Goal: Task Accomplishment & Management: Manage account settings

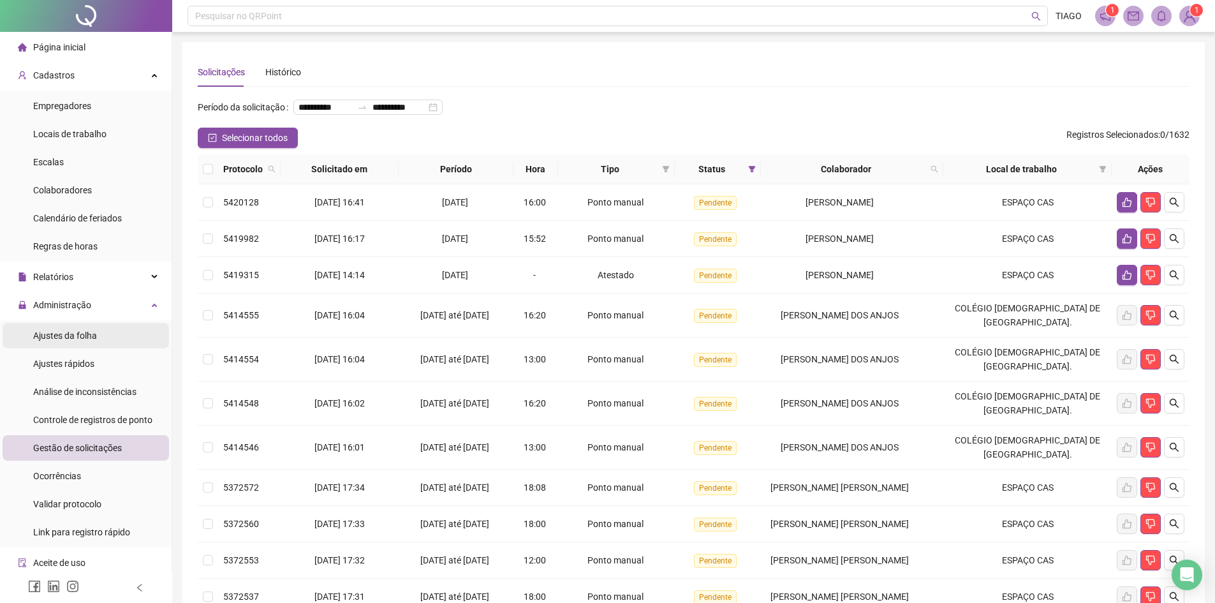
click at [94, 340] on span "Ajustes da folha" at bounding box center [65, 335] width 64 height 10
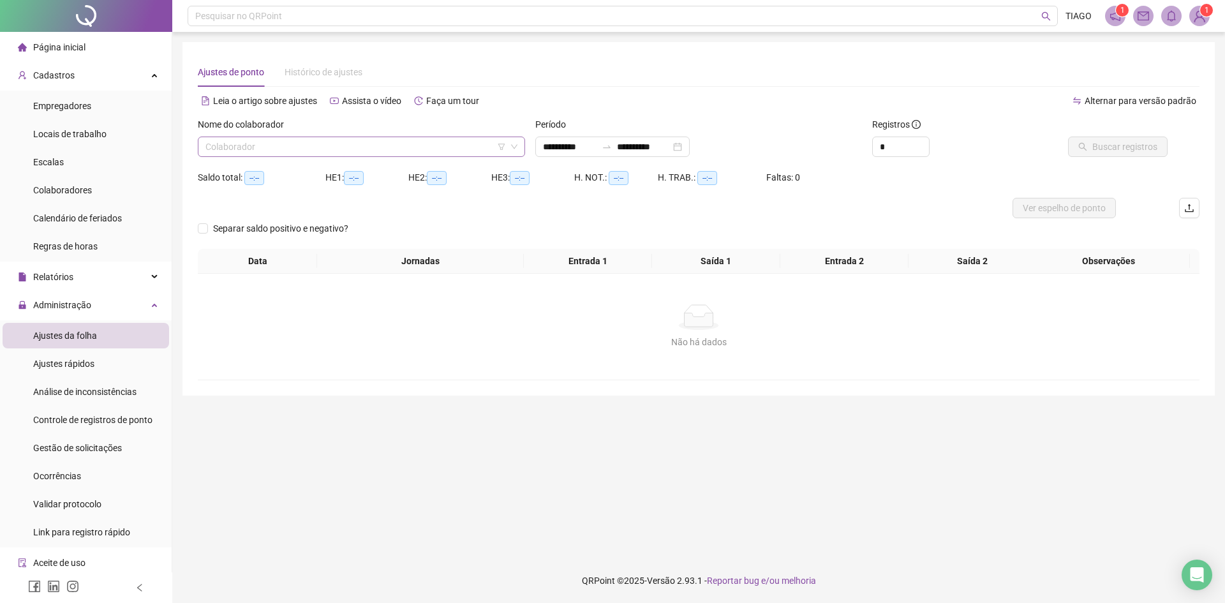
click at [249, 151] on input "search" at bounding box center [355, 146] width 300 height 19
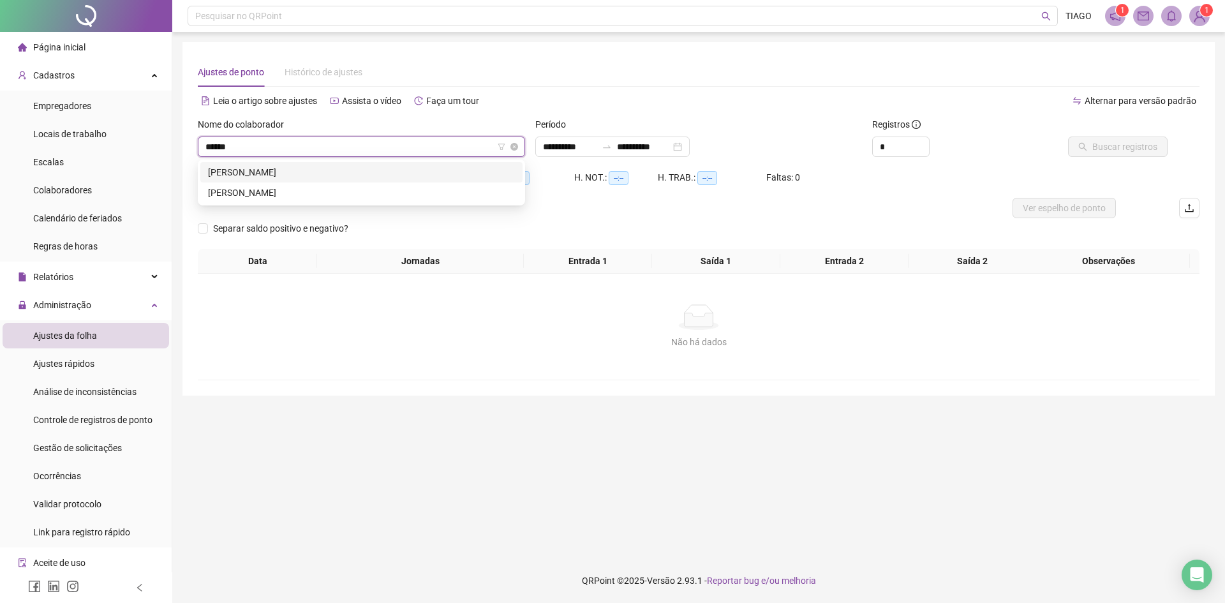
type input "*******"
click at [251, 166] on div "[PERSON_NAME]" at bounding box center [361, 172] width 307 height 14
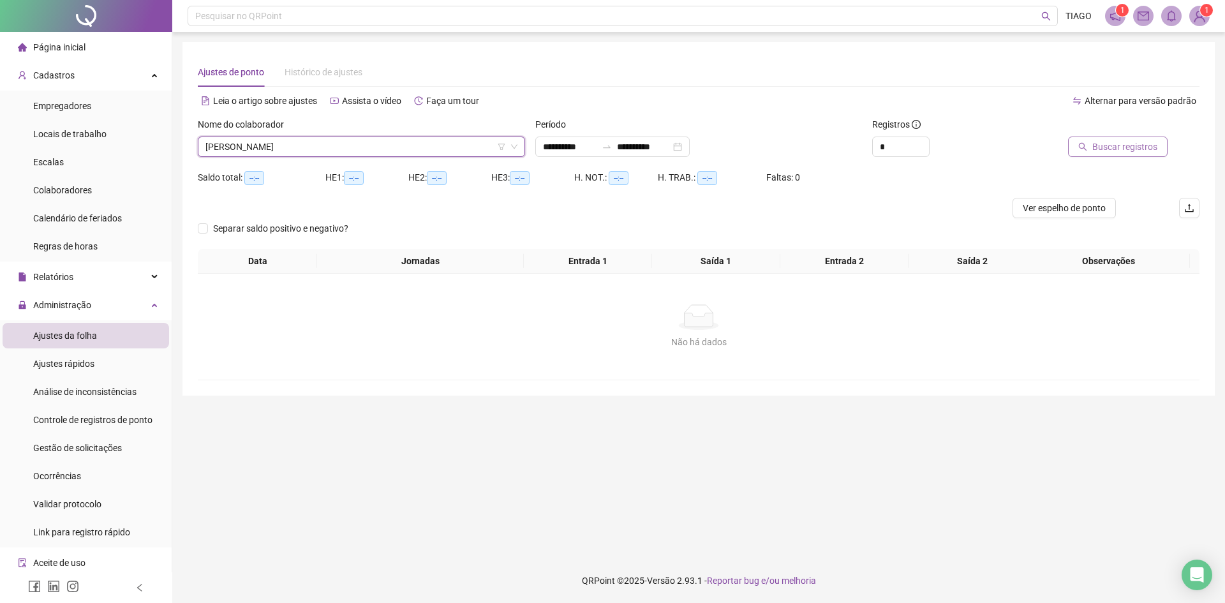
click at [1128, 144] on span "Buscar registros" at bounding box center [1124, 147] width 65 height 14
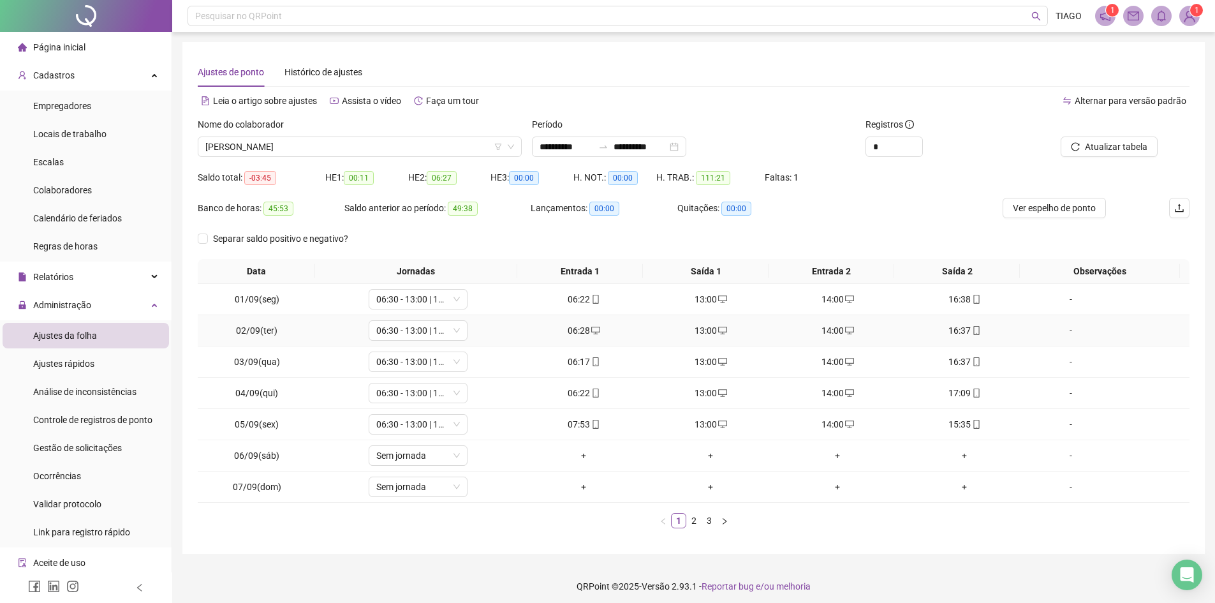
scroll to position [6, 0]
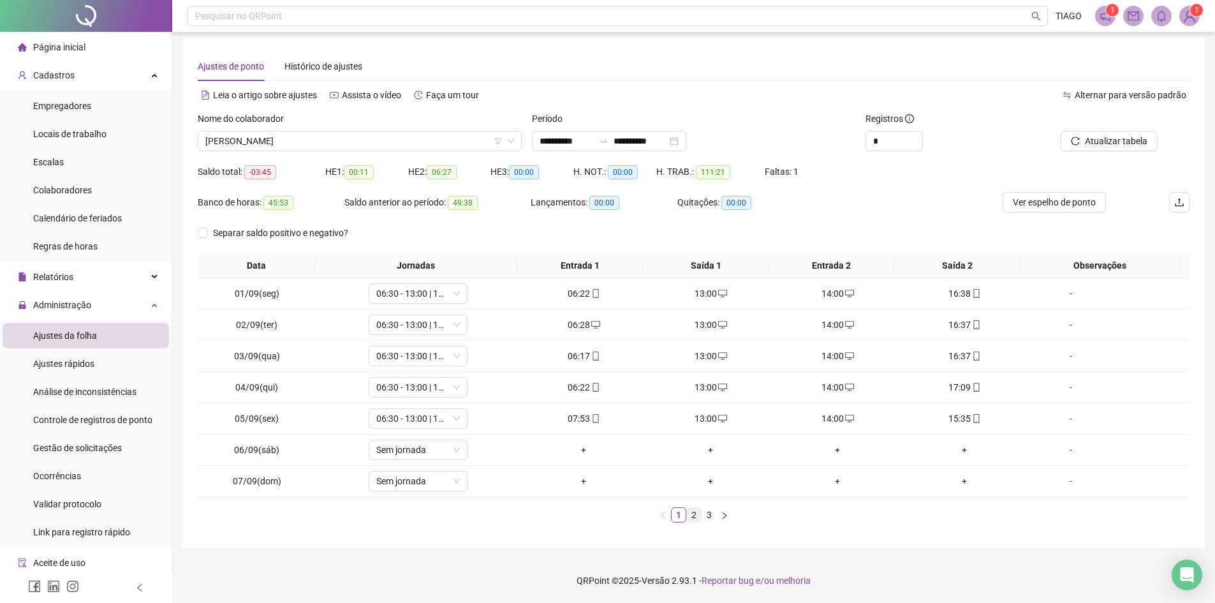
click at [692, 512] on link "2" at bounding box center [694, 515] width 14 height 14
click at [709, 516] on link "3" at bounding box center [709, 515] width 14 height 14
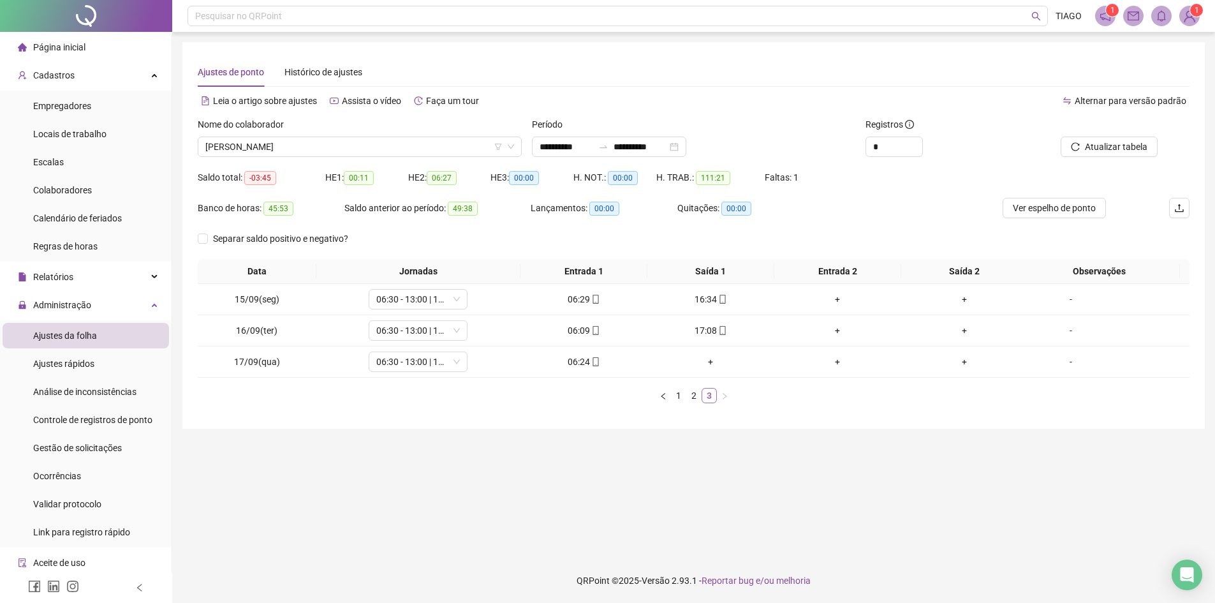
scroll to position [0, 0]
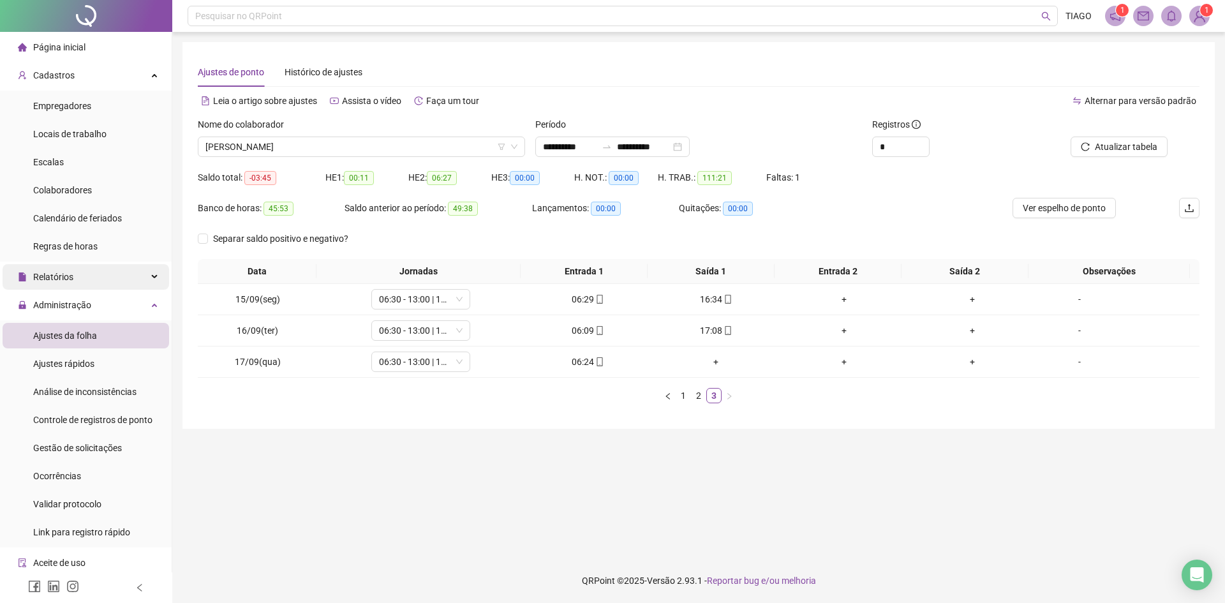
click at [135, 270] on div "Relatórios" at bounding box center [86, 277] width 166 height 26
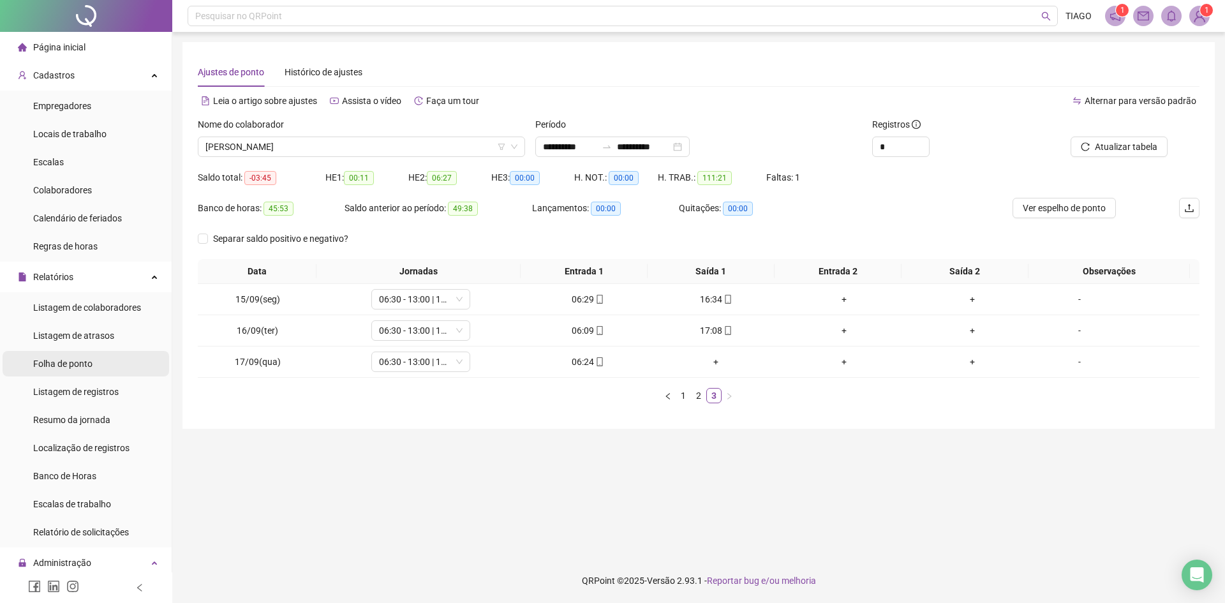
click at [103, 357] on li "Folha de ponto" at bounding box center [86, 364] width 166 height 26
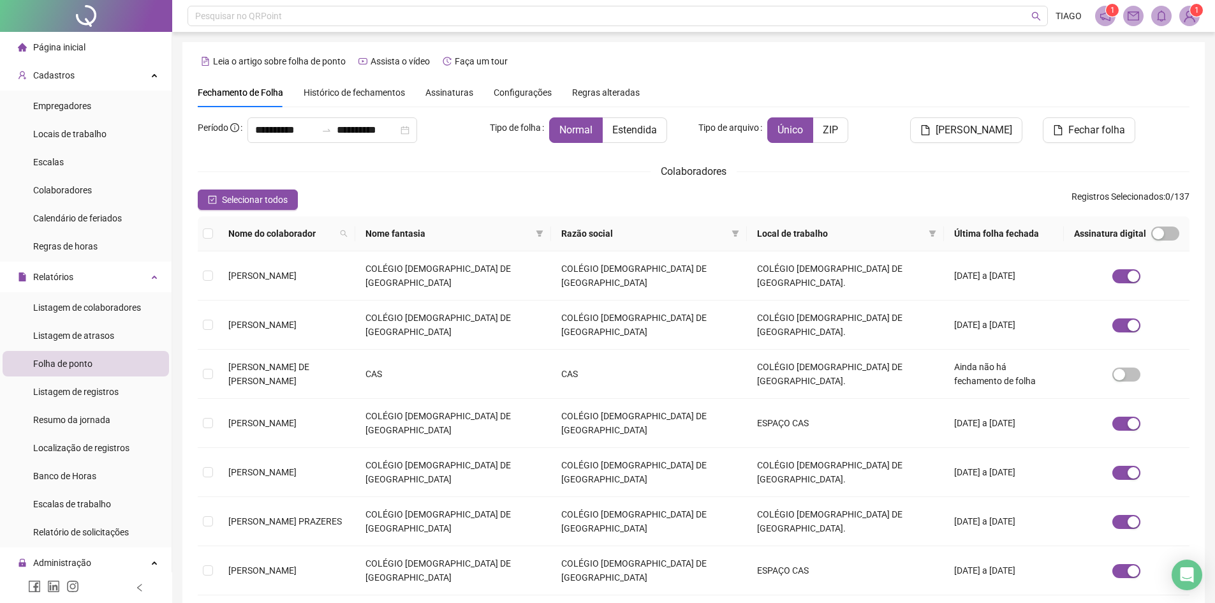
click at [429, 91] on span "Assinaturas" at bounding box center [449, 92] width 48 height 9
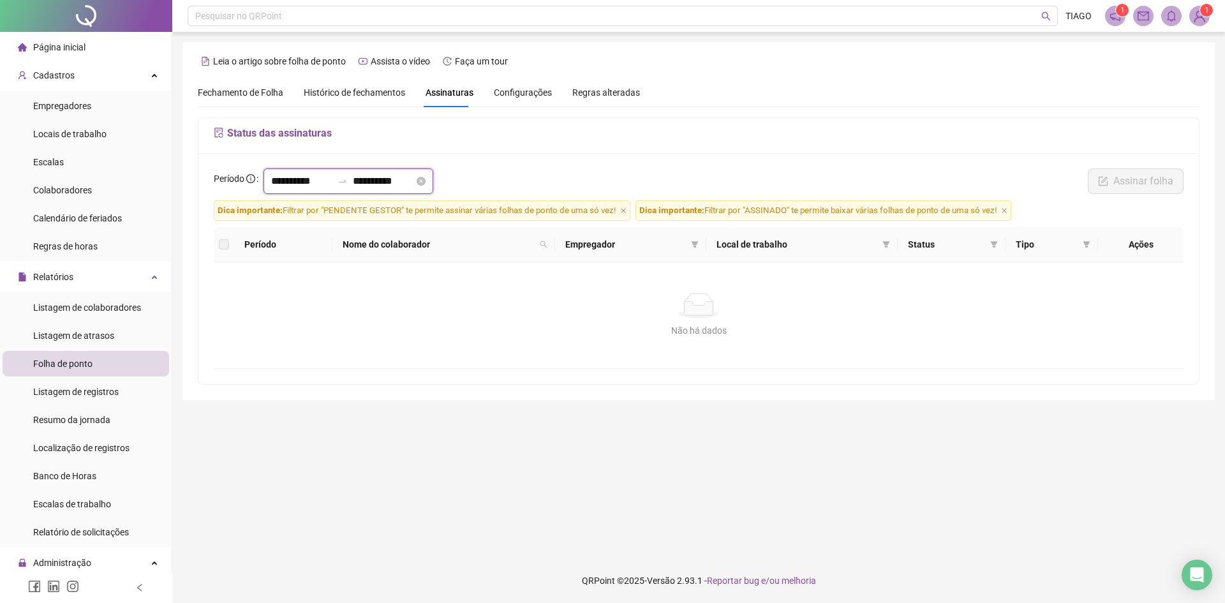
click at [321, 181] on input "**********" at bounding box center [301, 181] width 61 height 15
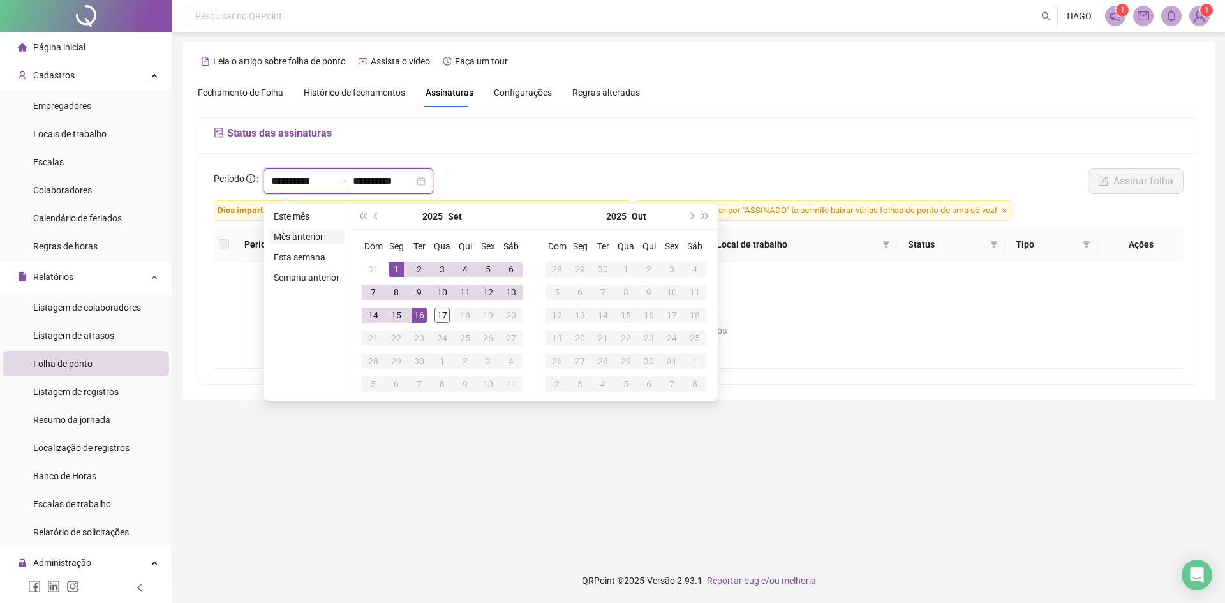
type input "**********"
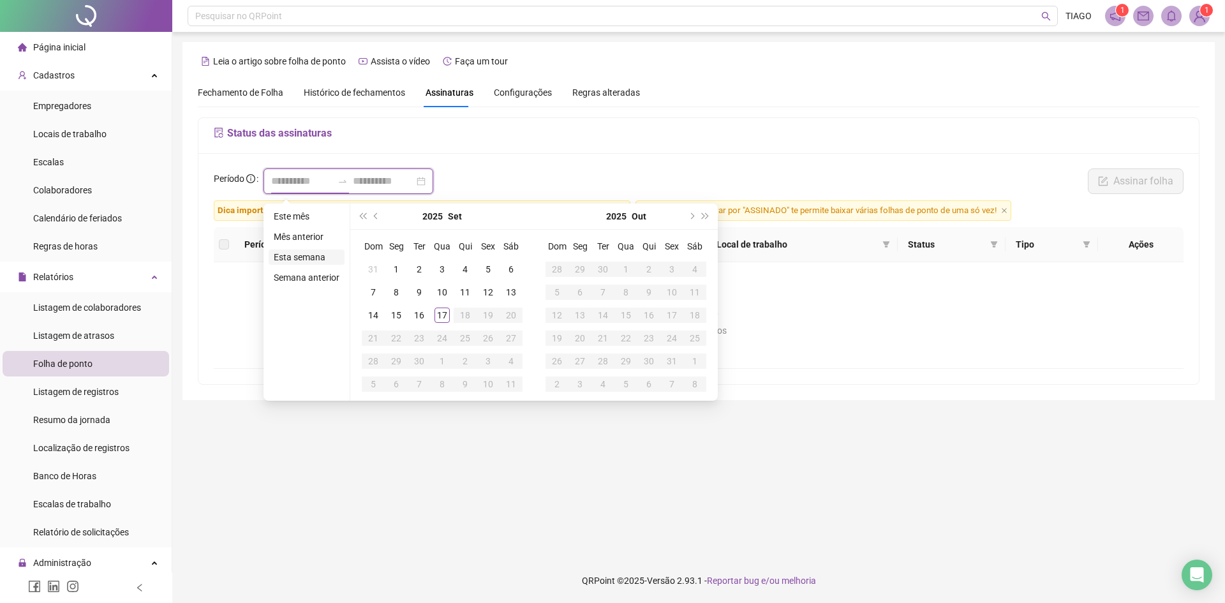
type input "**********"
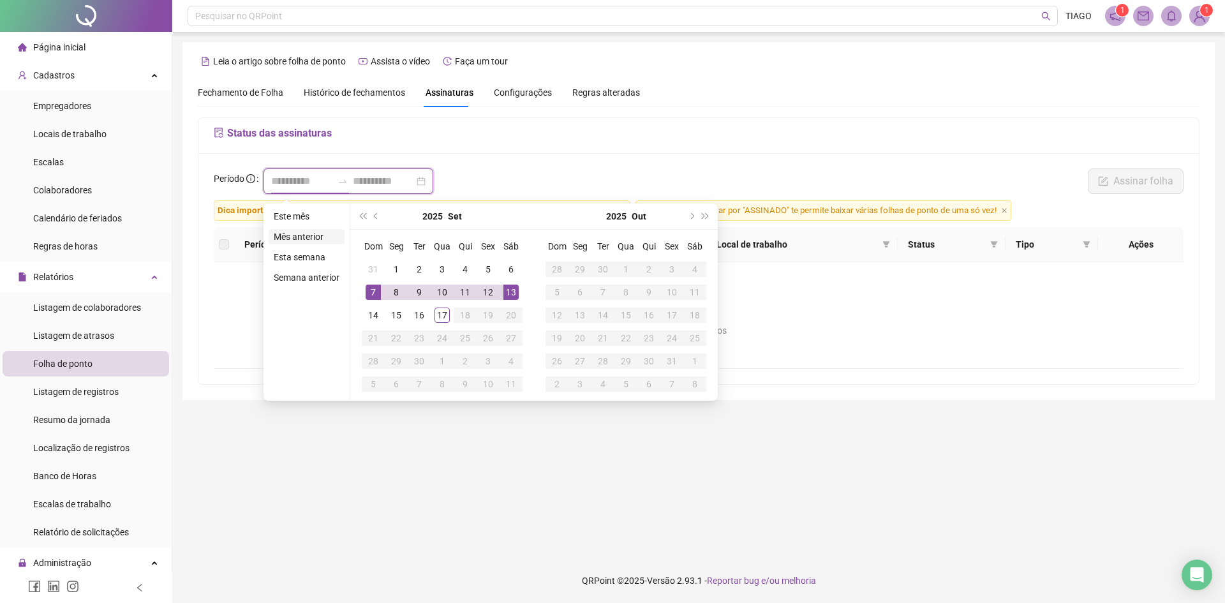
type input "**********"
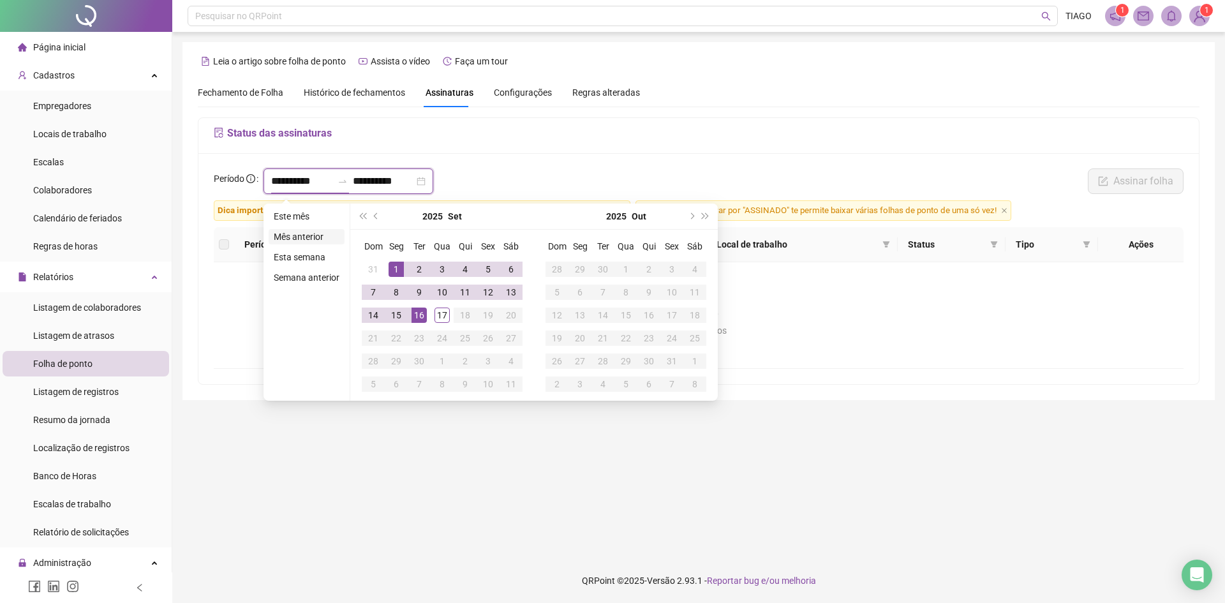
type input "**********"
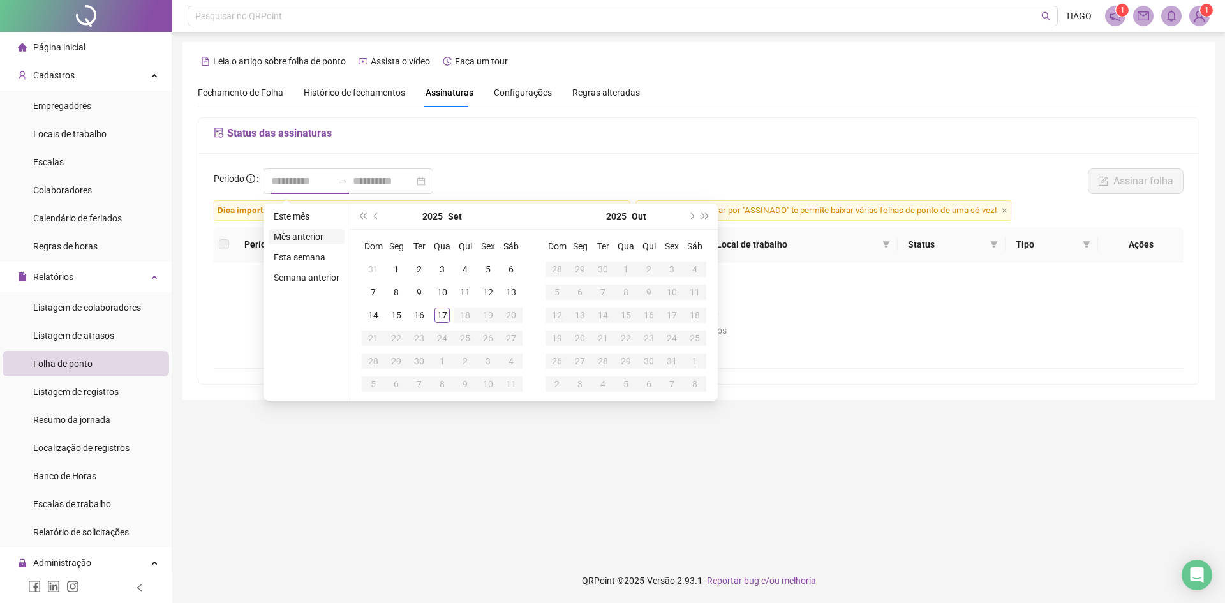
click at [326, 239] on li "Mês anterior" at bounding box center [307, 236] width 76 height 15
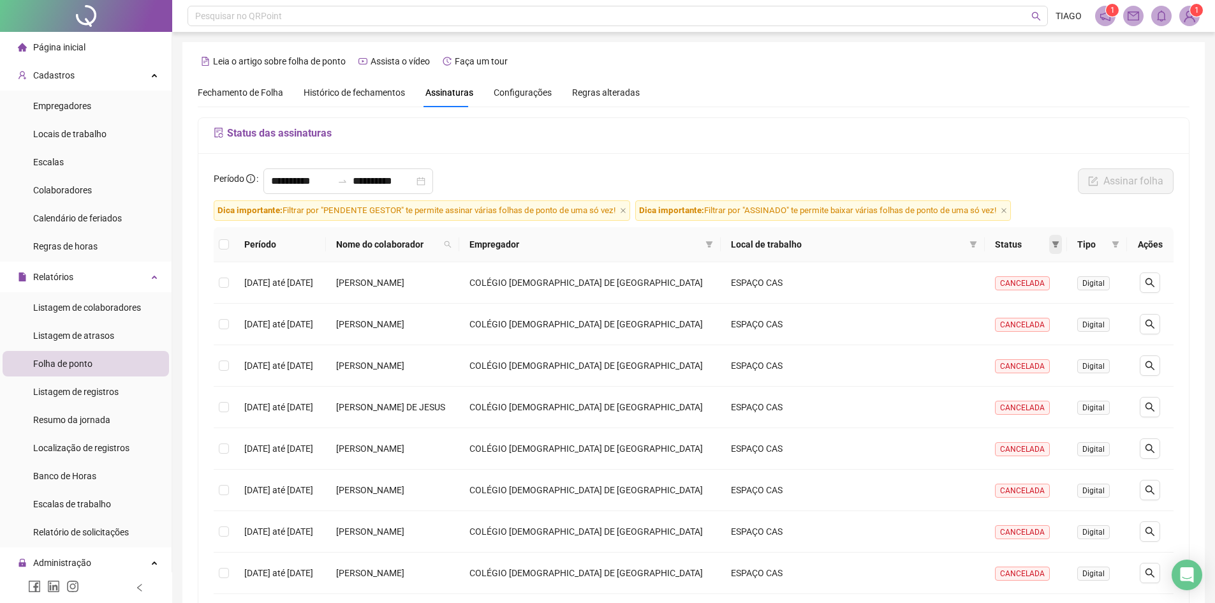
click at [1052, 245] on icon "filter" at bounding box center [1056, 244] width 8 height 8
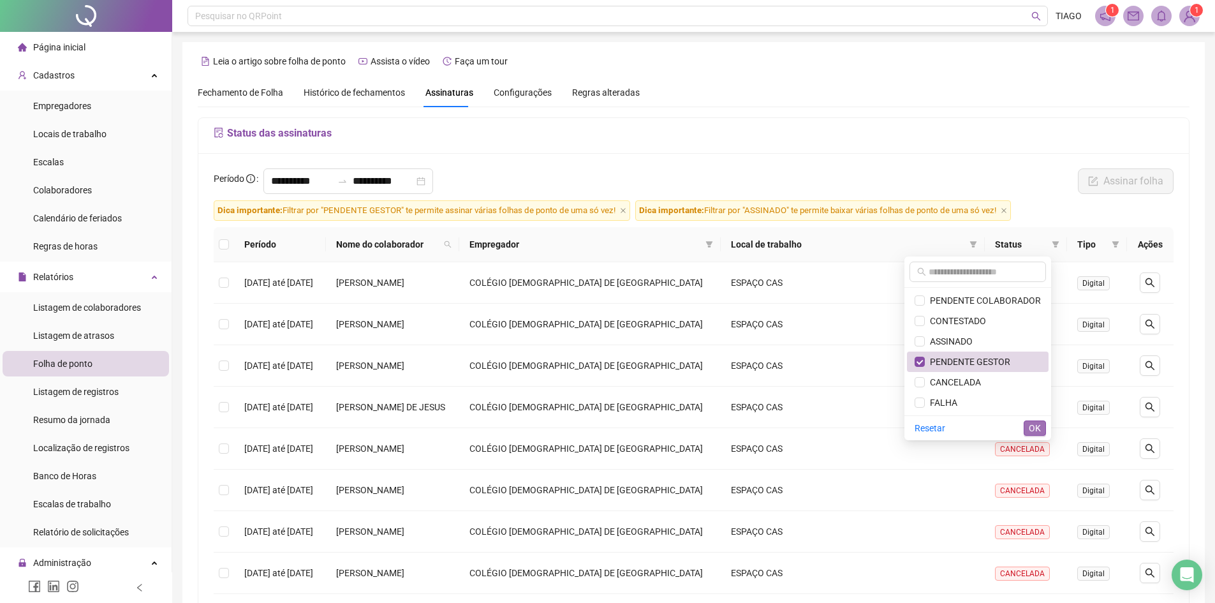
click at [1032, 427] on span "OK" at bounding box center [1035, 428] width 12 height 14
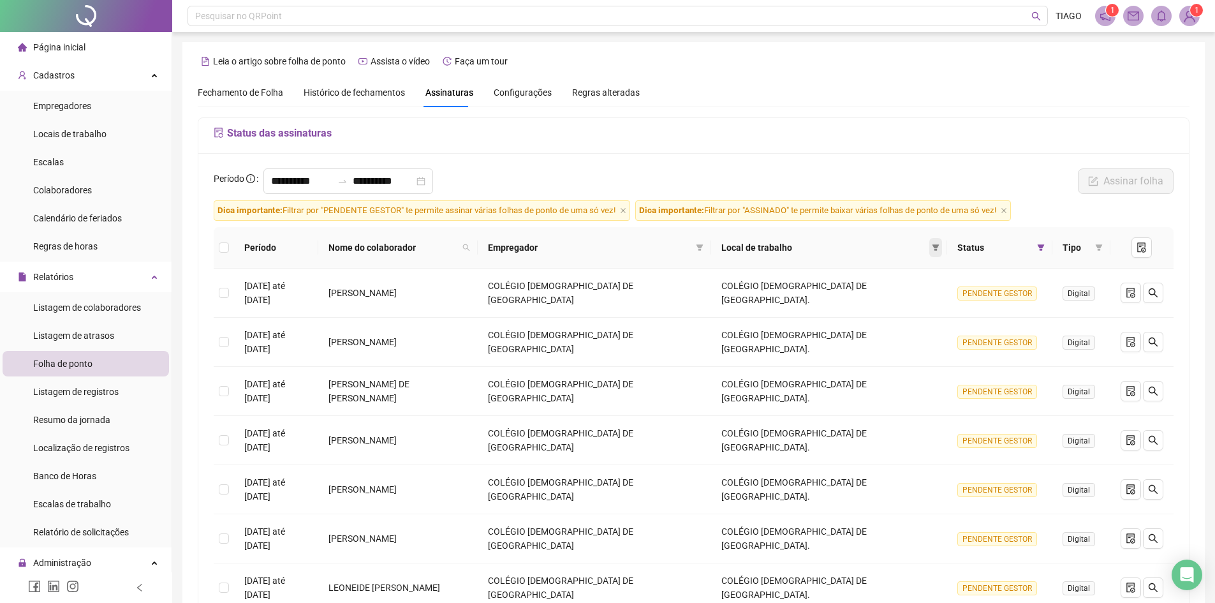
click at [933, 246] on icon "filter" at bounding box center [936, 247] width 7 height 6
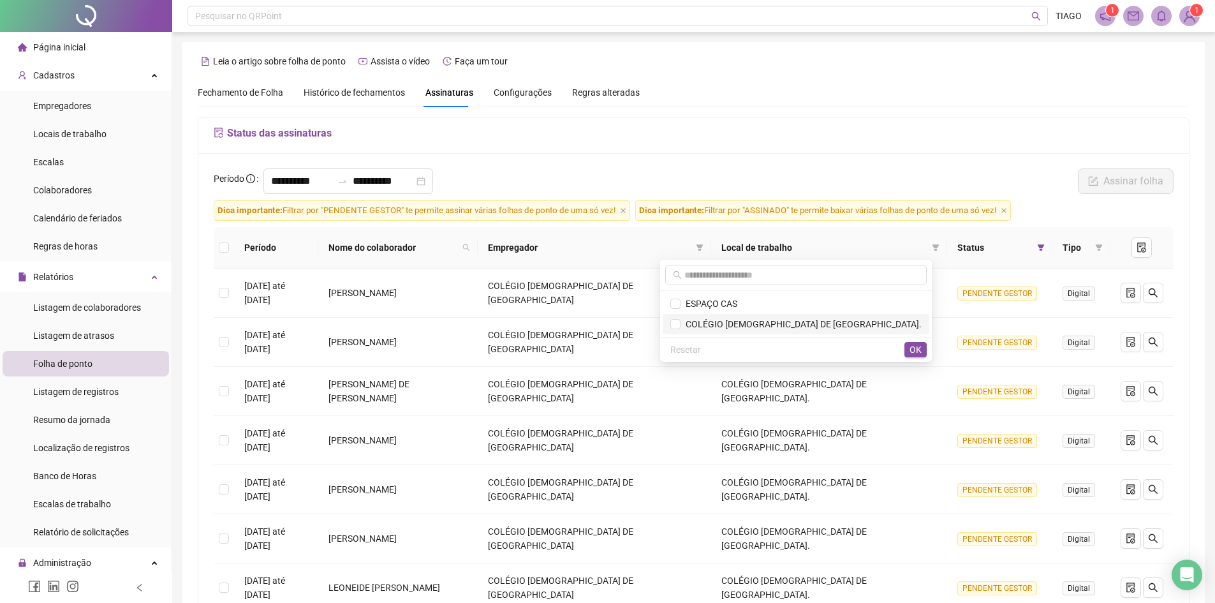
click at [764, 331] on li "COLÉGIO [DEMOGRAPHIC_DATA] DE [GEOGRAPHIC_DATA]." at bounding box center [796, 324] width 267 height 20
click at [919, 348] on span "OK" at bounding box center [916, 350] width 12 height 14
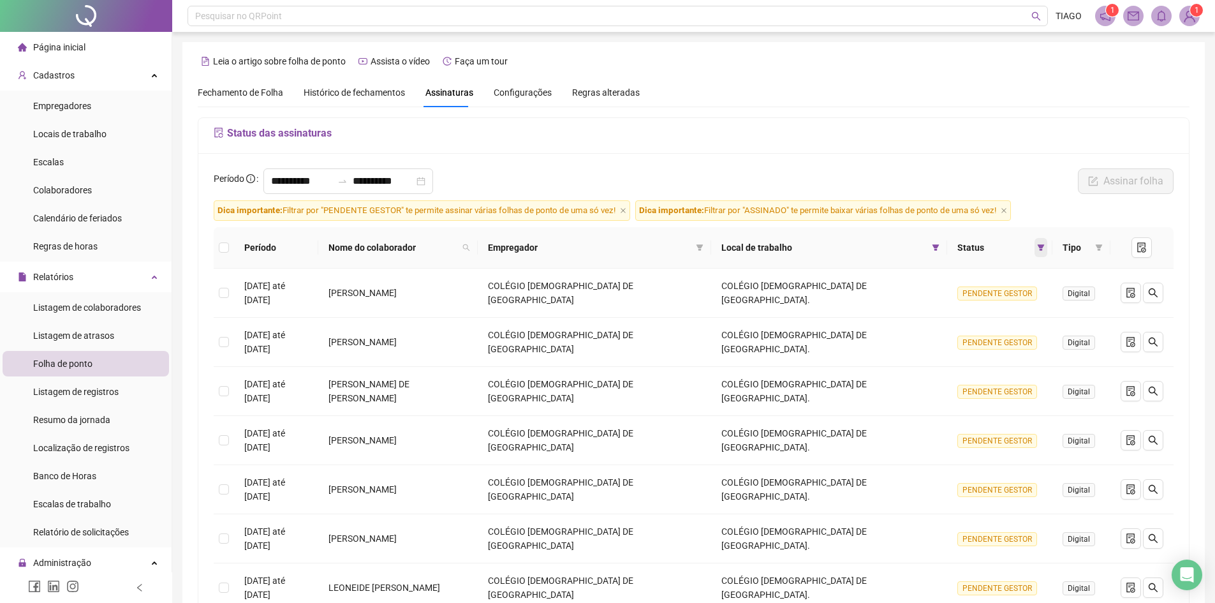
click at [1037, 249] on icon "filter" at bounding box center [1041, 248] width 8 height 8
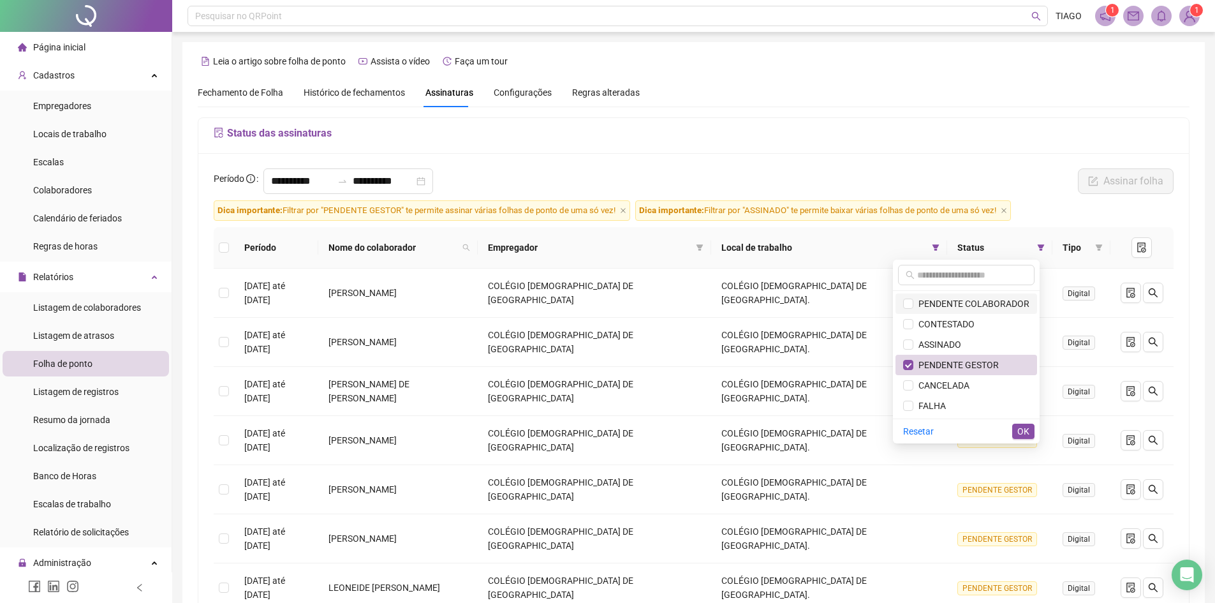
click at [918, 309] on span "PENDENTE COLABORADOR" at bounding box center [966, 304] width 126 height 14
click at [1025, 436] on span "OK" at bounding box center [1023, 431] width 12 height 14
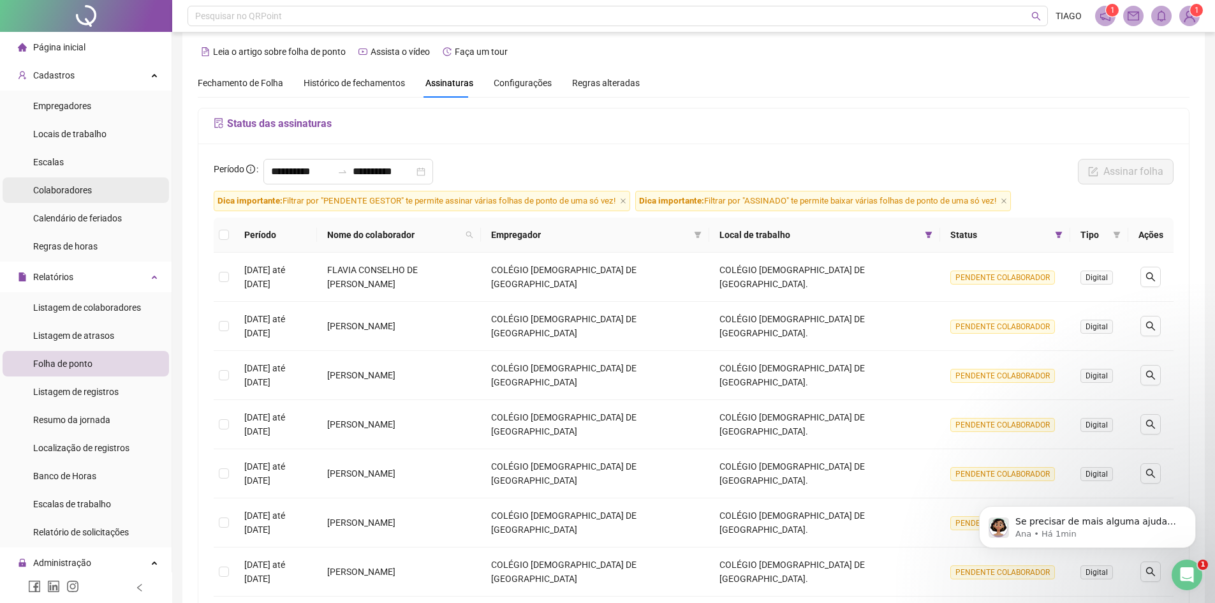
click at [81, 189] on span "Colaboradores" at bounding box center [62, 190] width 59 height 10
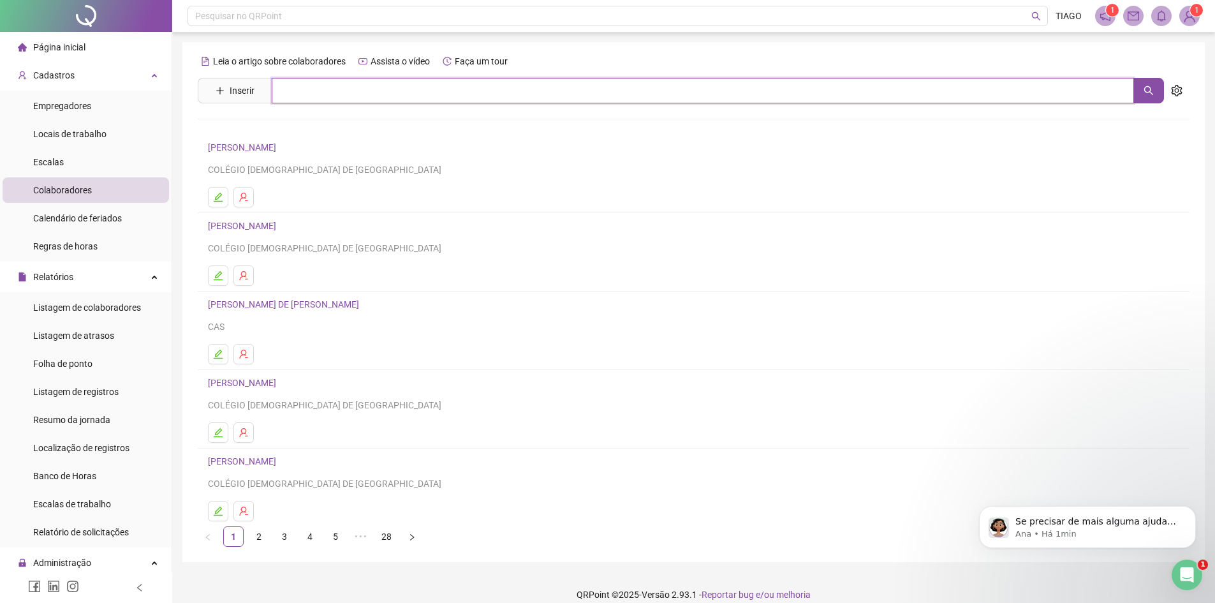
click at [309, 94] on input "text" at bounding box center [703, 91] width 862 height 26
type input "******"
click at [278, 133] on link "[PERSON_NAME] [PERSON_NAME]" at bounding box center [275, 128] width 109 height 10
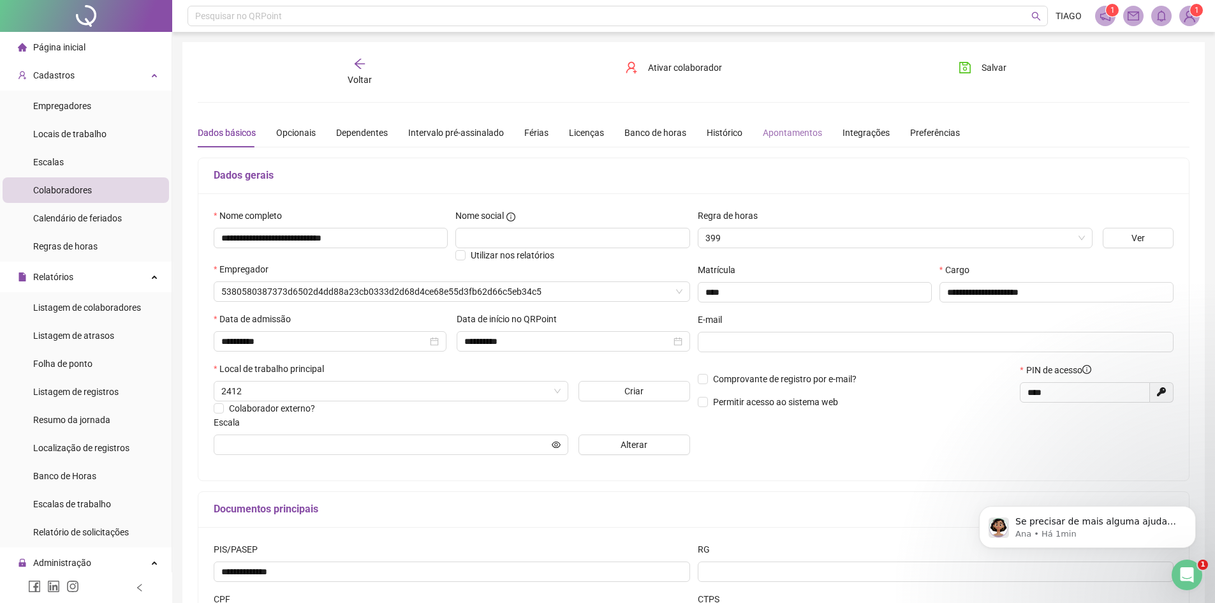
type input "********"
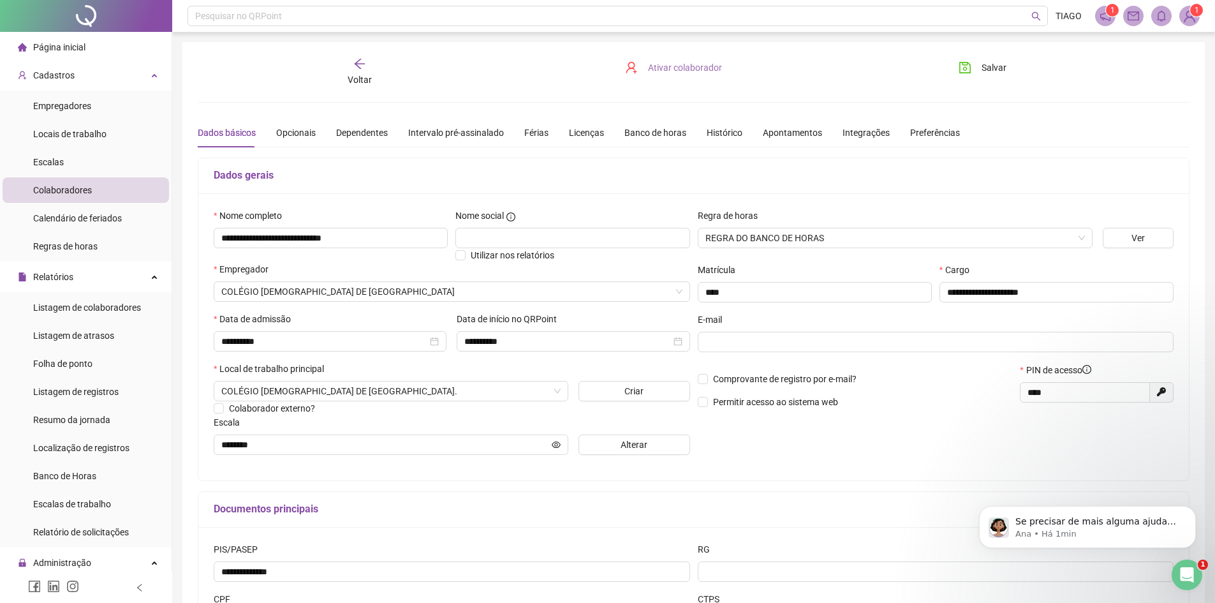
click at [671, 71] on span "Ativar colaborador" at bounding box center [685, 68] width 74 height 14
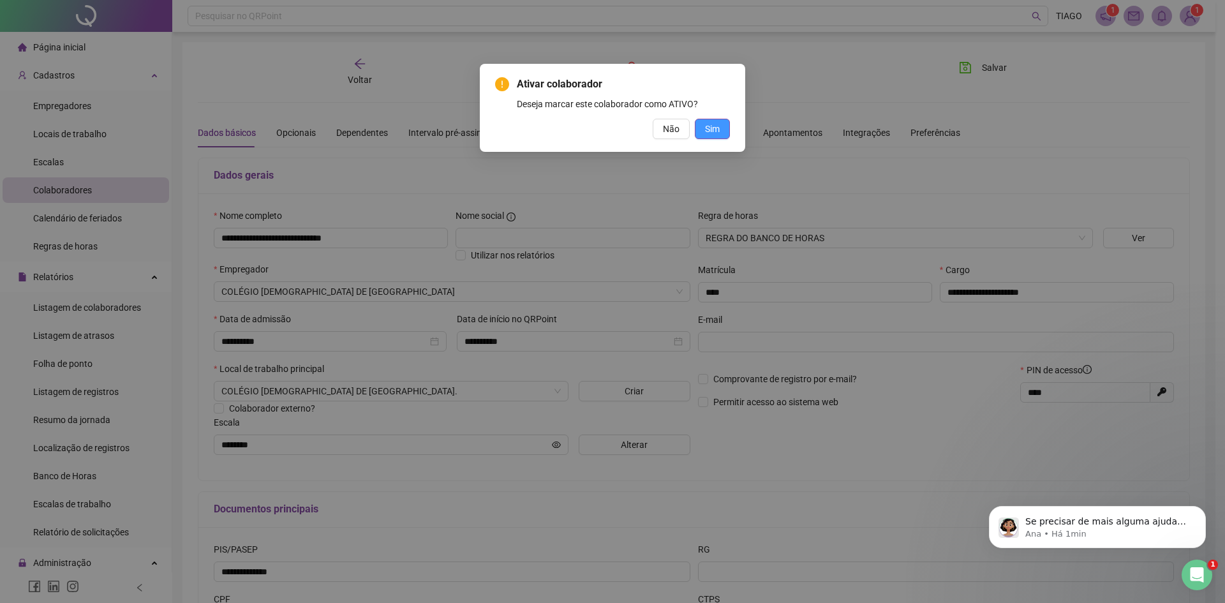
click at [718, 128] on span "Sim" at bounding box center [712, 129] width 15 height 14
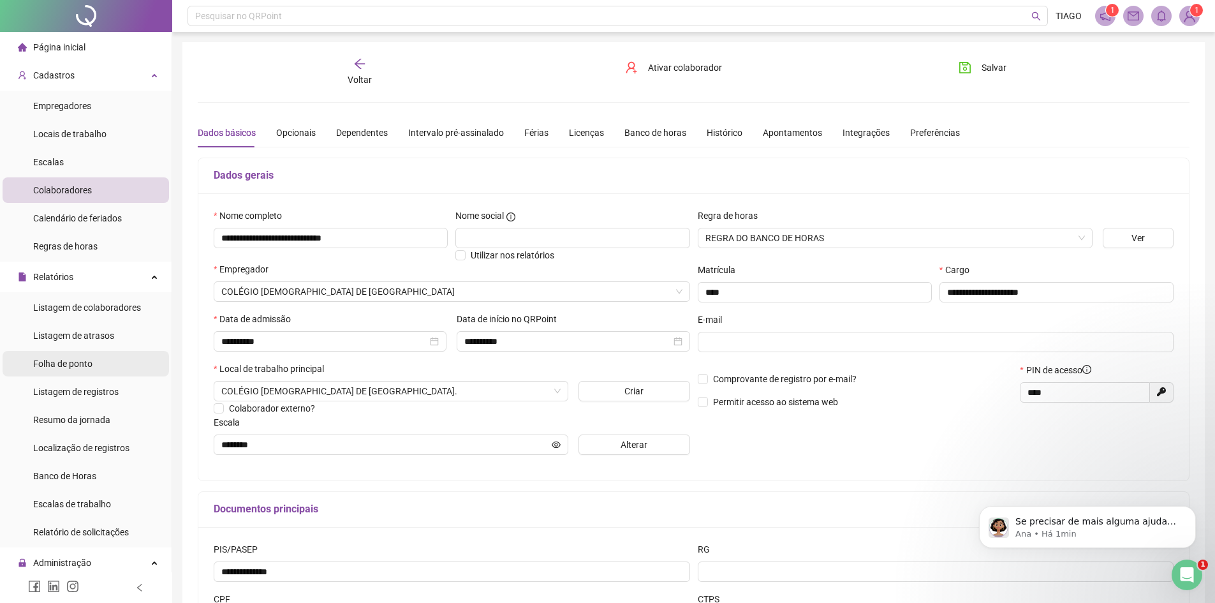
click at [98, 369] on li "Folha de ponto" at bounding box center [86, 364] width 166 height 26
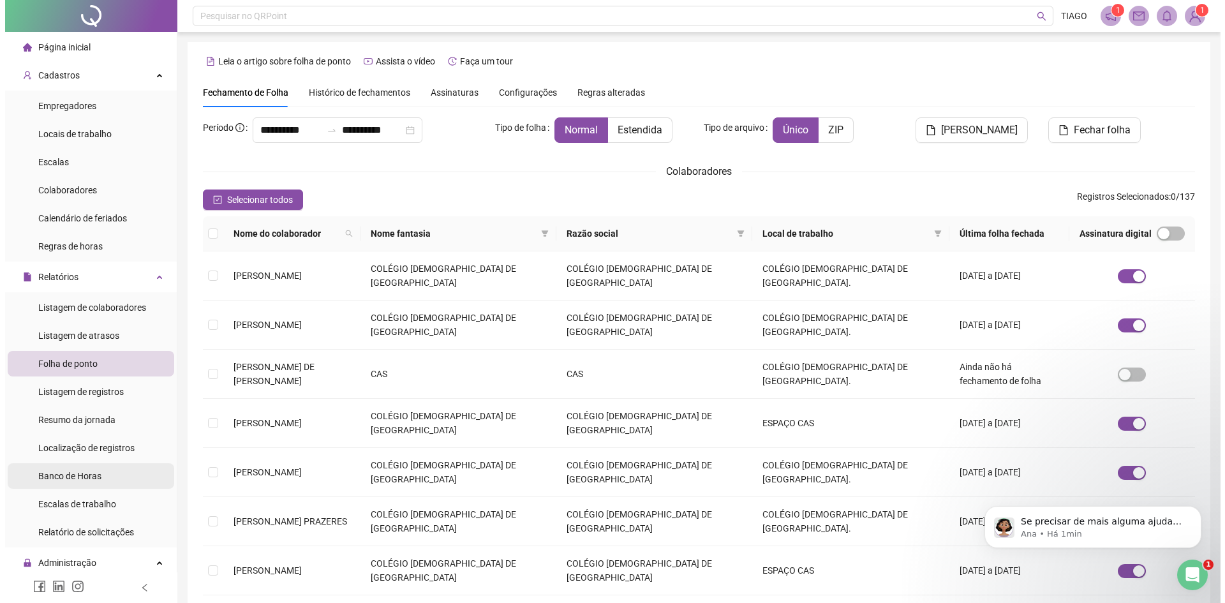
scroll to position [128, 0]
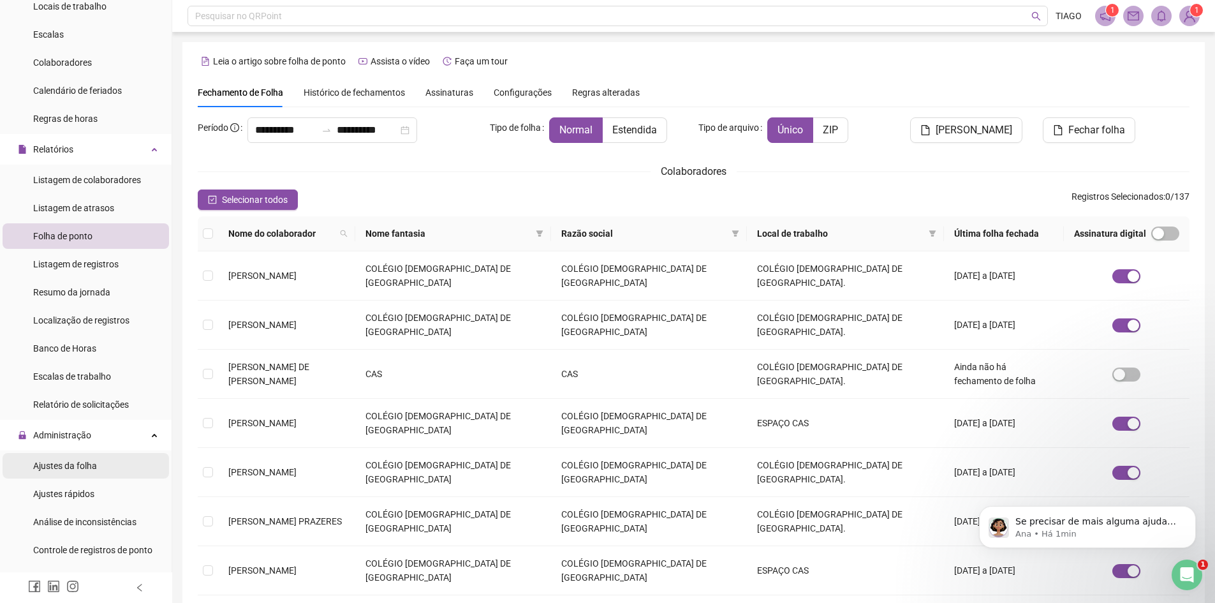
click at [85, 468] on span "Ajustes da folha" at bounding box center [65, 466] width 64 height 10
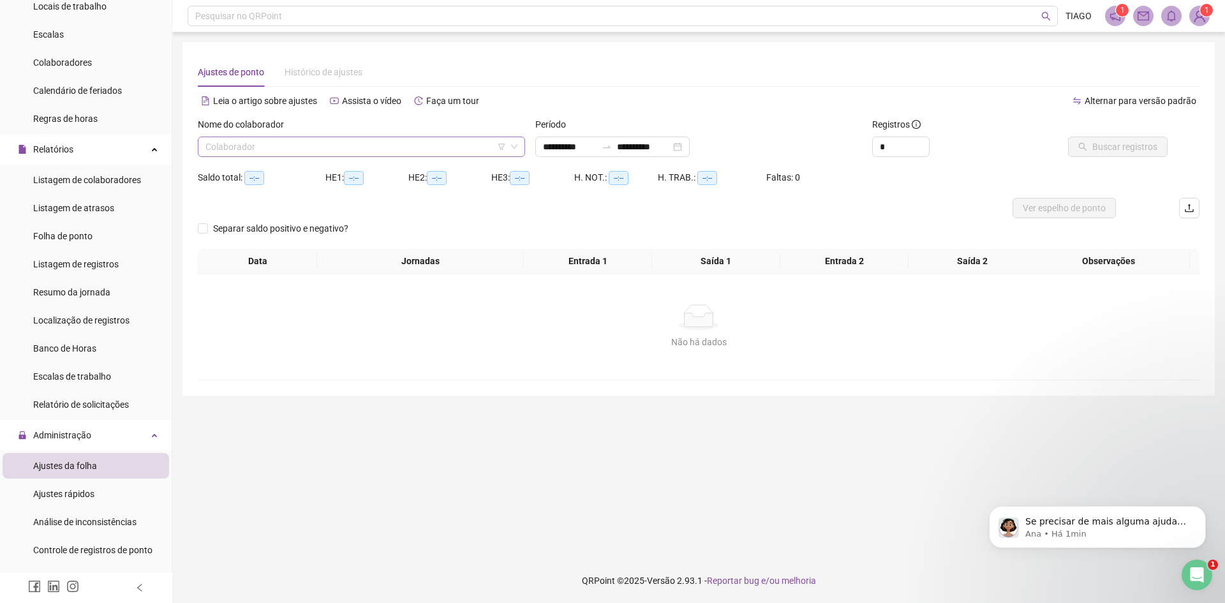
click at [318, 150] on input "search" at bounding box center [355, 146] width 300 height 19
type input "******"
click at [332, 168] on div "[PERSON_NAME]" at bounding box center [361, 172] width 307 height 14
click at [1081, 149] on icon "search" at bounding box center [1082, 146] width 9 height 9
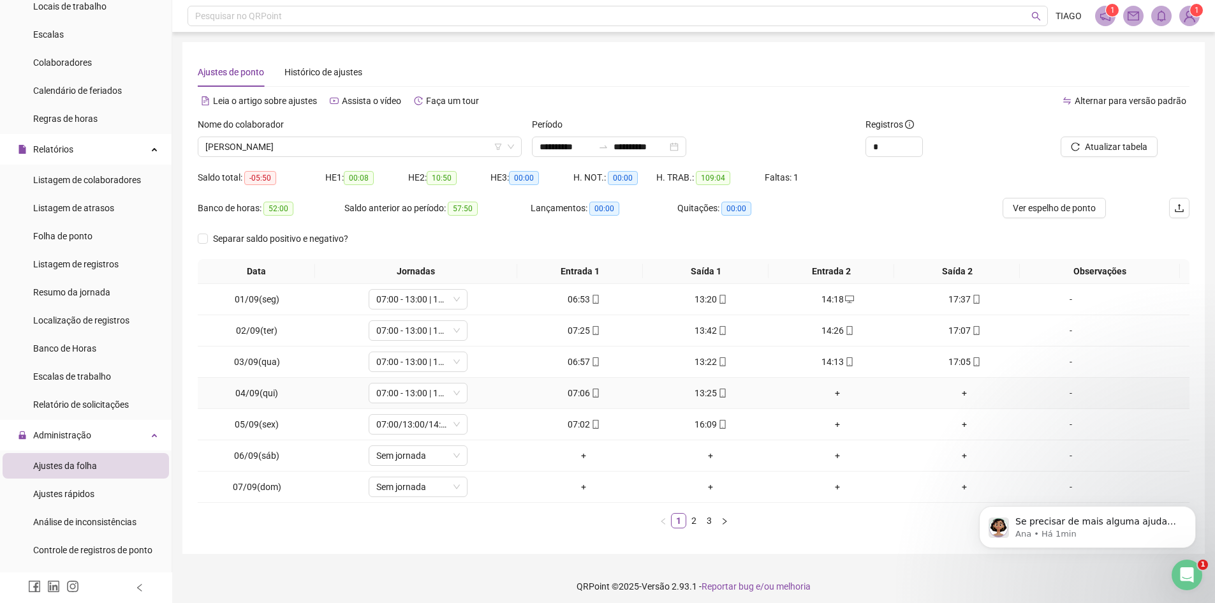
click at [834, 392] on div "+" at bounding box center [838, 393] width 117 height 14
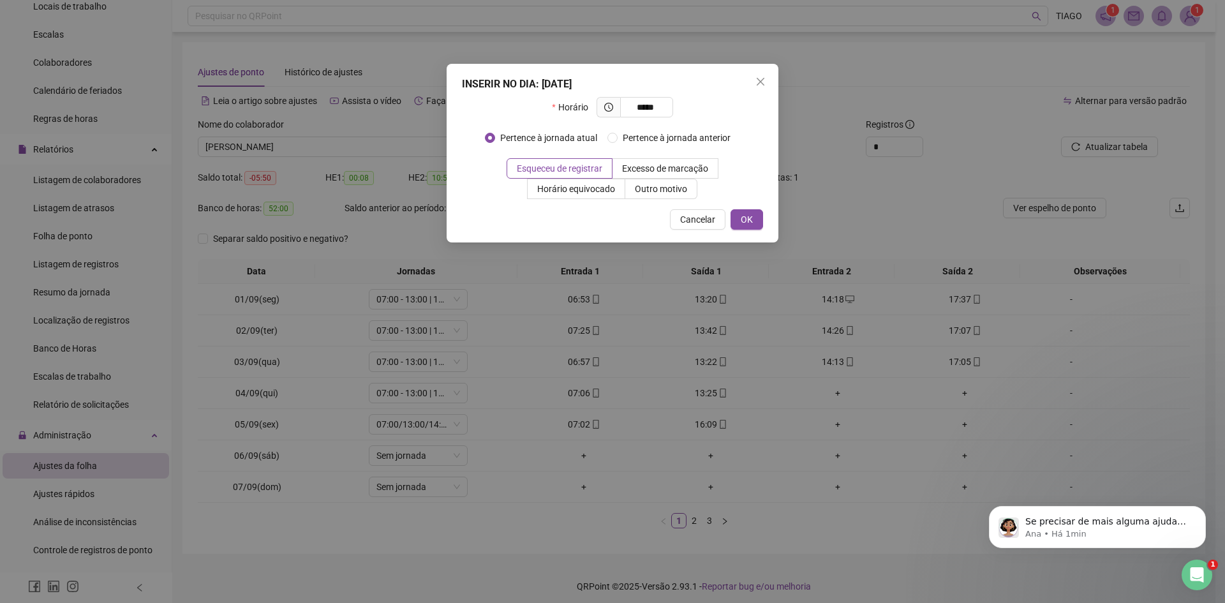
type input "*****"
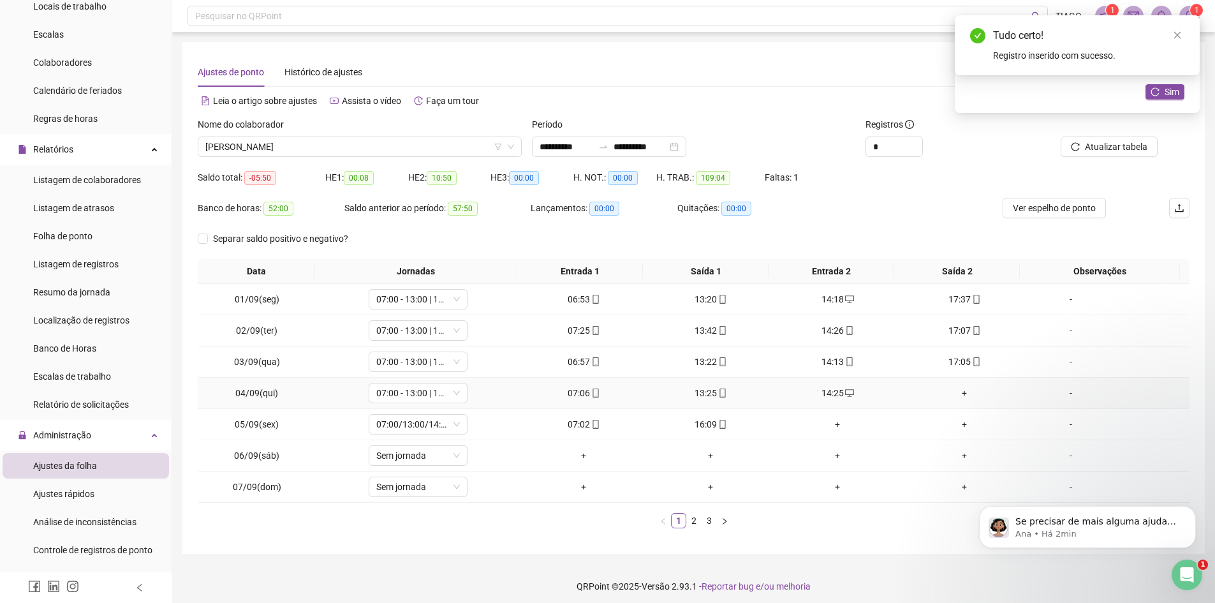
click at [960, 392] on div "+" at bounding box center [964, 393] width 117 height 14
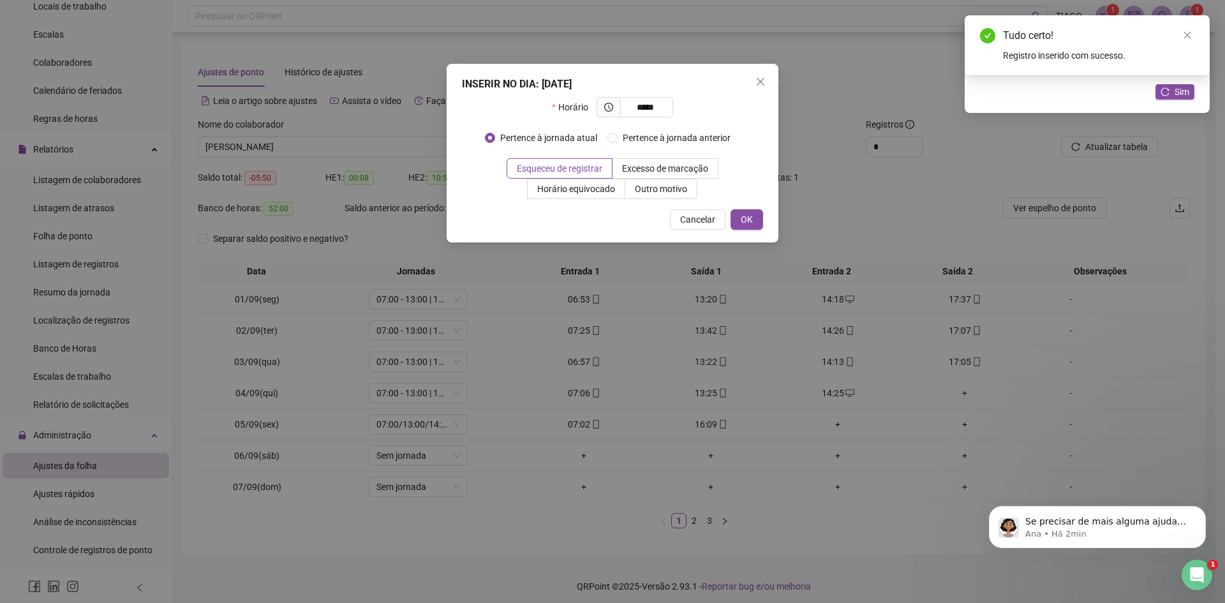
type input "*****"
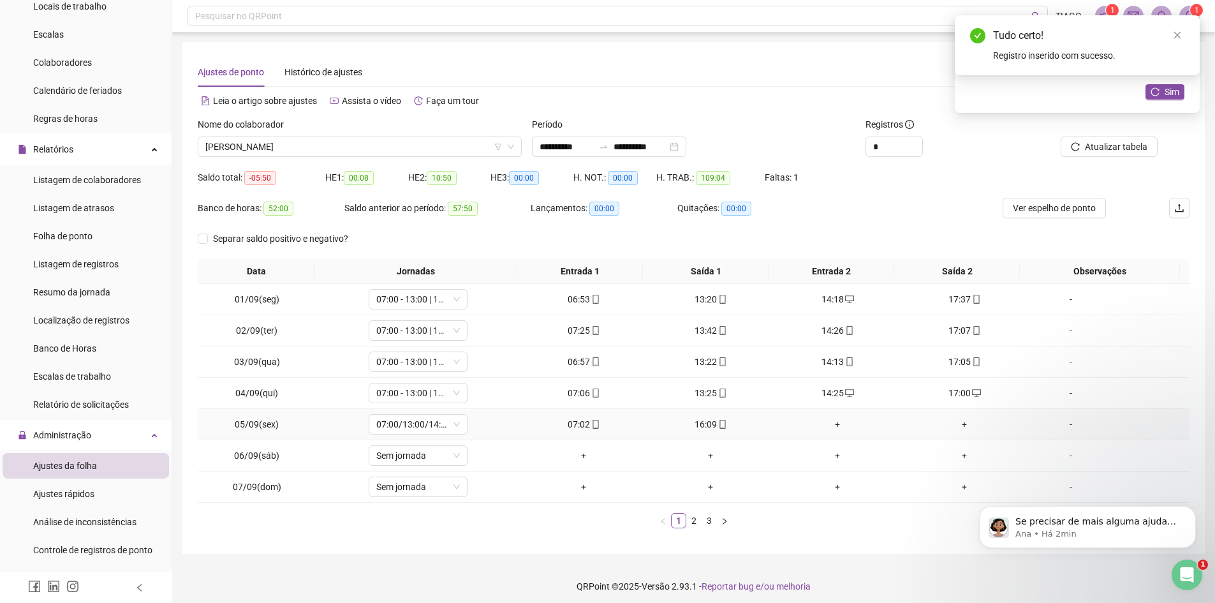
click at [836, 425] on div "+" at bounding box center [838, 424] width 117 height 14
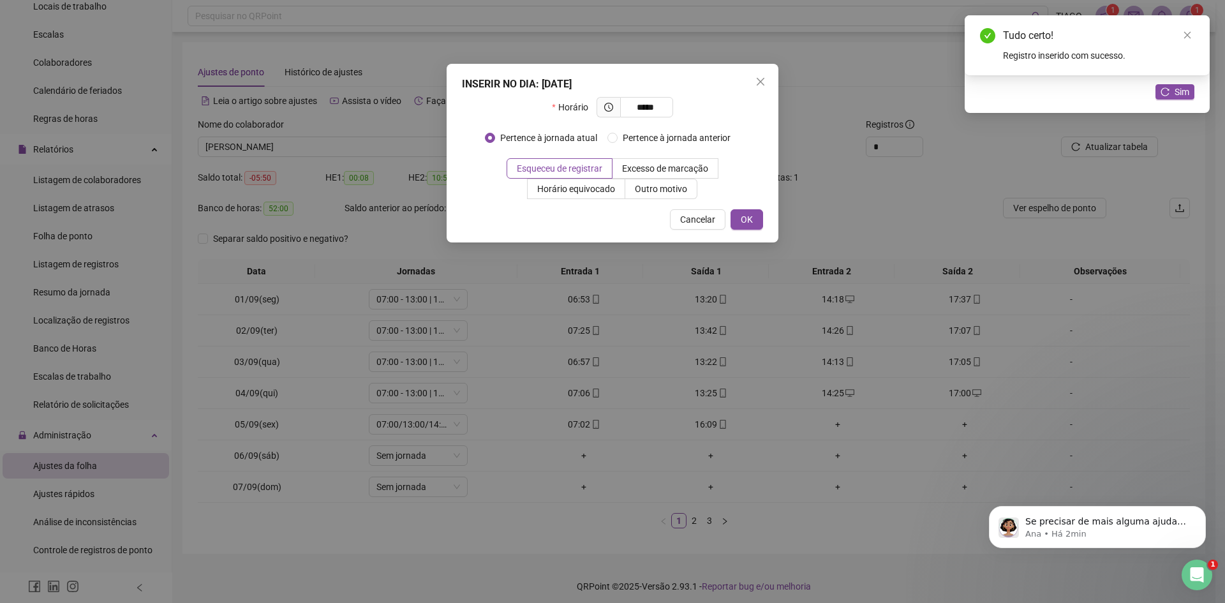
type input "*****"
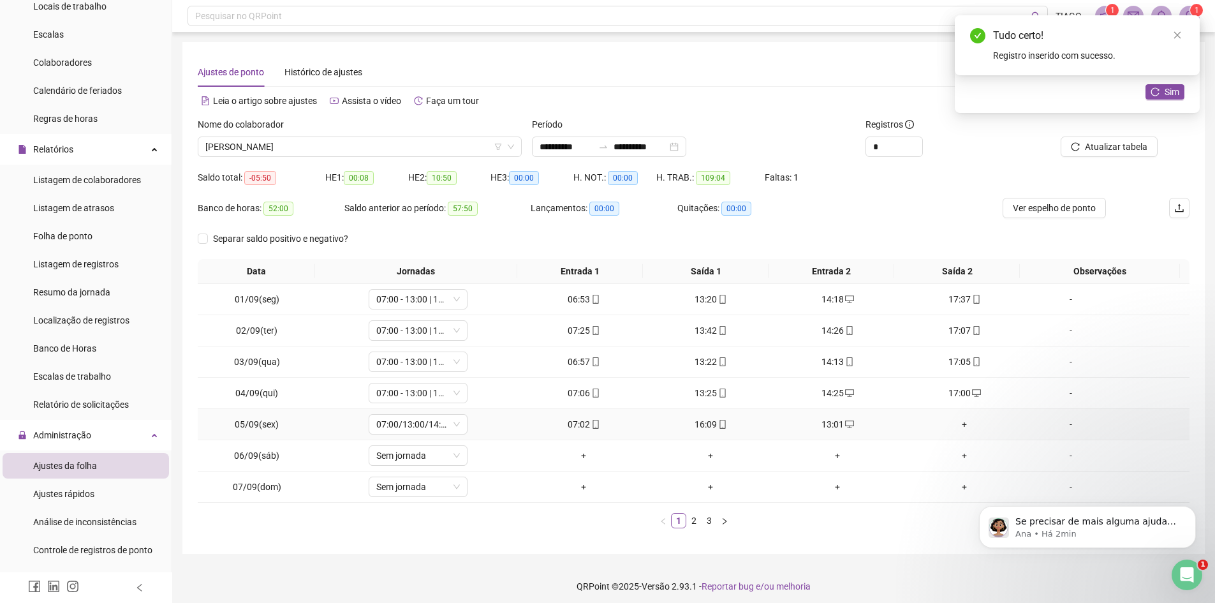
click at [959, 424] on div "+" at bounding box center [964, 424] width 117 height 14
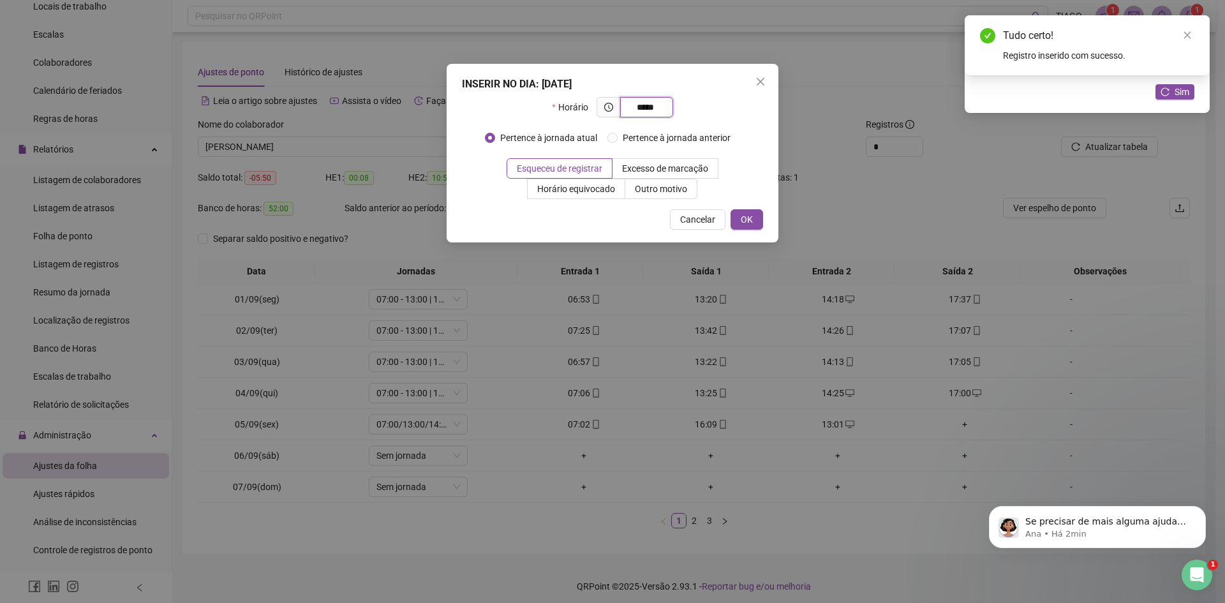
type input "*****"
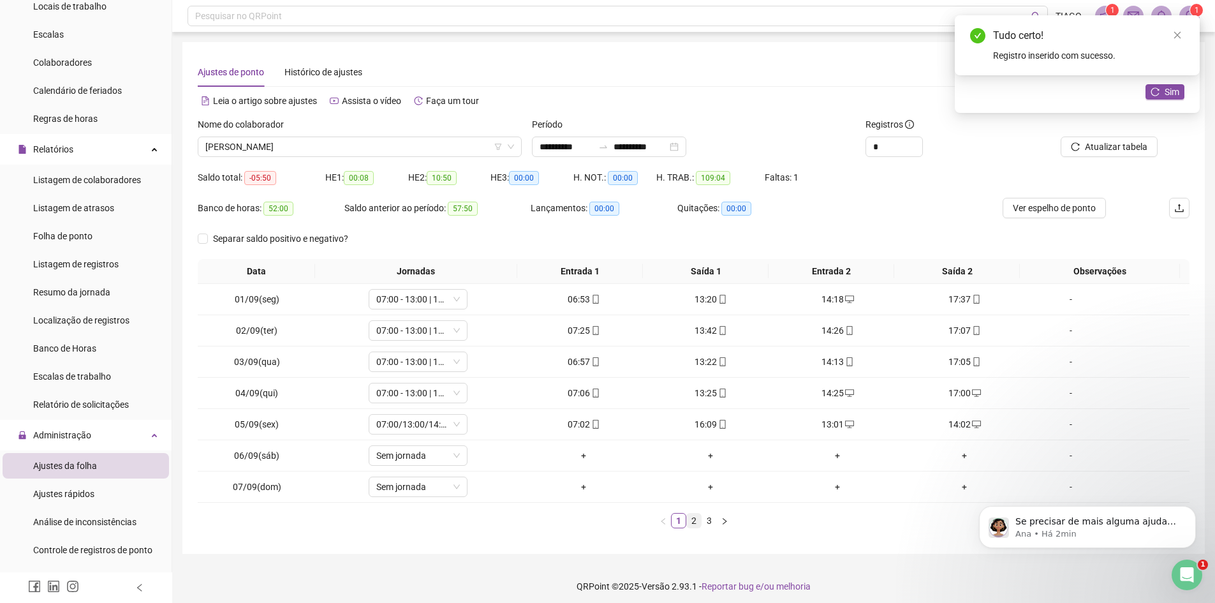
click at [697, 519] on link "2" at bounding box center [694, 521] width 14 height 14
click at [955, 330] on div "+" at bounding box center [964, 330] width 117 height 14
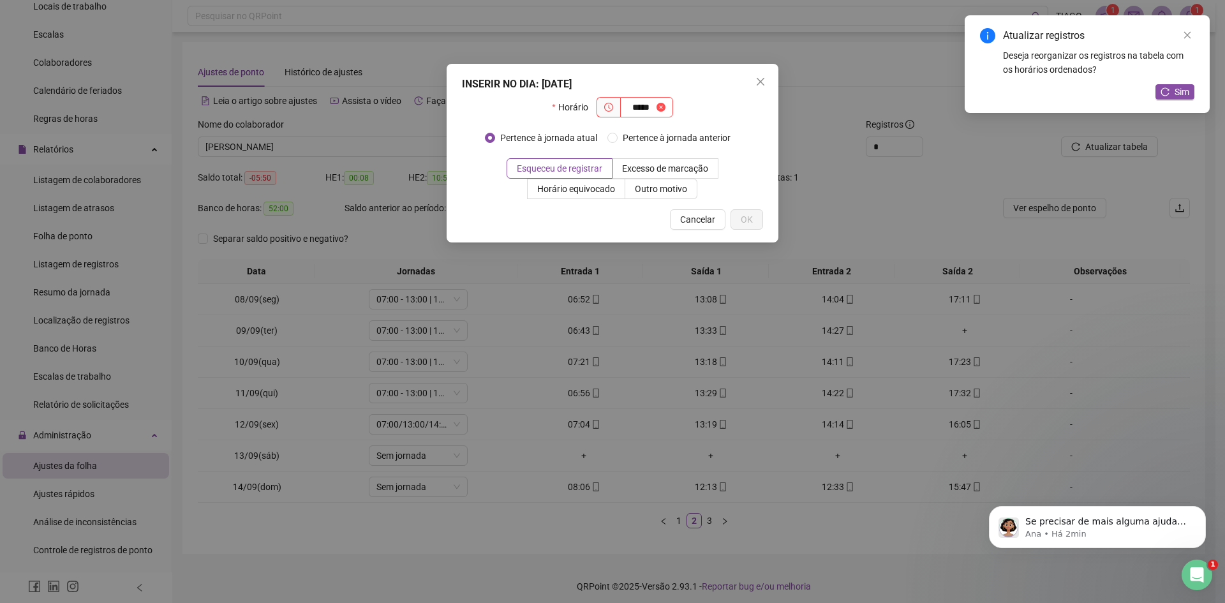
type input "*****"
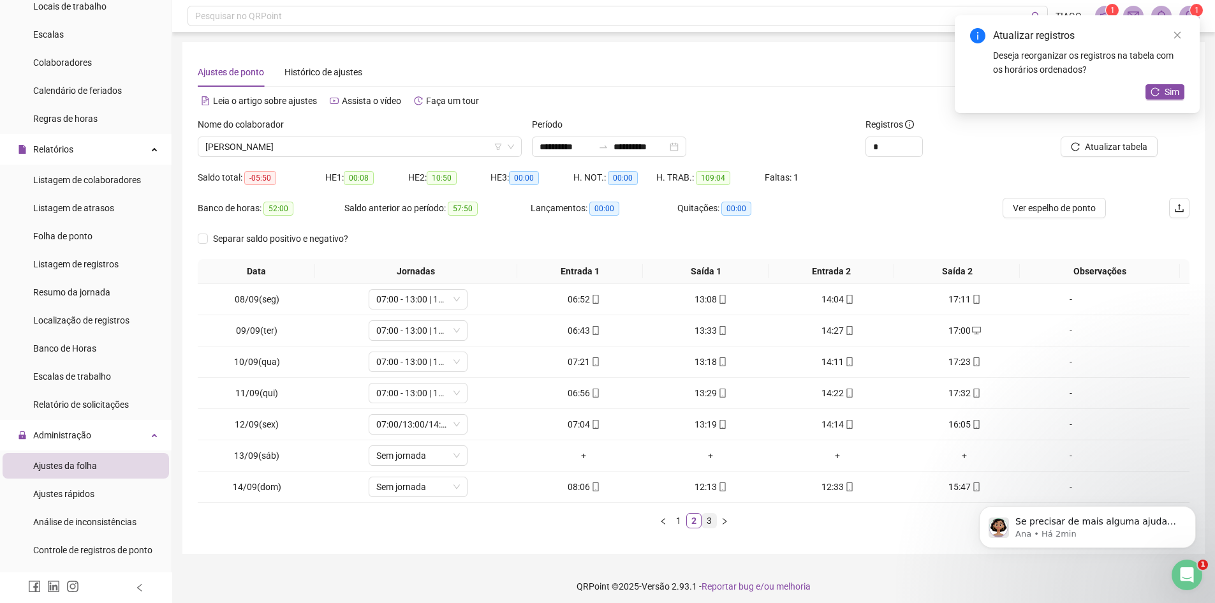
click at [707, 524] on link "3" at bounding box center [709, 521] width 14 height 14
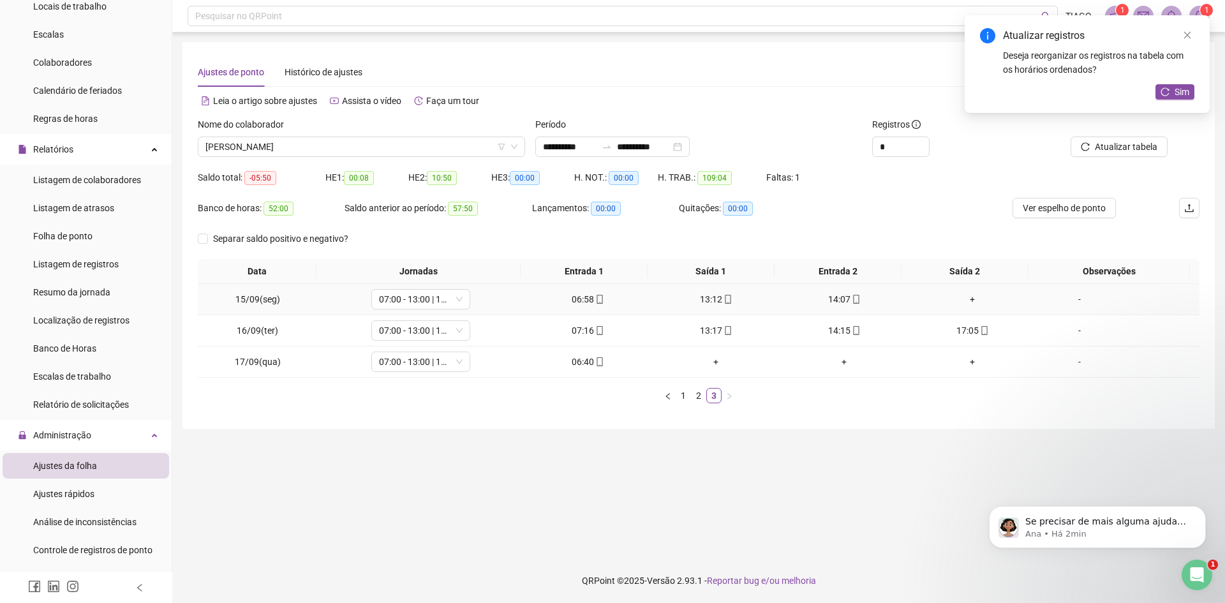
click at [963, 296] on div "+" at bounding box center [972, 299] width 118 height 14
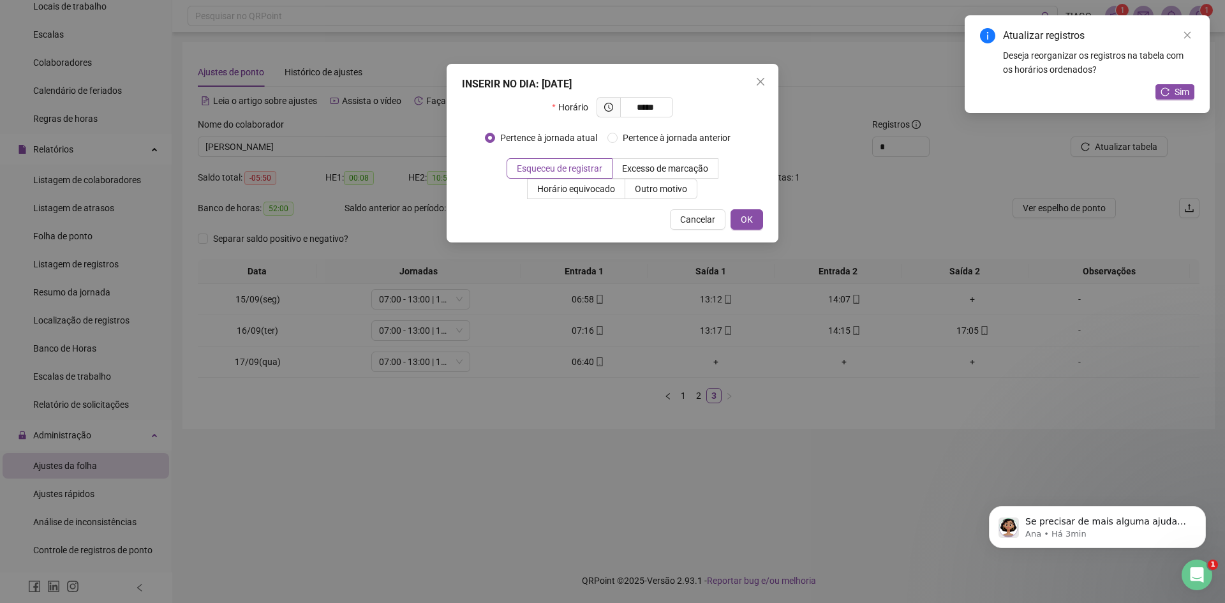
type input "*****"
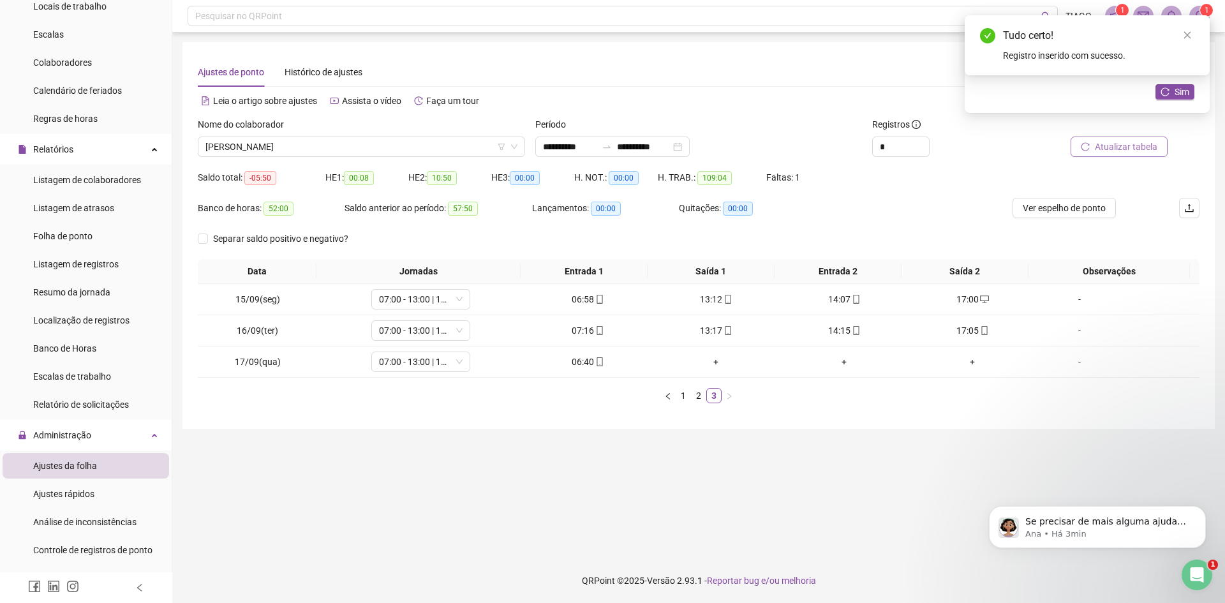
click at [1125, 145] on span "Atualizar tabela" at bounding box center [1126, 147] width 63 height 14
click at [1179, 82] on div "Atualizar registros Deseja reorganizar os registros na tabela com os horários o…" at bounding box center [1087, 64] width 245 height 98
click at [1183, 86] on span "Sim" at bounding box center [1181, 92] width 15 height 14
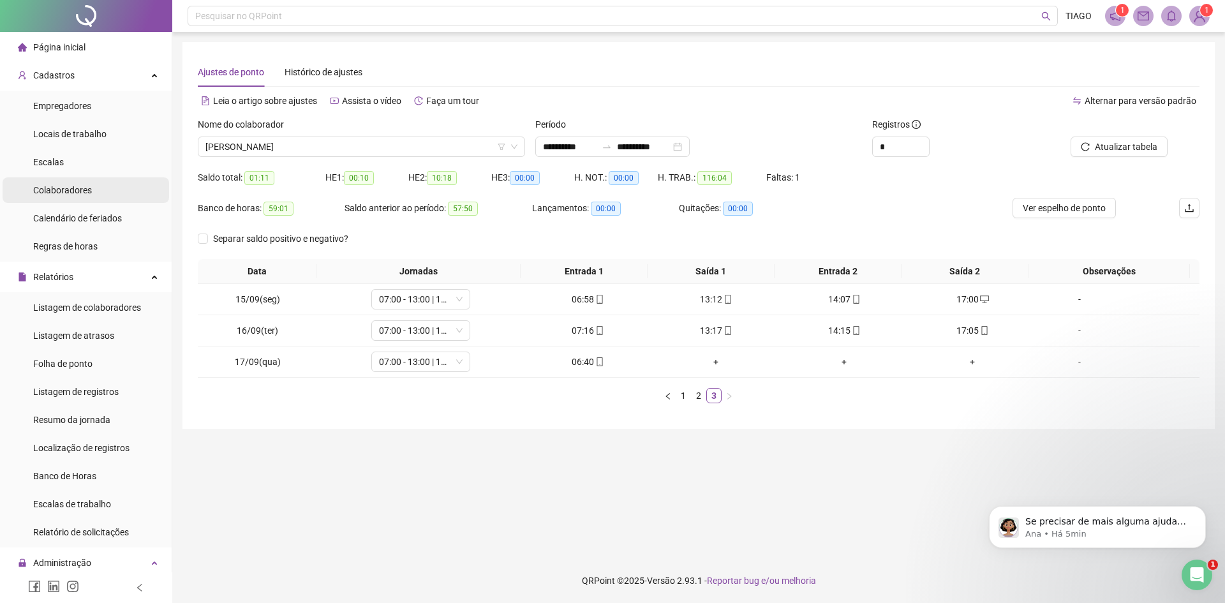
click at [41, 196] on div "Colaboradores" at bounding box center [62, 190] width 59 height 26
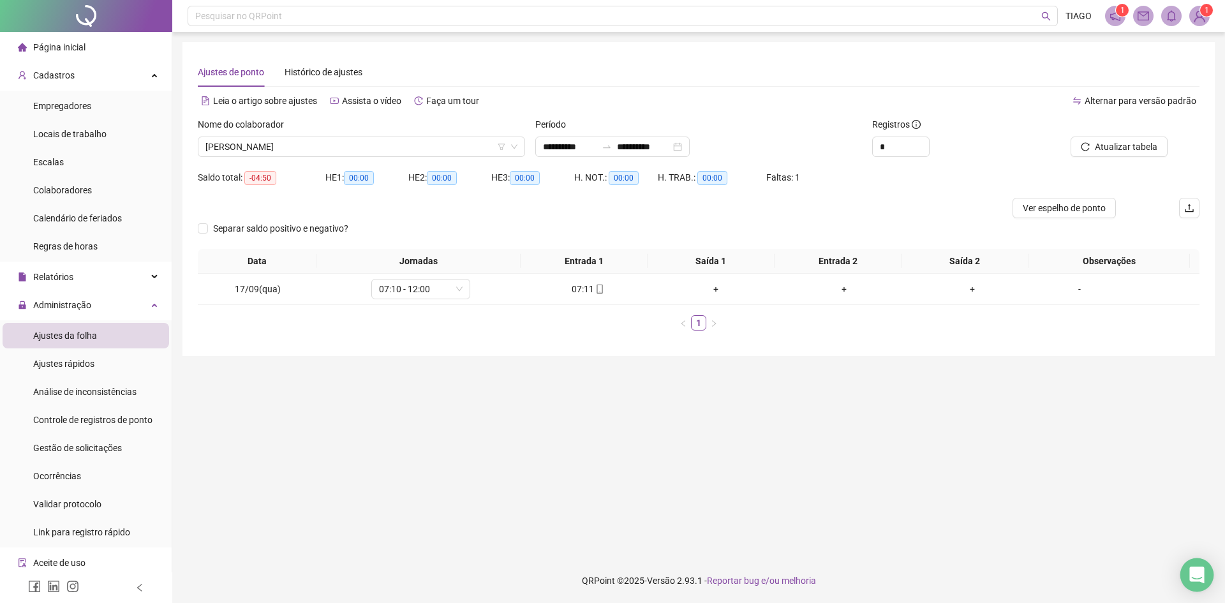
click at [1197, 572] on icon "Open Intercom Messenger" at bounding box center [1196, 574] width 15 height 17
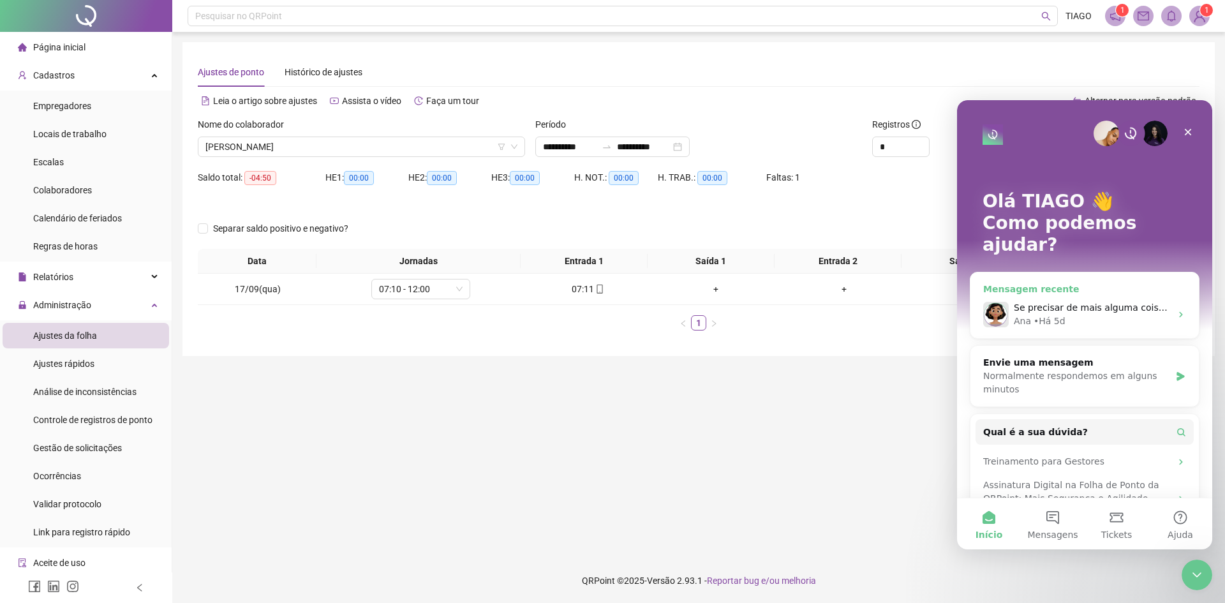
click at [1044, 291] on div "Se precisar de mais alguma coisa sobre a assinatura digital ou qualquer outro a…" at bounding box center [1084, 314] width 228 height 47
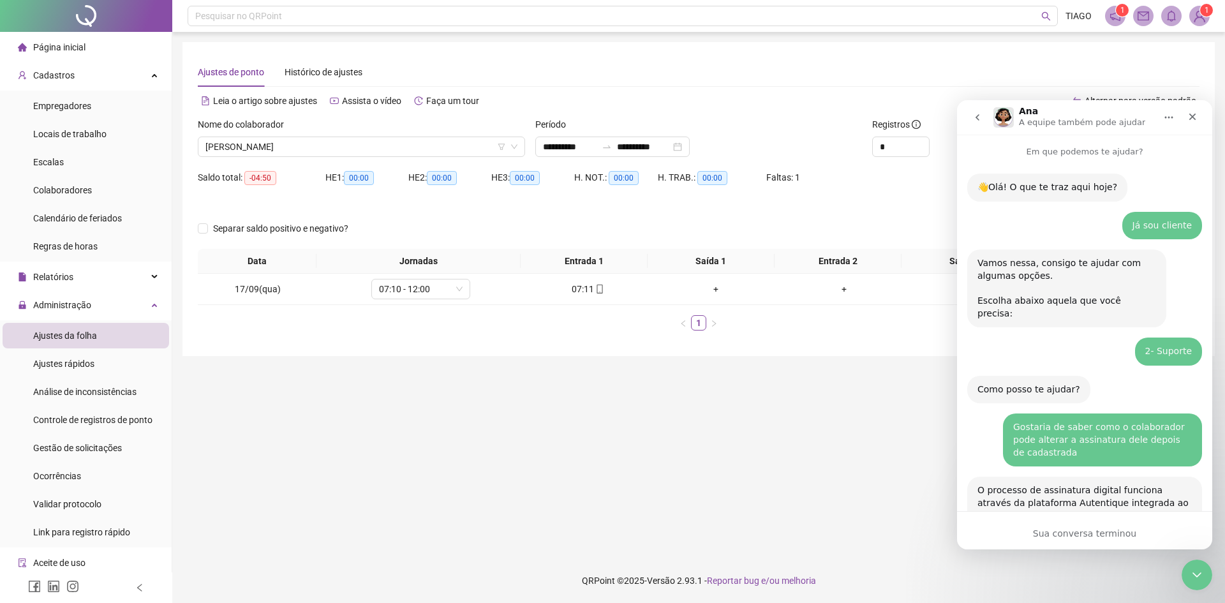
scroll to position [1349, 0]
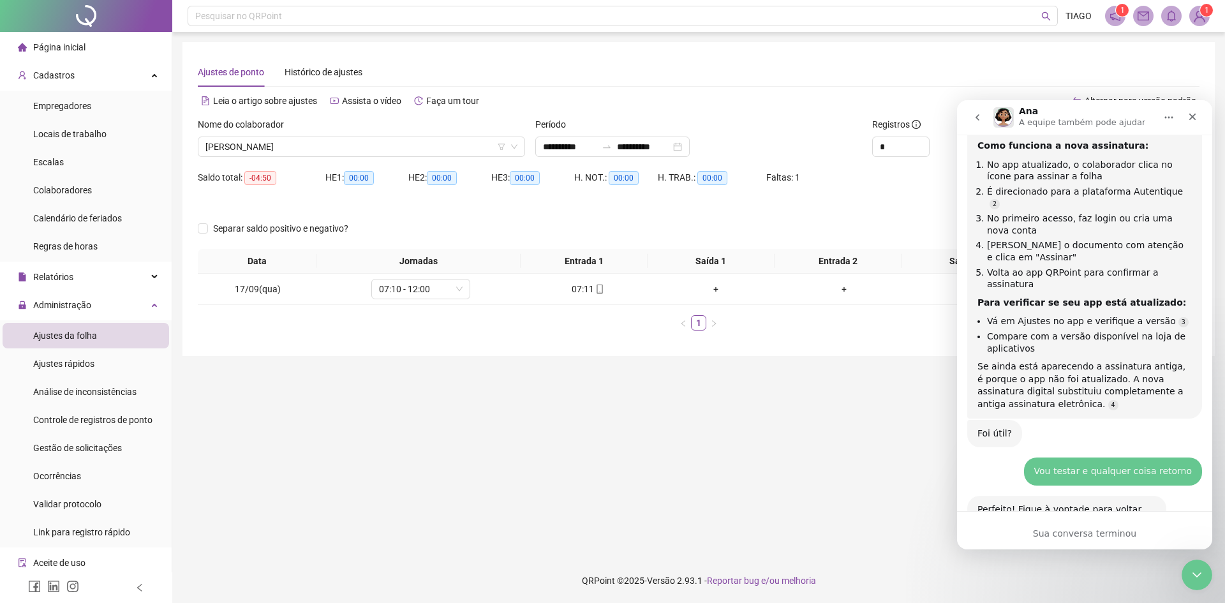
click at [981, 123] on button "go back" at bounding box center [977, 117] width 24 height 24
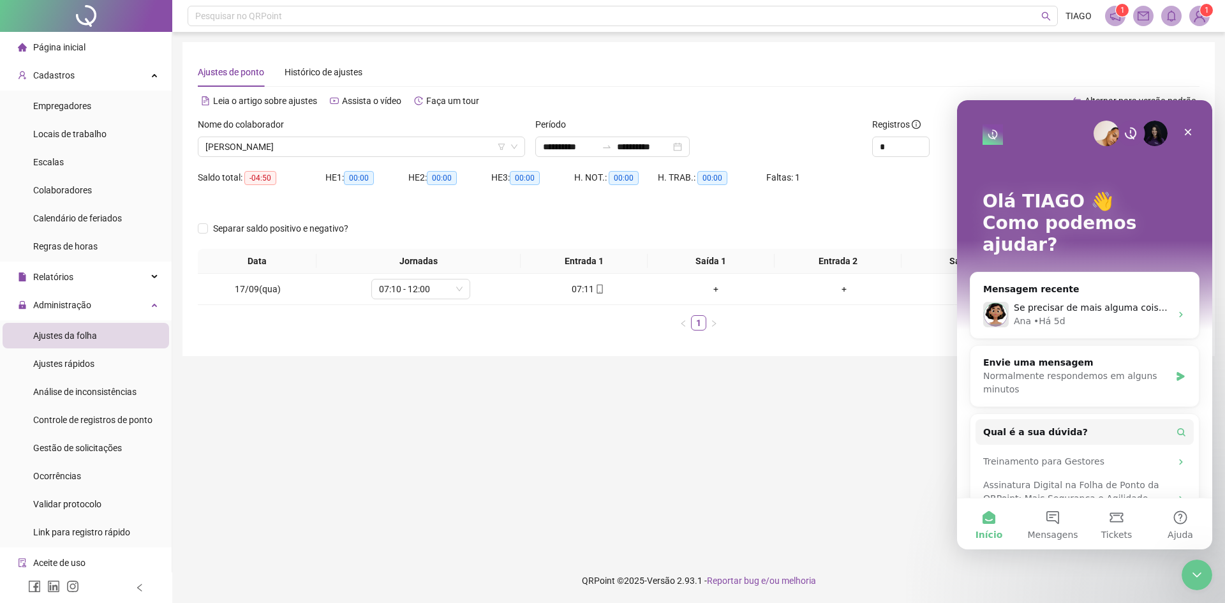
scroll to position [0, 0]
click at [1051, 369] on div "Normalmente respondemos em alguns minutos" at bounding box center [1076, 382] width 187 height 27
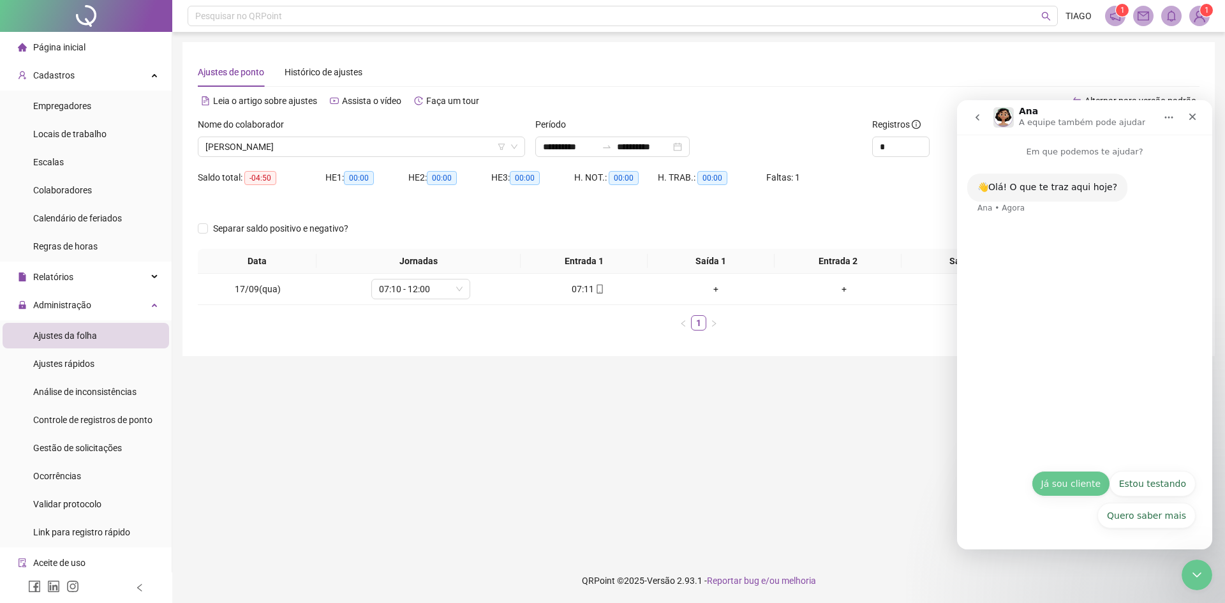
click at [1068, 492] on button "Já sou cliente" at bounding box center [1071, 484] width 78 height 26
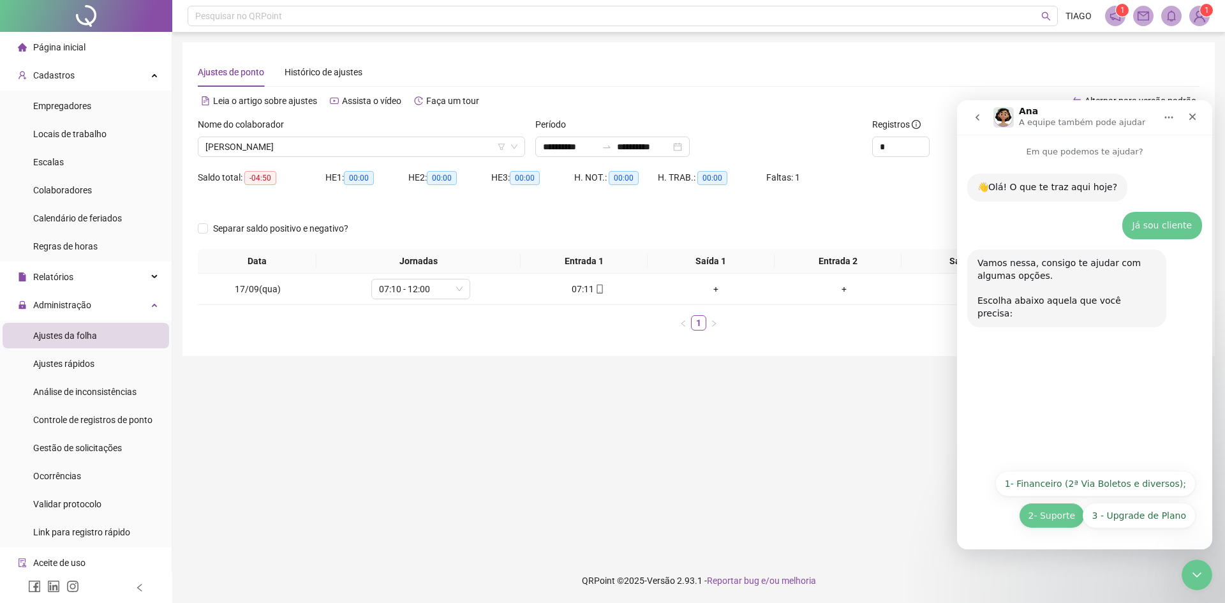
click at [1040, 515] on button "2- Suporte" at bounding box center [1052, 516] width 66 height 26
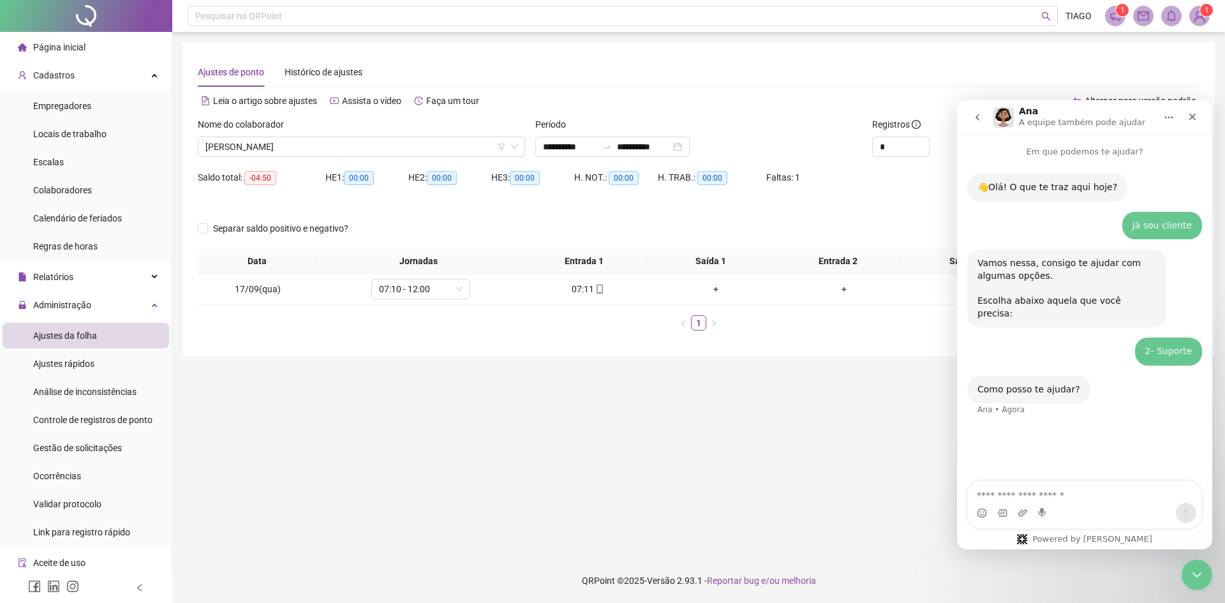
click at [1033, 491] on textarea "Envie uma mensagem..." at bounding box center [1084, 492] width 233 height 22
type textarea "**********"
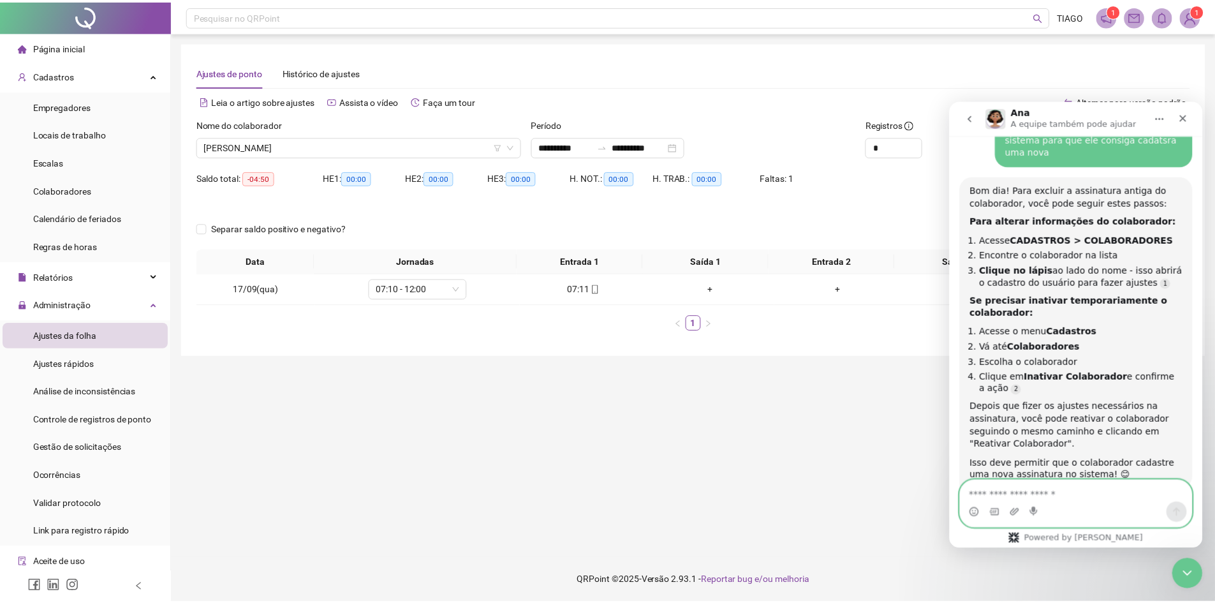
scroll to position [346, 0]
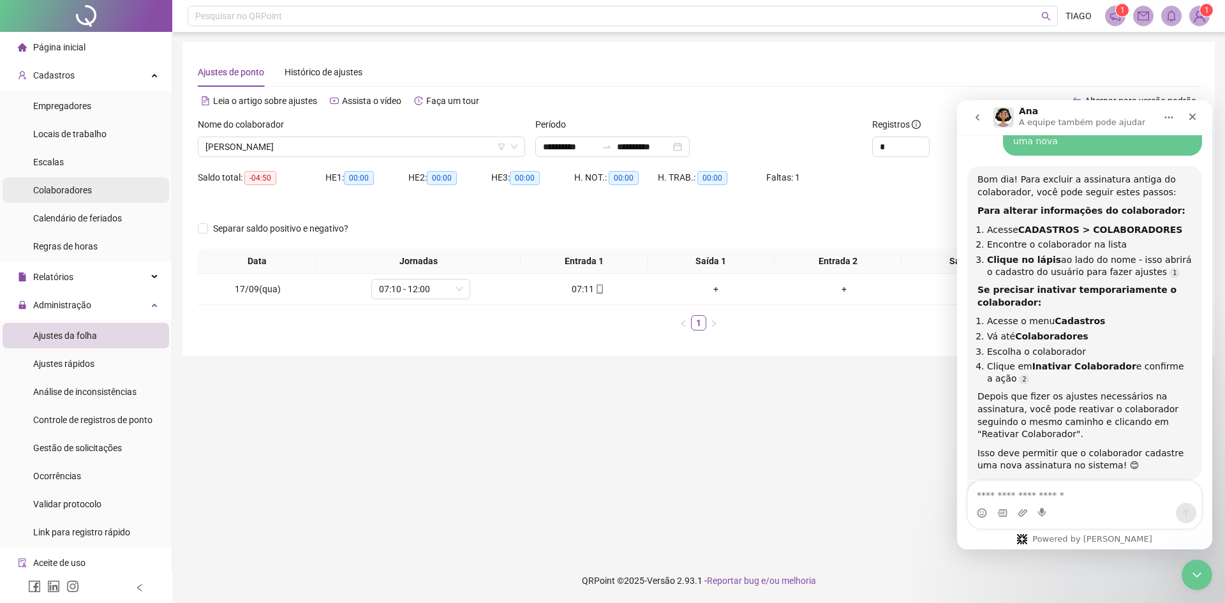
click at [66, 193] on span "Colaboradores" at bounding box center [62, 190] width 59 height 10
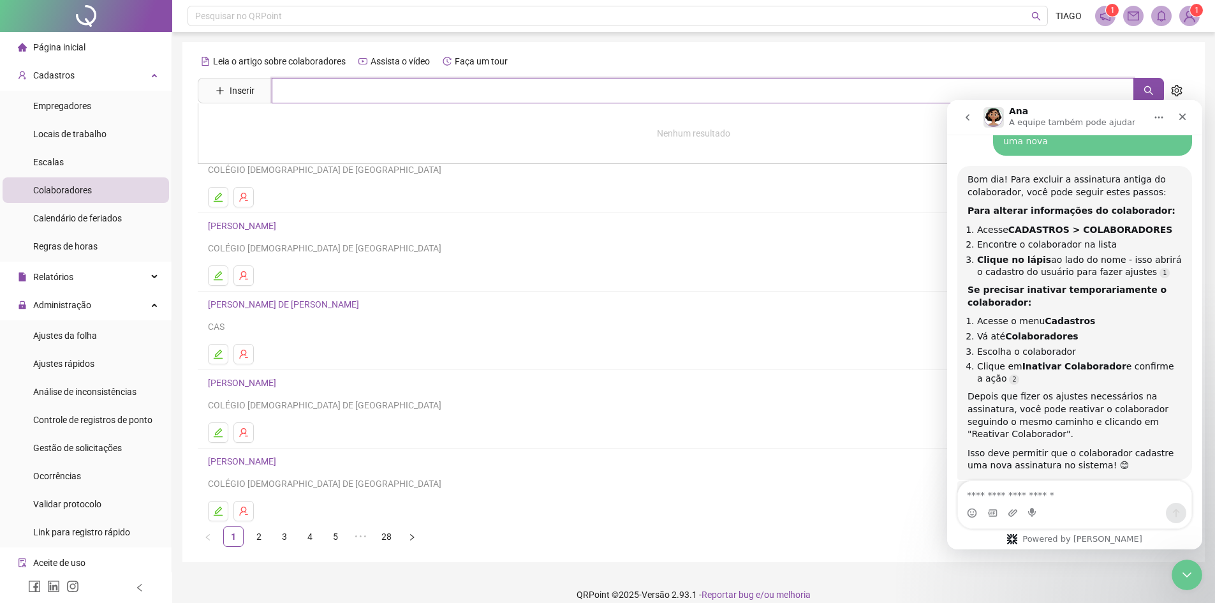
click at [291, 92] on input "text" at bounding box center [703, 91] width 862 height 26
type input "*****"
click at [290, 235] on link "TIAGO TEIXEIRA SANTOS" at bounding box center [255, 240] width 68 height 10
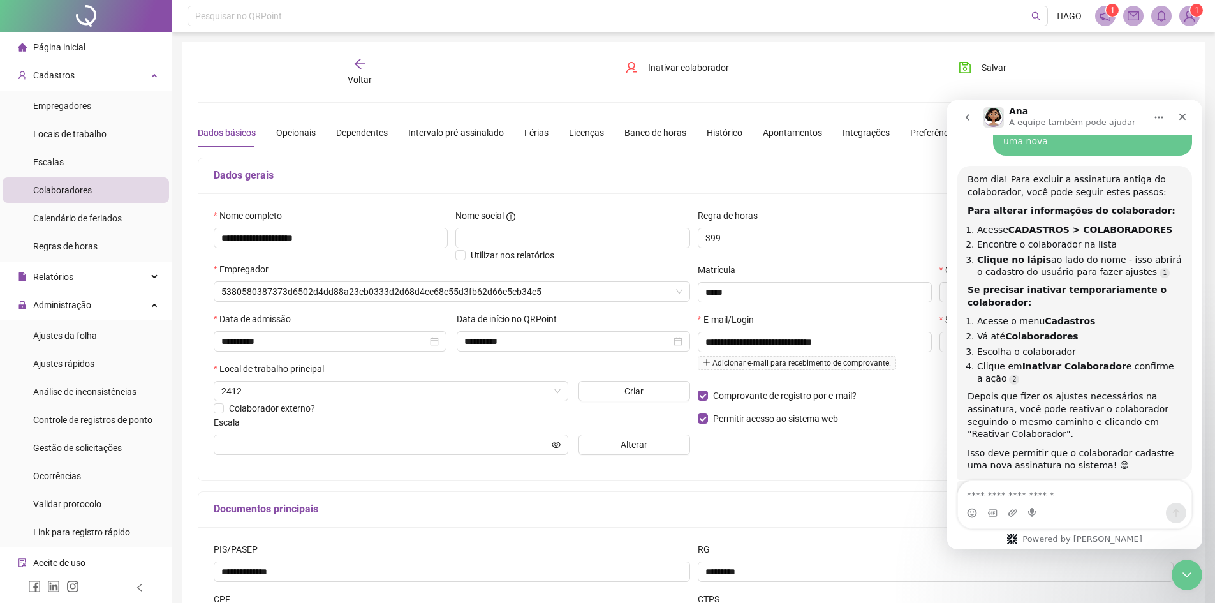
type input "**********"
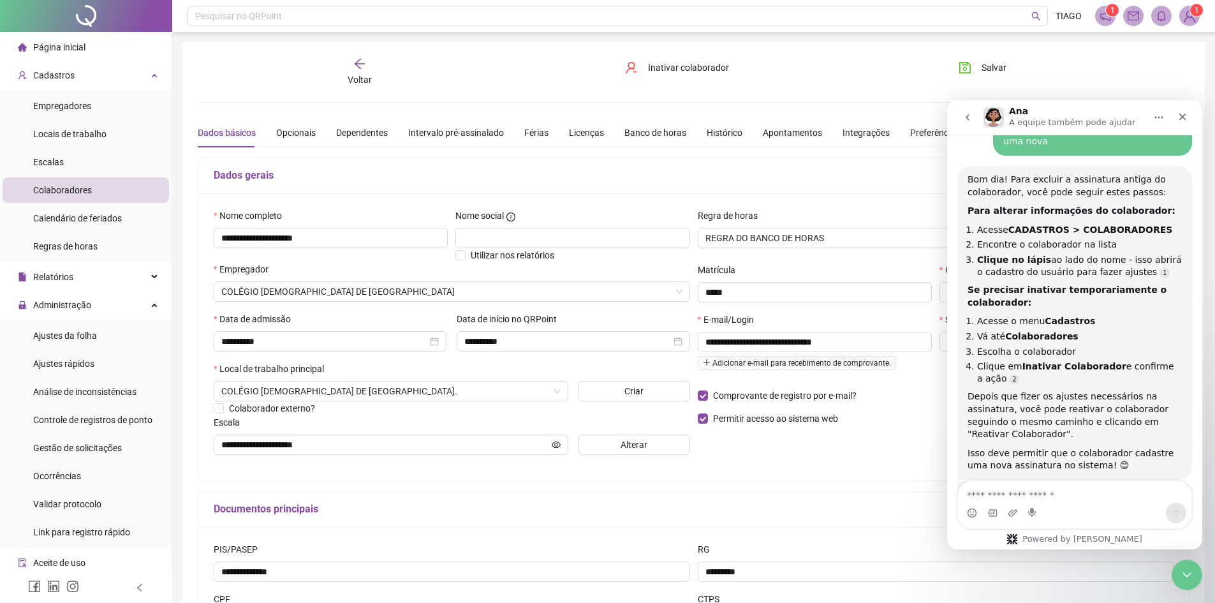
click at [357, 63] on icon "arrow-left" at bounding box center [360, 64] width 10 height 10
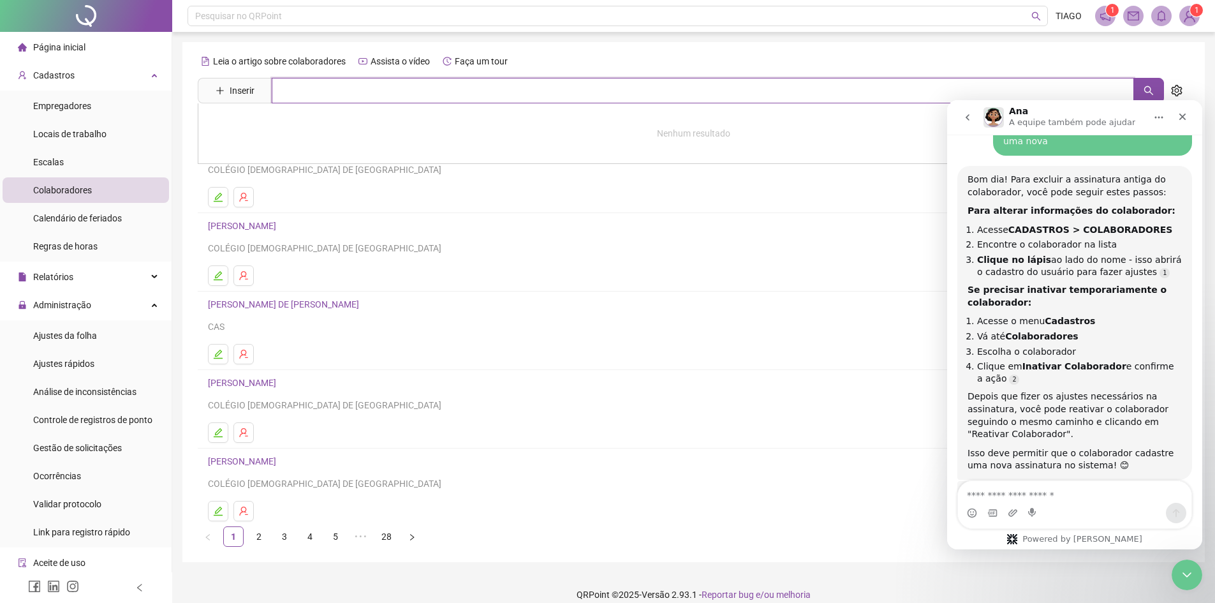
click at [355, 91] on input "text" at bounding box center [703, 91] width 862 height 26
click at [1188, 569] on icon "Encerramento do Messenger da Intercom" at bounding box center [1185, 572] width 15 height 15
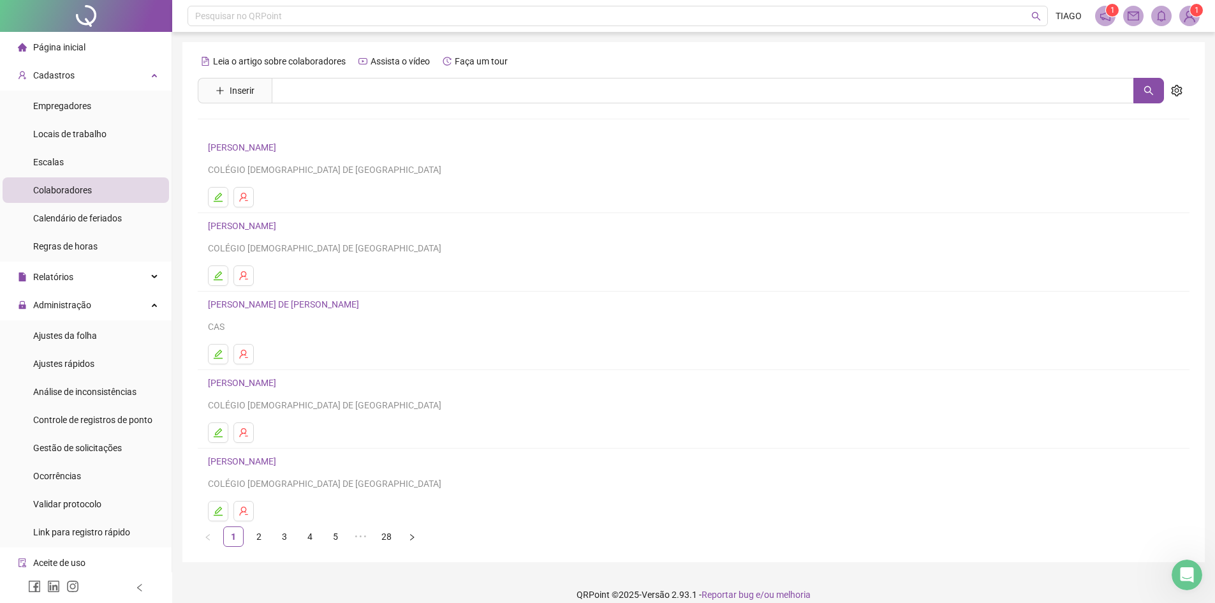
scroll to position [14, 0]
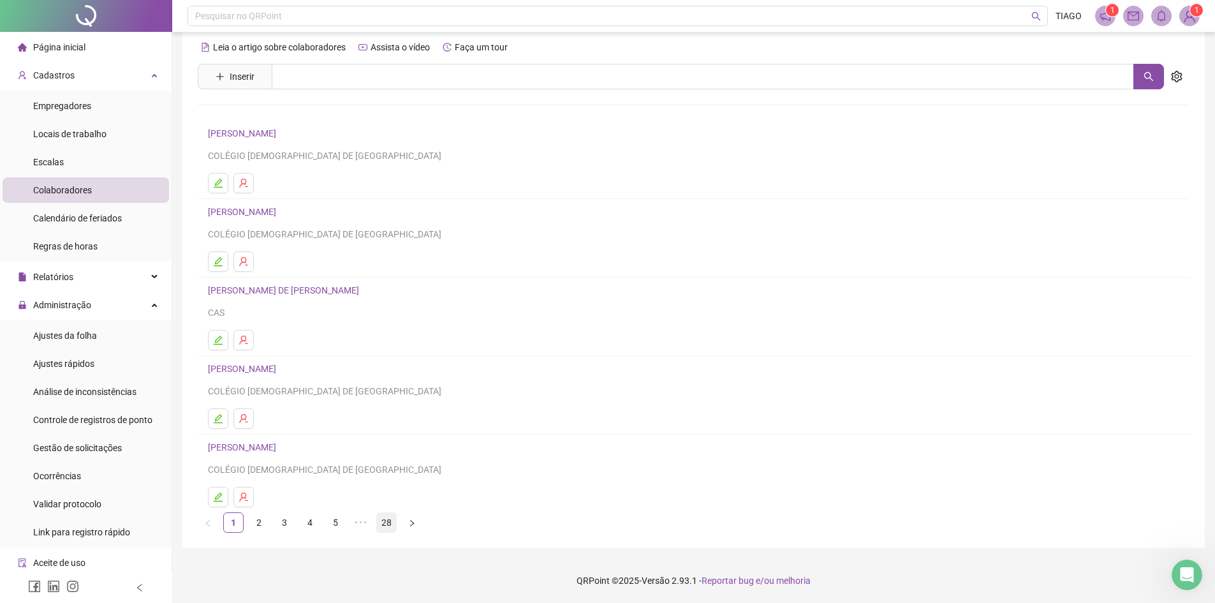
click at [387, 518] on link "28" at bounding box center [386, 522] width 19 height 19
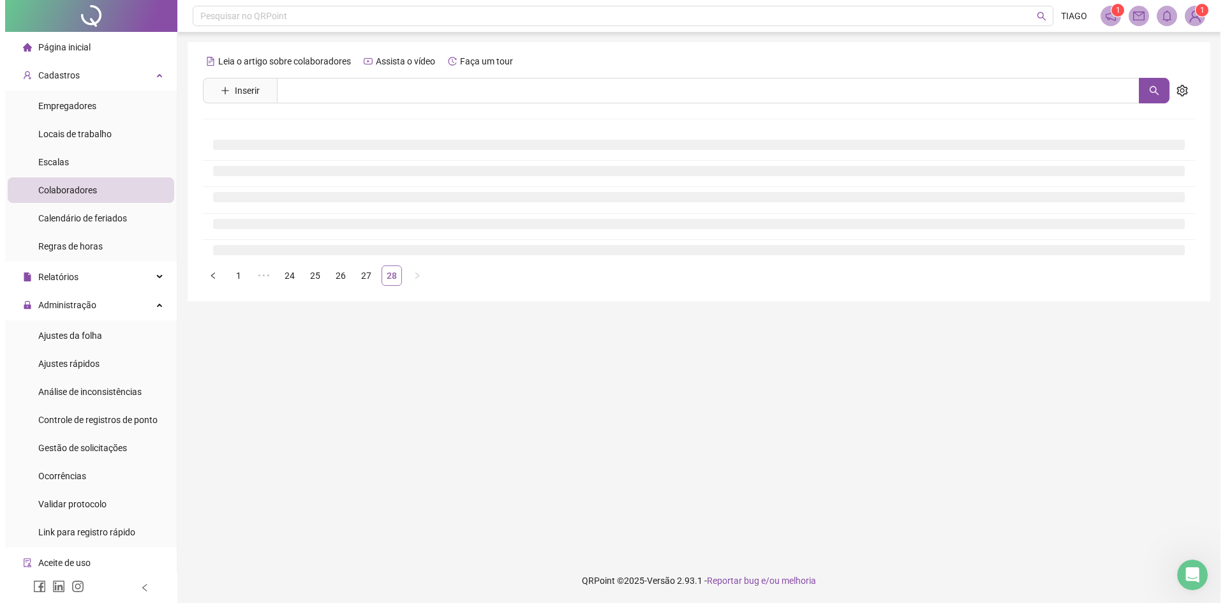
scroll to position [0, 0]
click at [308, 278] on link "25" at bounding box center [309, 275] width 19 height 19
click at [1199, 579] on icon "Abertura do Messenger da Intercom" at bounding box center [1195, 573] width 21 height 21
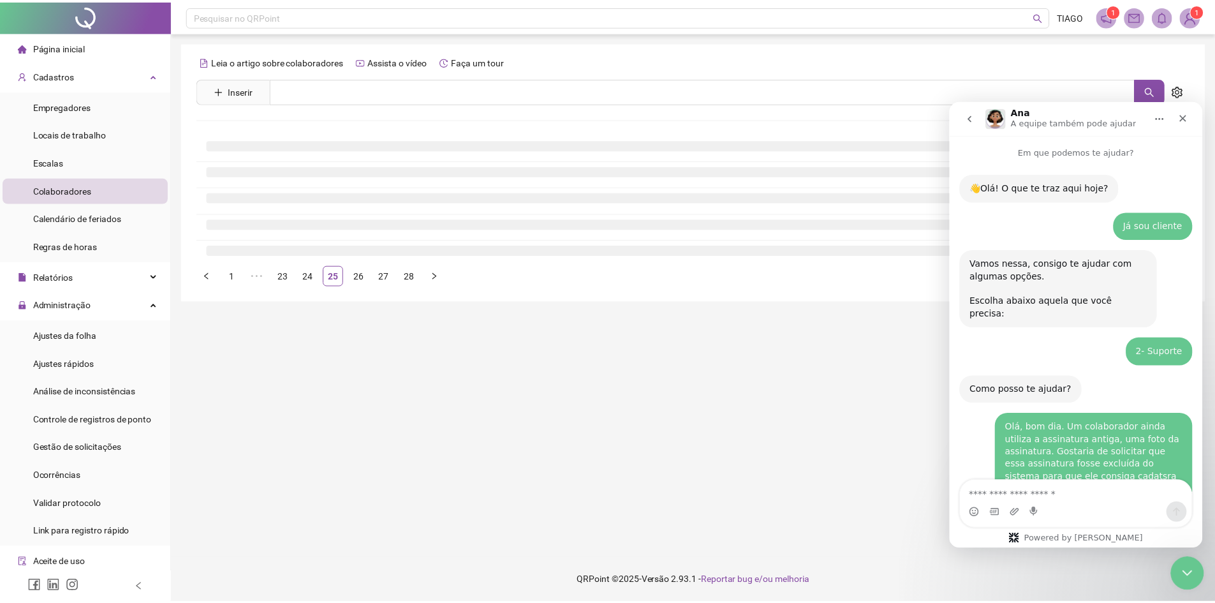
scroll to position [378, 0]
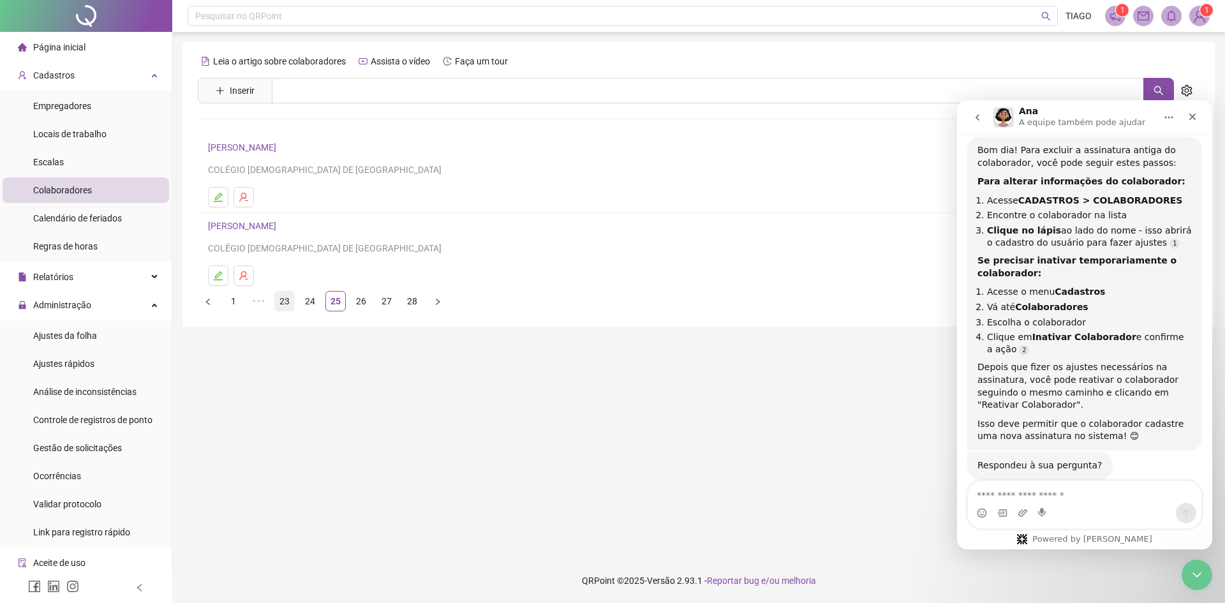
click at [281, 302] on link "23" at bounding box center [284, 301] width 19 height 19
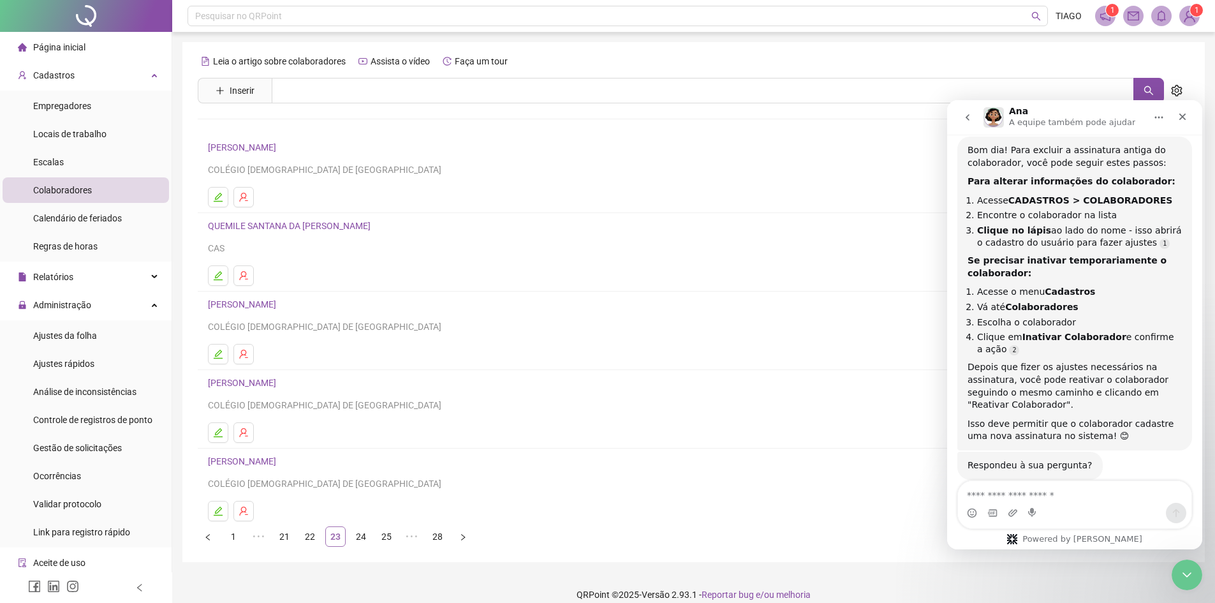
scroll to position [14, 0]
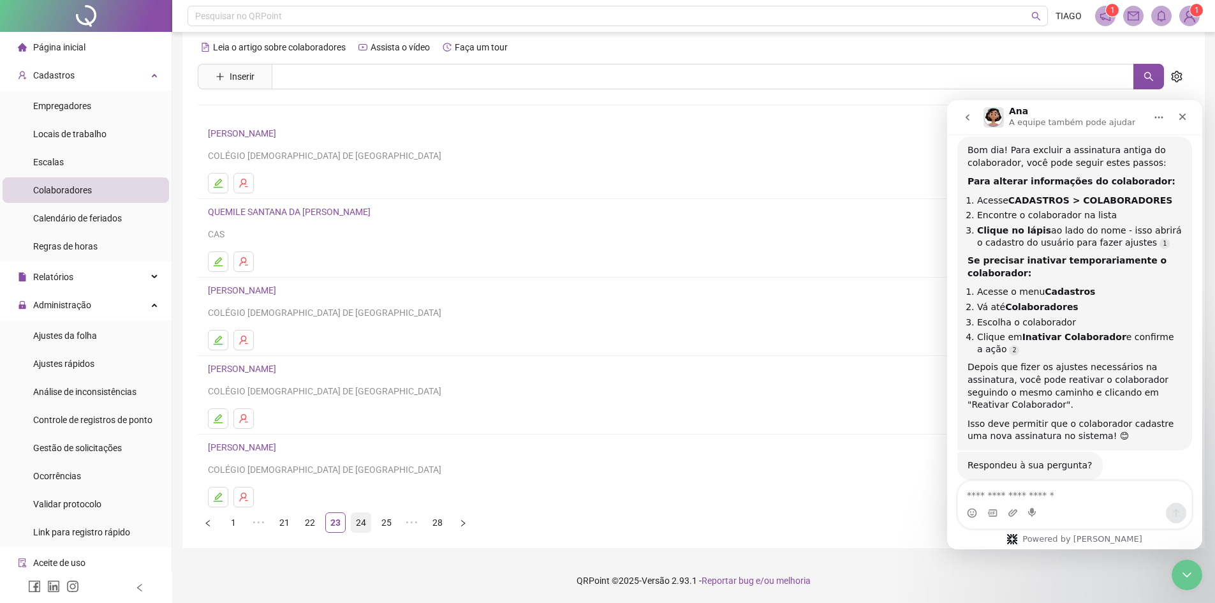
click at [360, 521] on link "24" at bounding box center [360, 522] width 19 height 19
click at [361, 523] on link "25" at bounding box center [360, 522] width 19 height 19
click at [364, 524] on link "26" at bounding box center [360, 522] width 19 height 19
click at [359, 520] on link "27" at bounding box center [360, 522] width 19 height 19
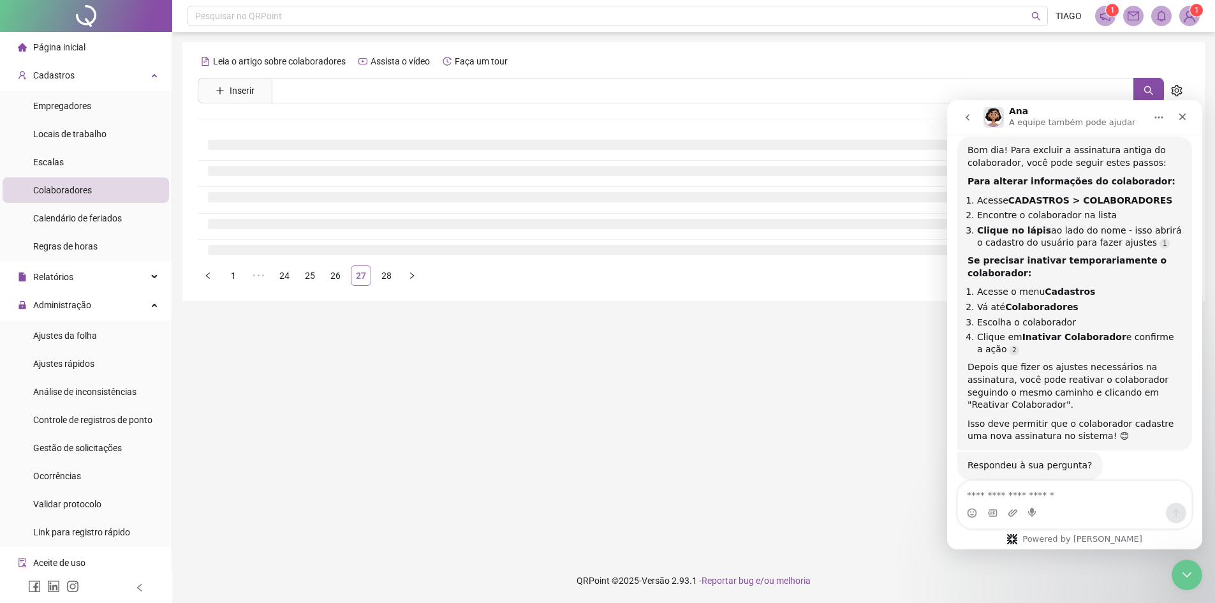
scroll to position [0, 0]
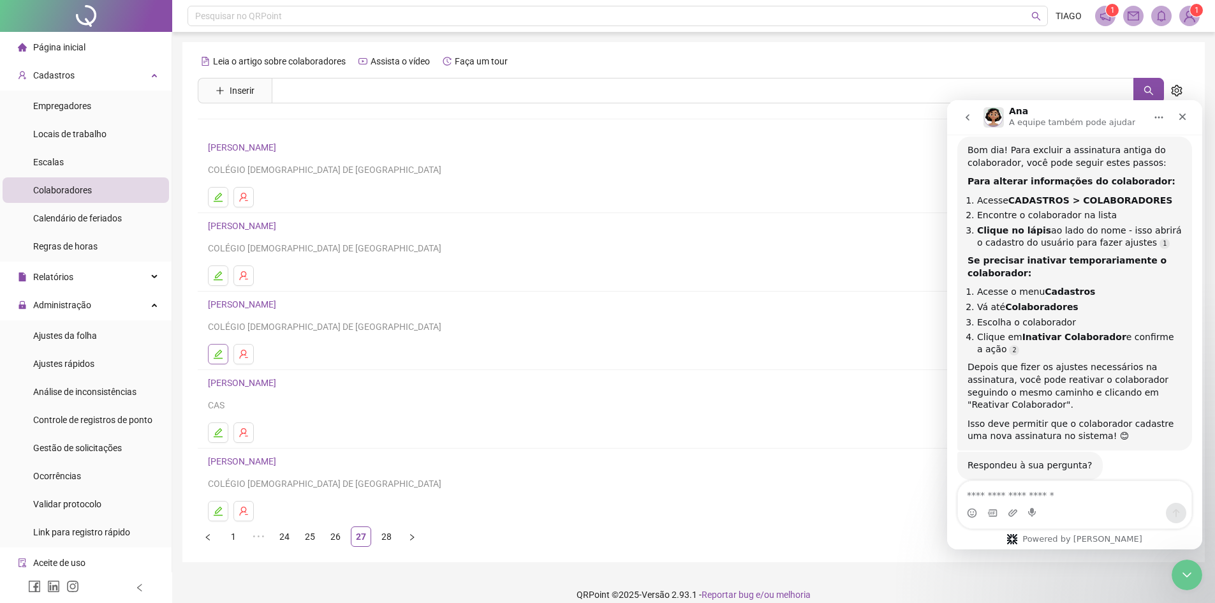
click at [217, 353] on icon "edit" at bounding box center [218, 354] width 9 height 9
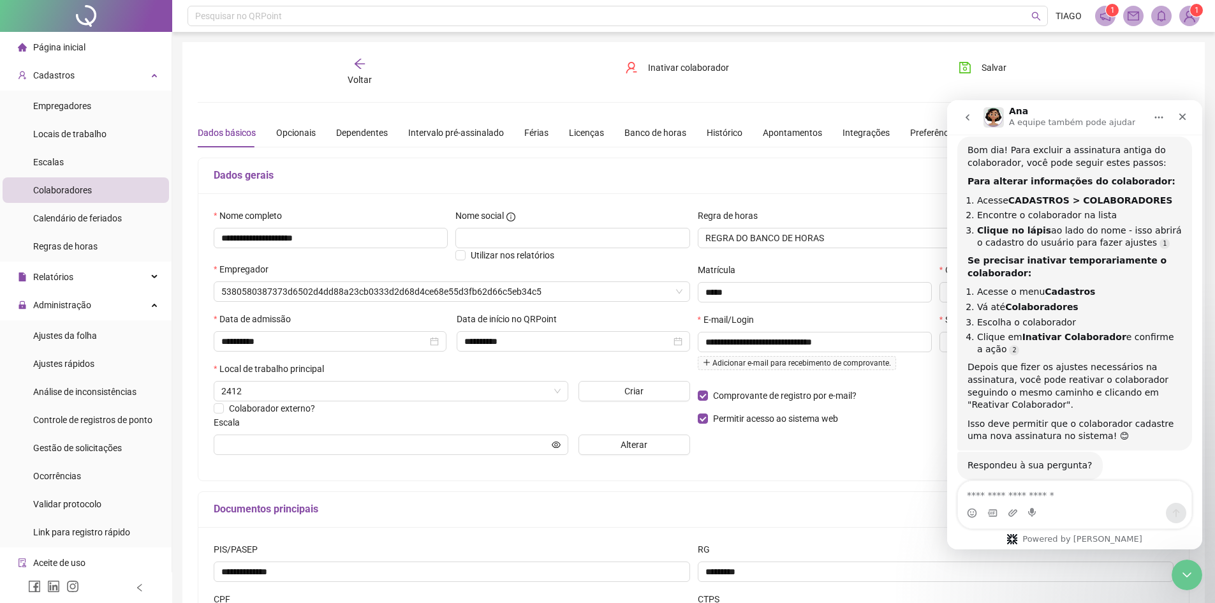
type input "**********"
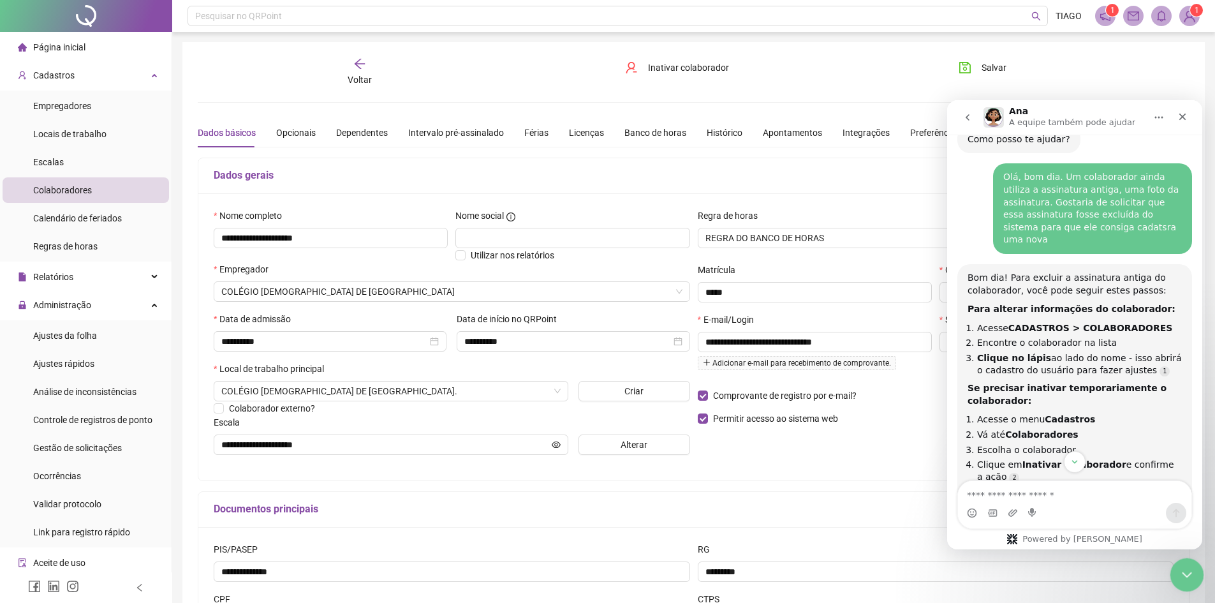
click at [1188, 573] on icon "Encerramento do Messenger da Intercom" at bounding box center [1185, 572] width 15 height 15
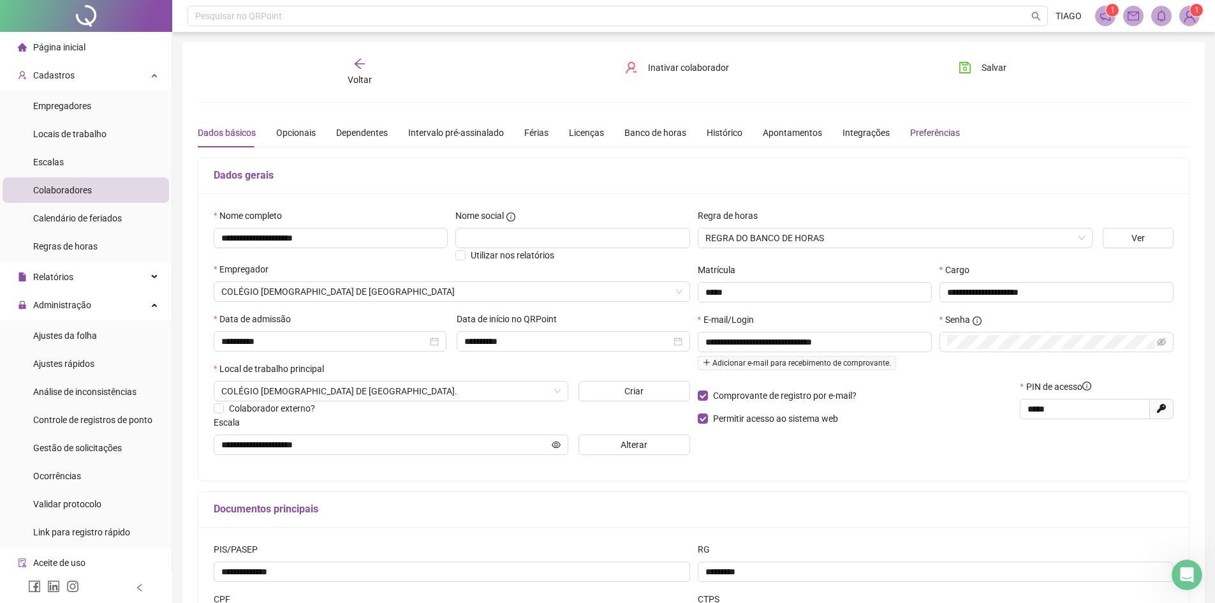
click at [910, 135] on div "Preferências" at bounding box center [935, 133] width 50 height 14
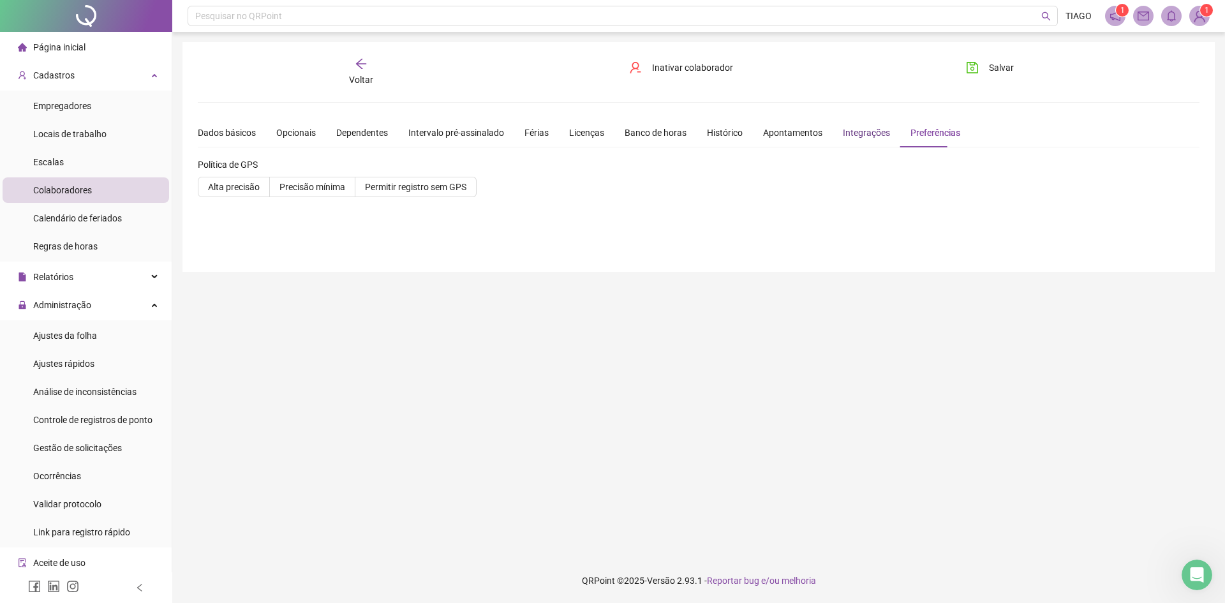
click at [857, 129] on div "Integrações" at bounding box center [866, 133] width 47 height 14
click at [799, 127] on div "Apontamentos" at bounding box center [792, 133] width 59 height 14
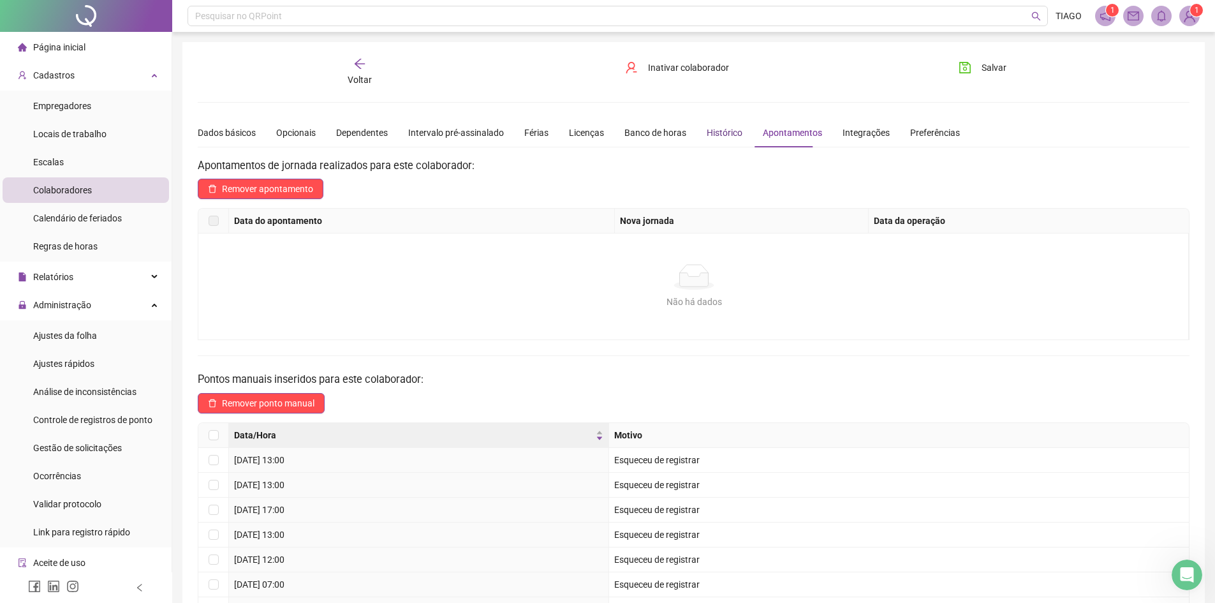
click at [716, 135] on div "Histórico" at bounding box center [725, 133] width 36 height 14
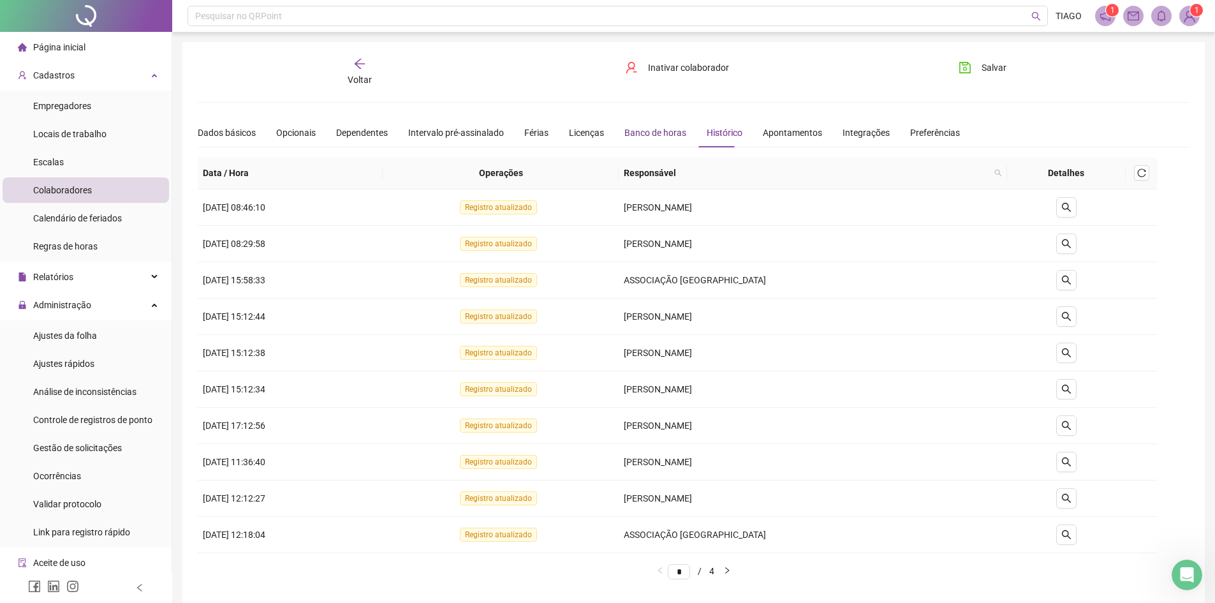
click at [663, 128] on div "Banco de horas" at bounding box center [656, 133] width 62 height 14
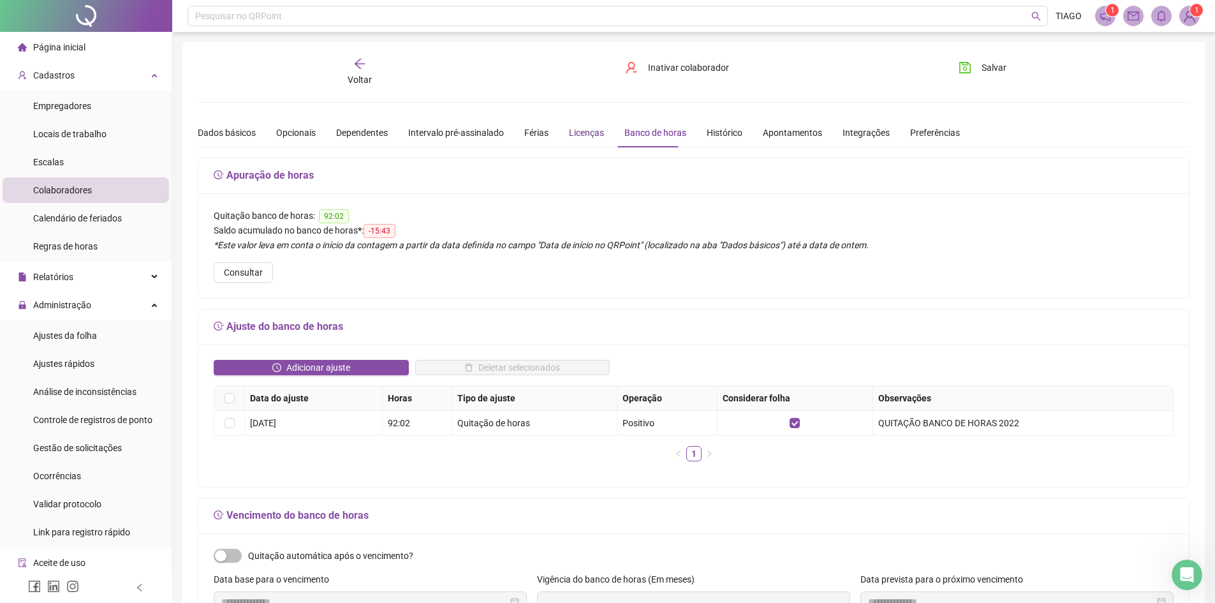
click at [586, 132] on div "Licenças" at bounding box center [586, 133] width 35 height 14
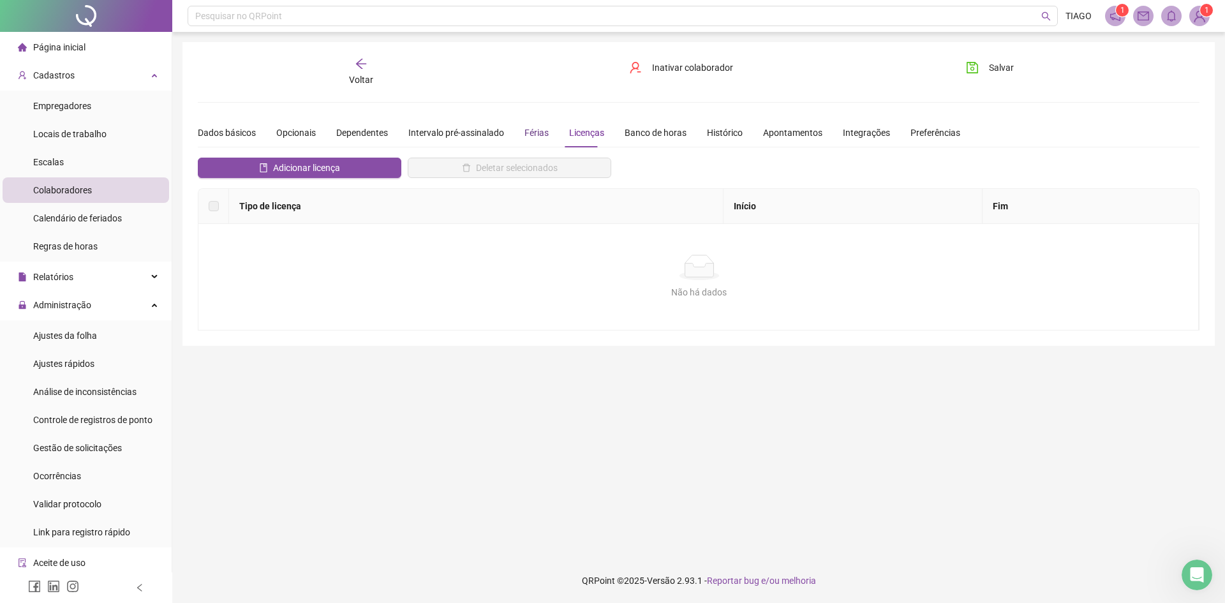
click at [539, 131] on div "Férias" at bounding box center [536, 133] width 24 height 14
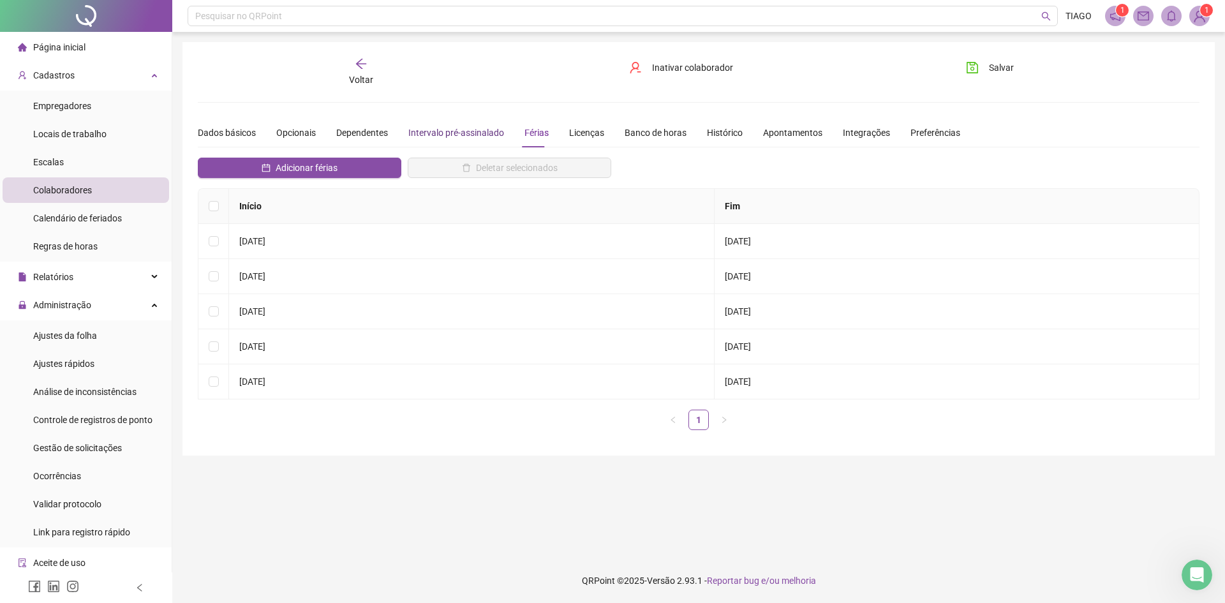
click at [487, 133] on div "Intervalo pré-assinalado" at bounding box center [456, 133] width 96 height 14
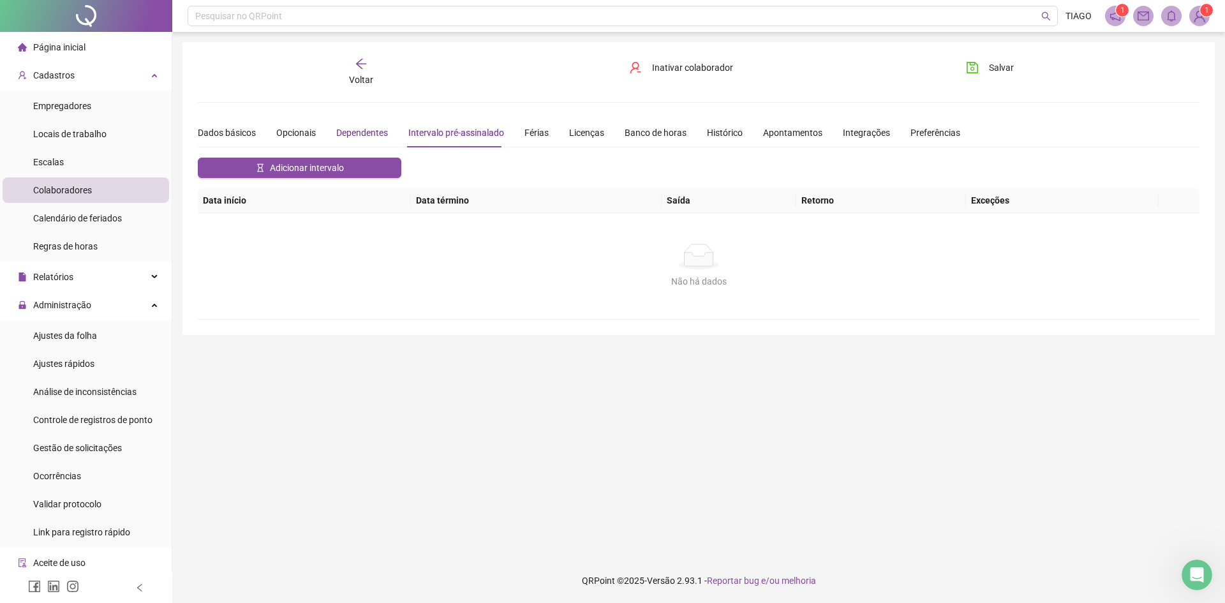
click at [349, 126] on div "Dependentes" at bounding box center [362, 133] width 52 height 14
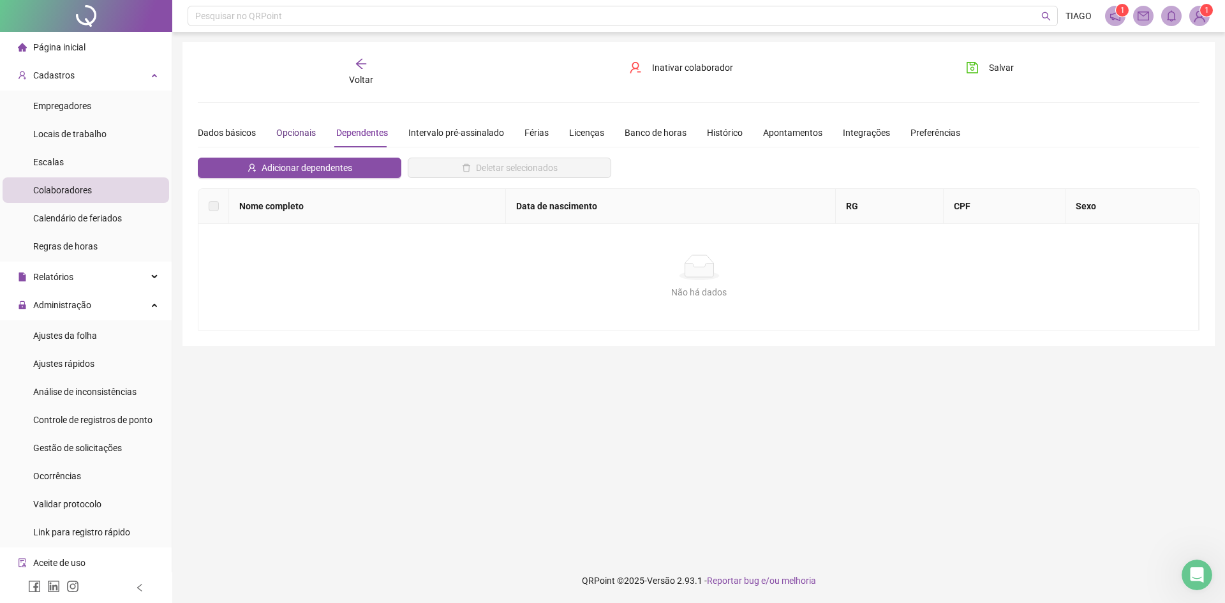
click at [295, 132] on div "Opcionais" at bounding box center [296, 133] width 40 height 14
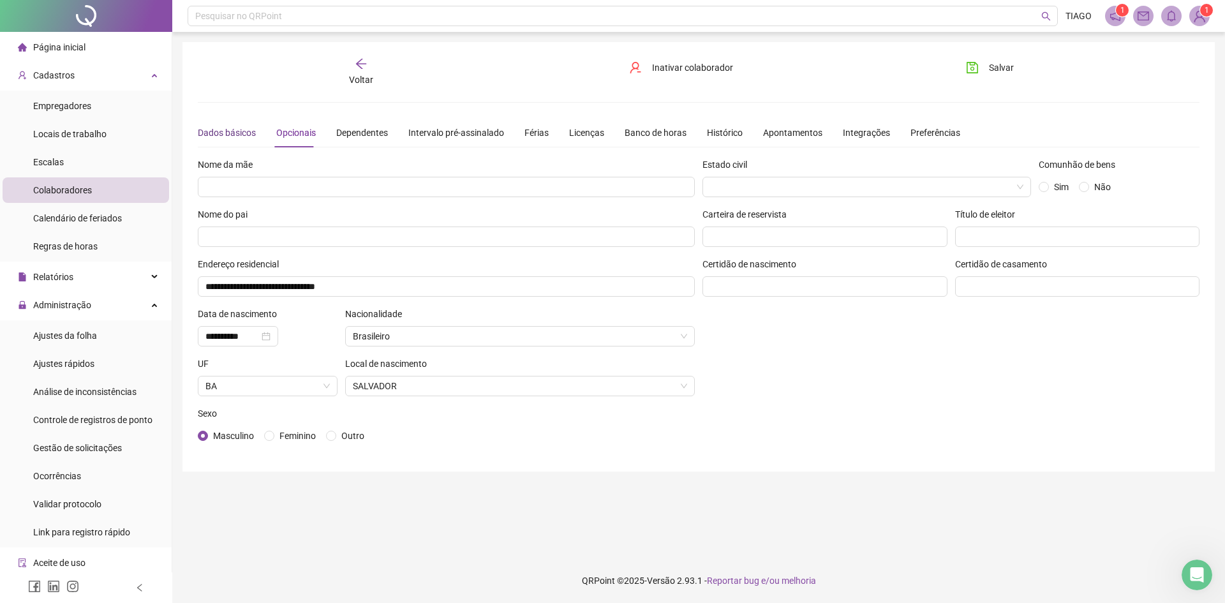
click at [233, 135] on div "Dados básicos" at bounding box center [227, 133] width 58 height 14
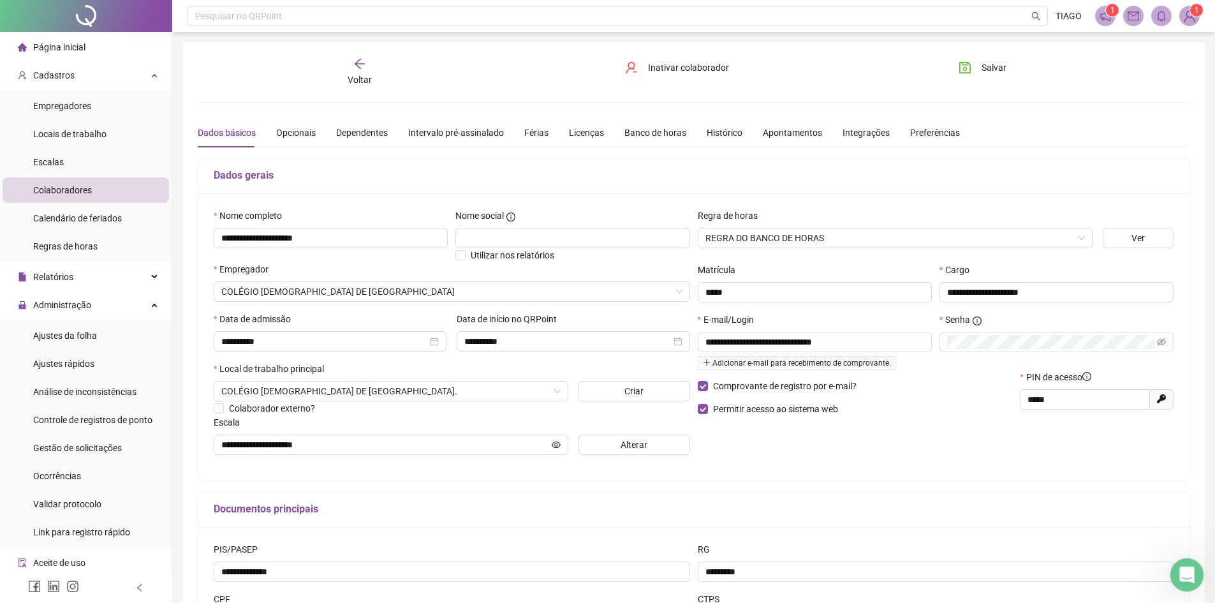
click at [1190, 579] on icon "Abertura do Messenger da Intercom" at bounding box center [1185, 573] width 21 height 21
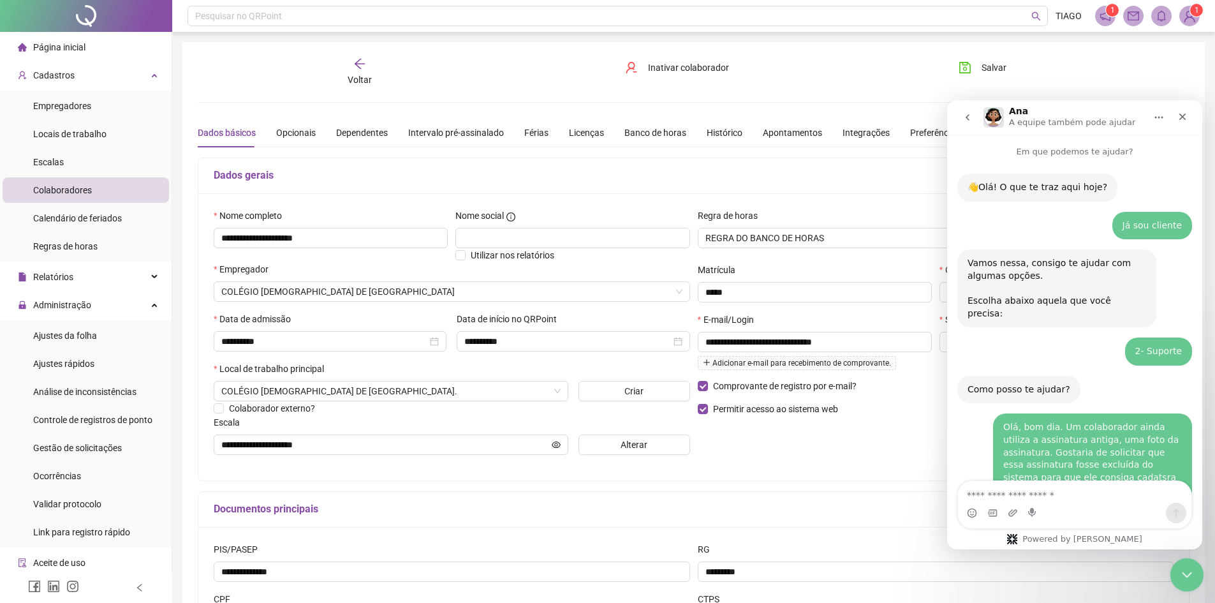
scroll to position [378, 0]
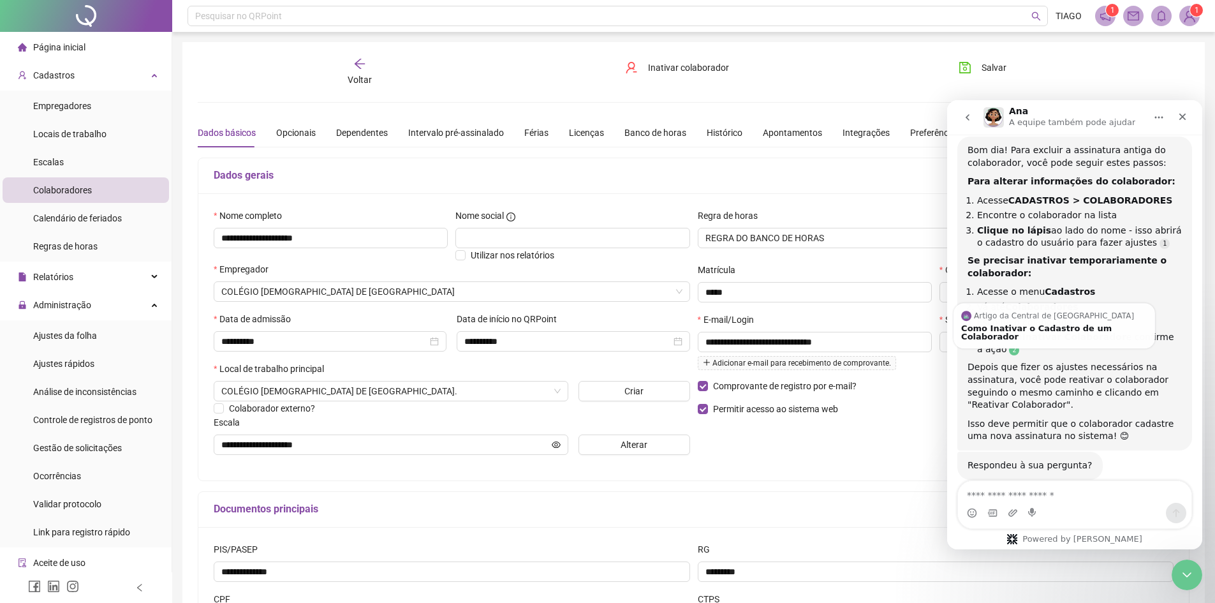
click at [1009, 345] on link "Source reference 11183905:" at bounding box center [1014, 350] width 10 height 10
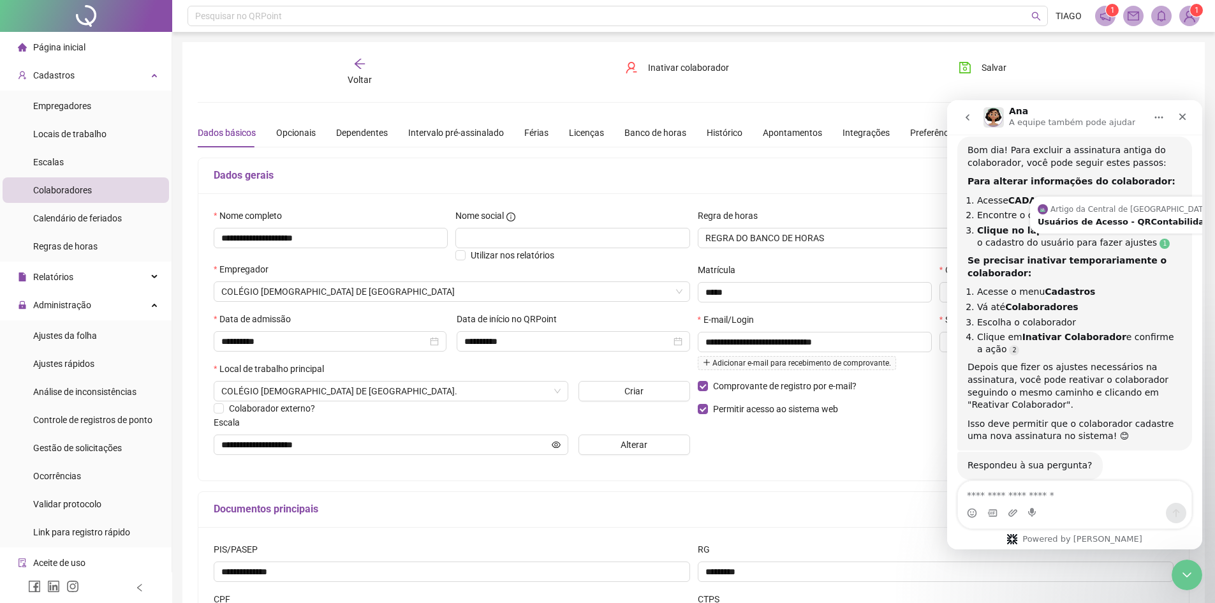
click at [1160, 239] on link "Source reference 9762642:" at bounding box center [1165, 244] width 10 height 10
click at [1111, 218] on div "Usuários de Acesso - QRContabilidade" at bounding box center [1127, 222] width 178 height 8
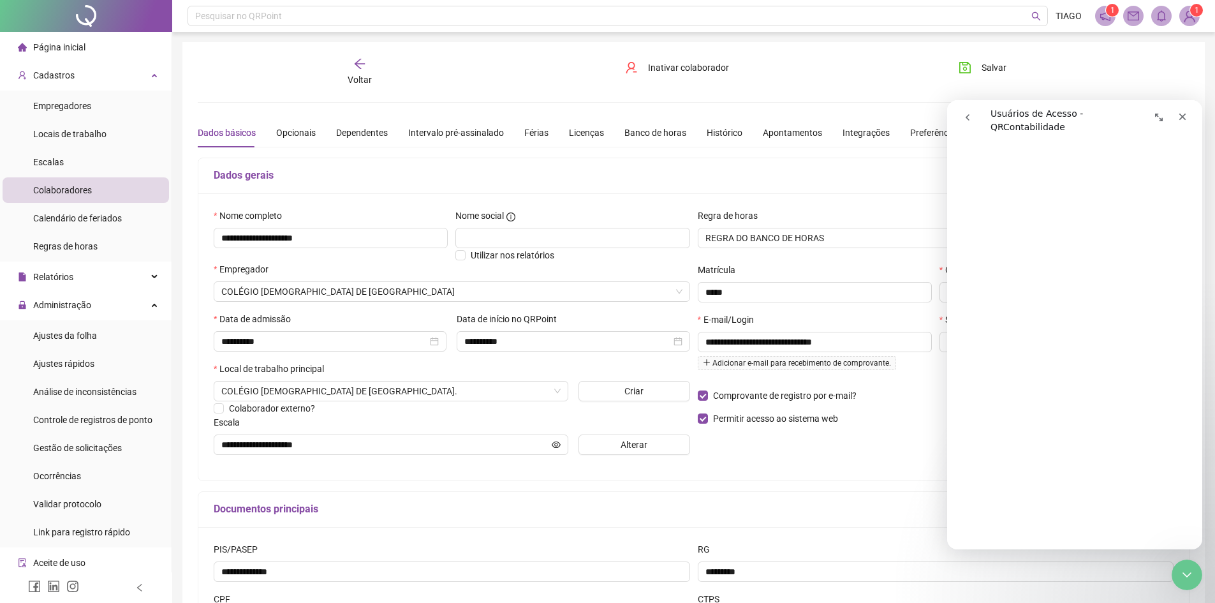
scroll to position [1467, 0]
click at [966, 110] on button "go back" at bounding box center [968, 117] width 24 height 24
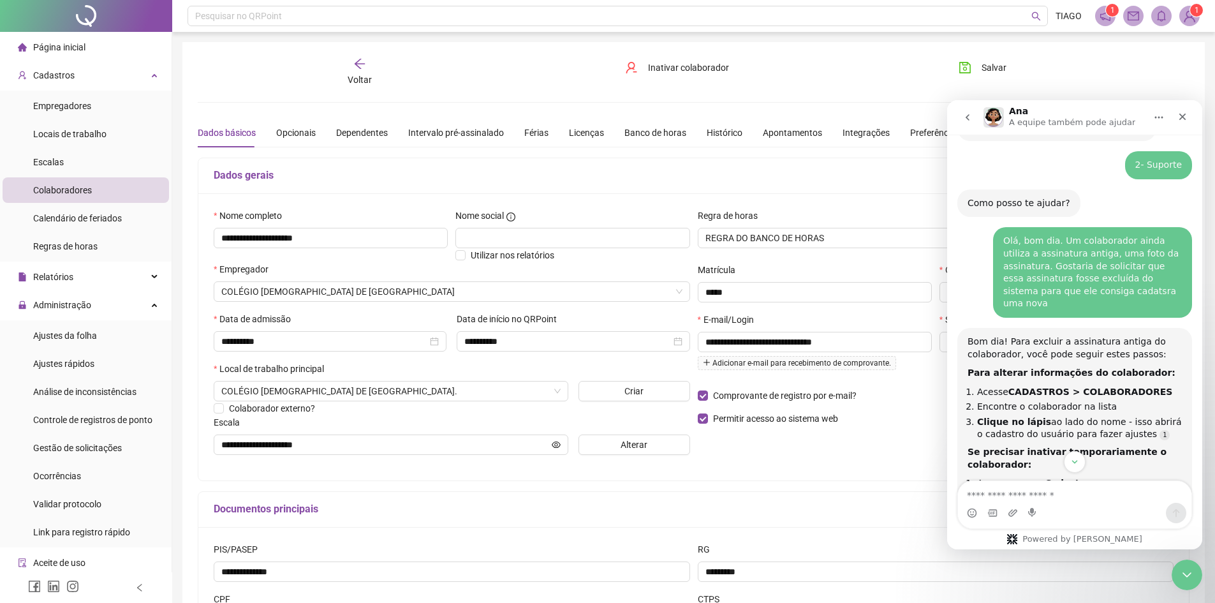
scroll to position [378, 0]
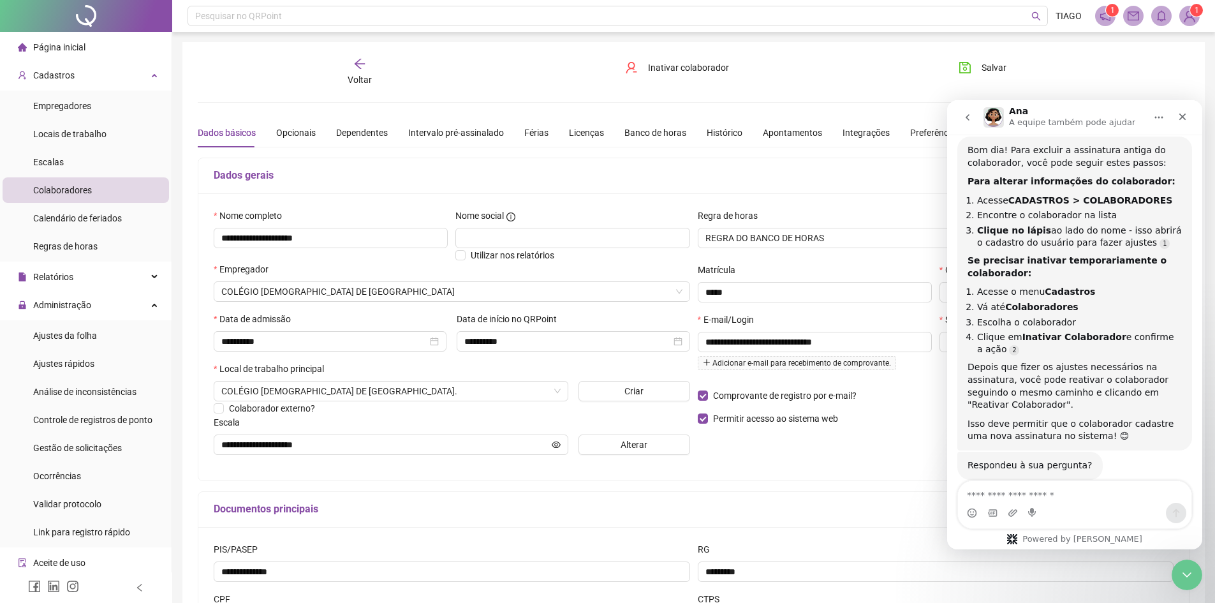
click at [1049, 501] on textarea "Envie uma mensagem..." at bounding box center [1074, 492] width 233 height 22
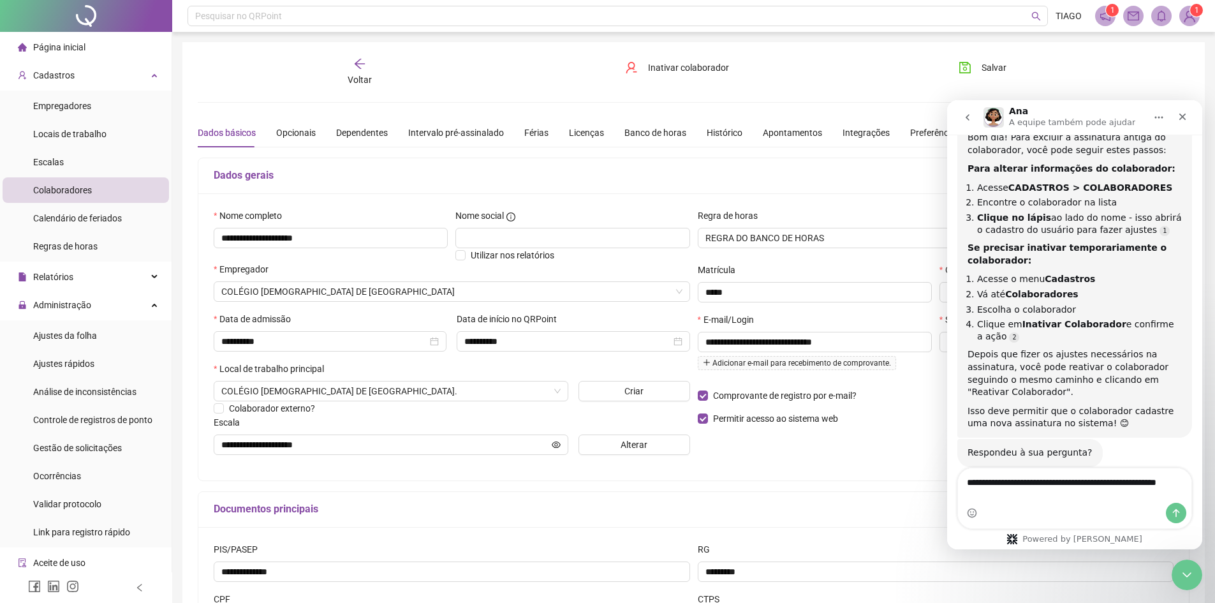
type textarea "**********"
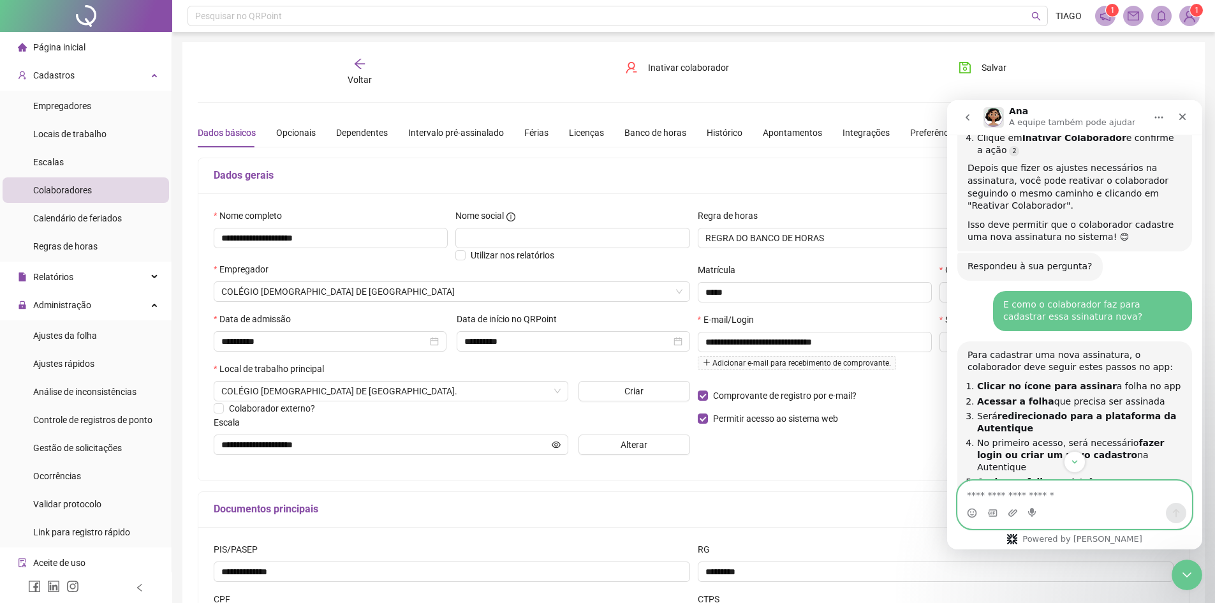
scroll to position [766, 0]
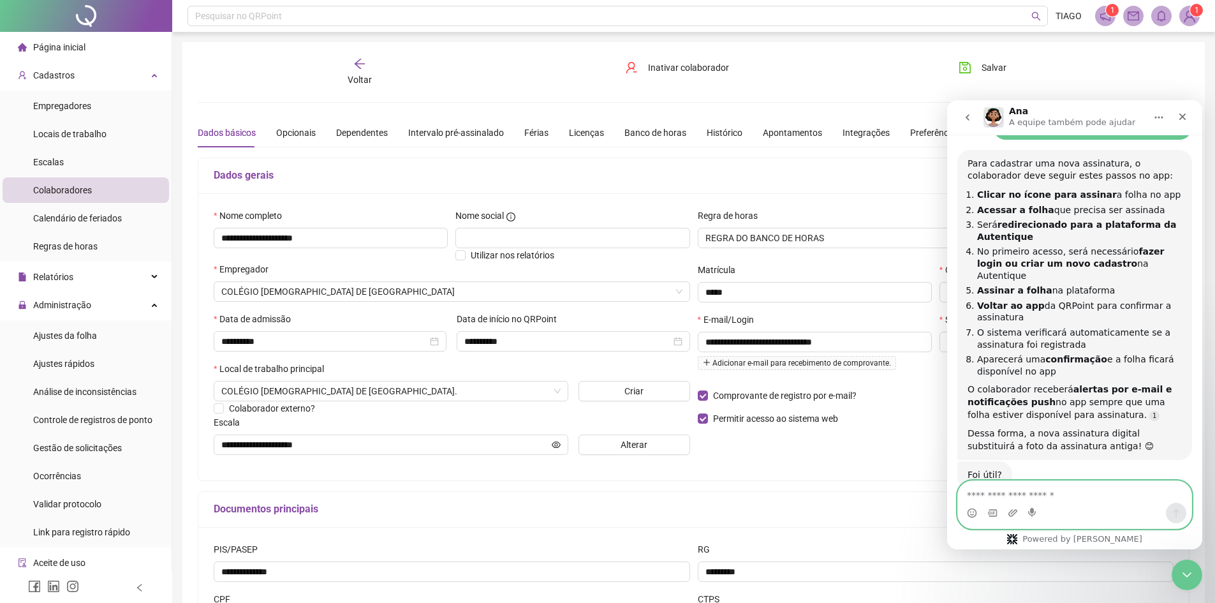
click at [980, 497] on textarea "Envie uma mensagem..." at bounding box center [1074, 492] width 233 height 22
type textarea "**********"
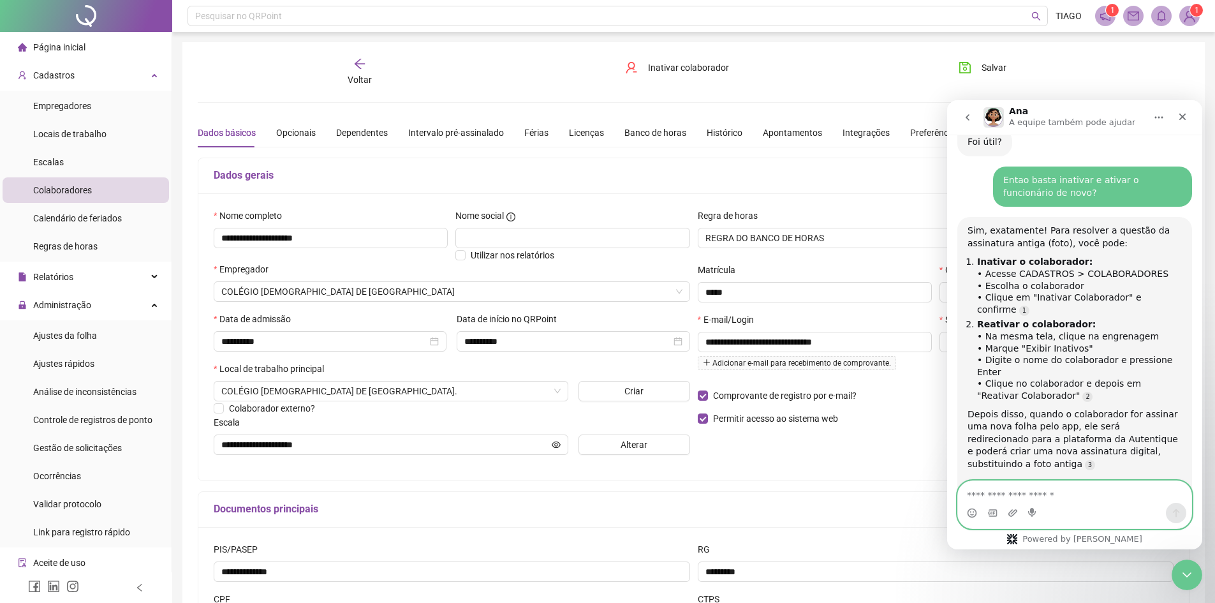
scroll to position [1125, 0]
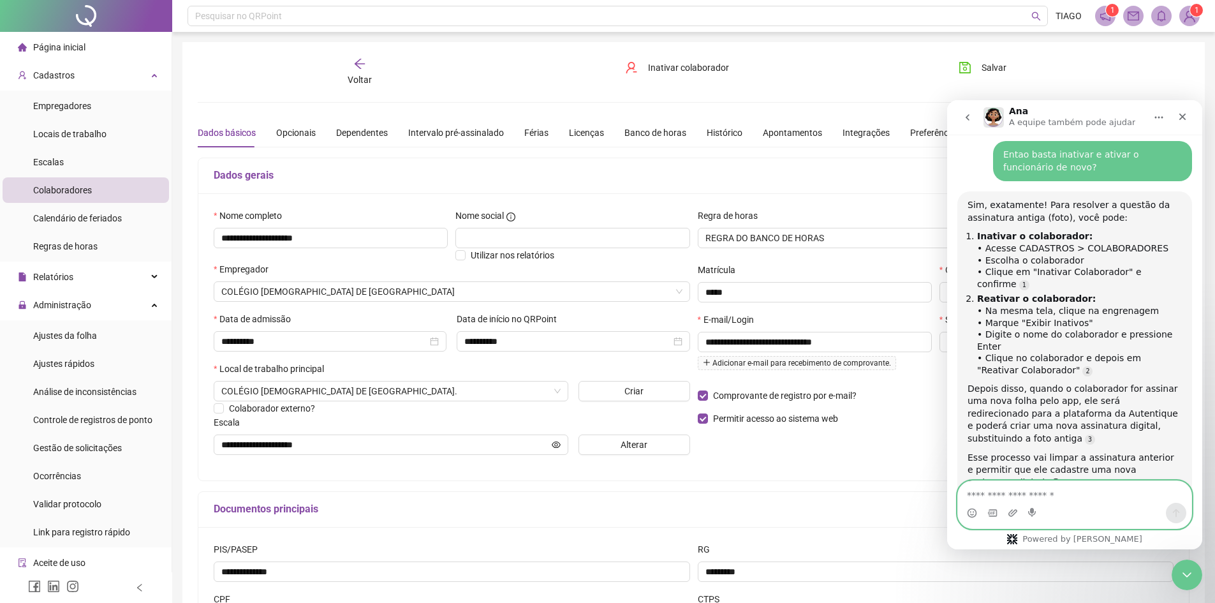
click at [1044, 499] on textarea "Envie uma mensagem..." at bounding box center [1074, 492] width 233 height 22
type textarea "**********"
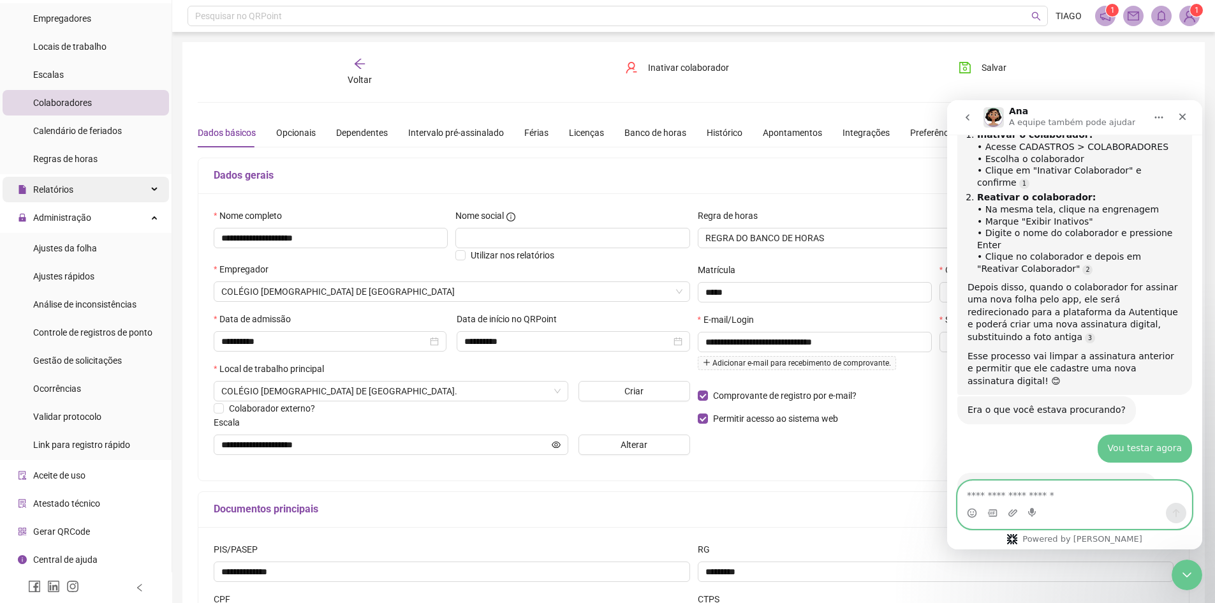
scroll to position [0, 0]
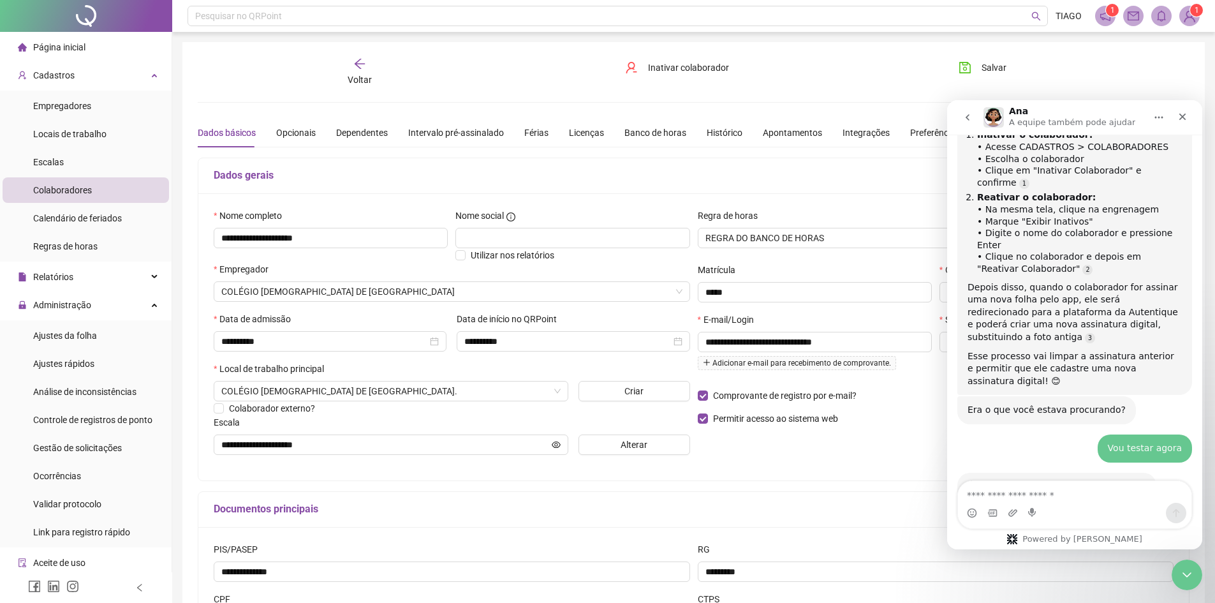
click at [367, 71] on div "Voltar" at bounding box center [359, 71] width 157 height 29
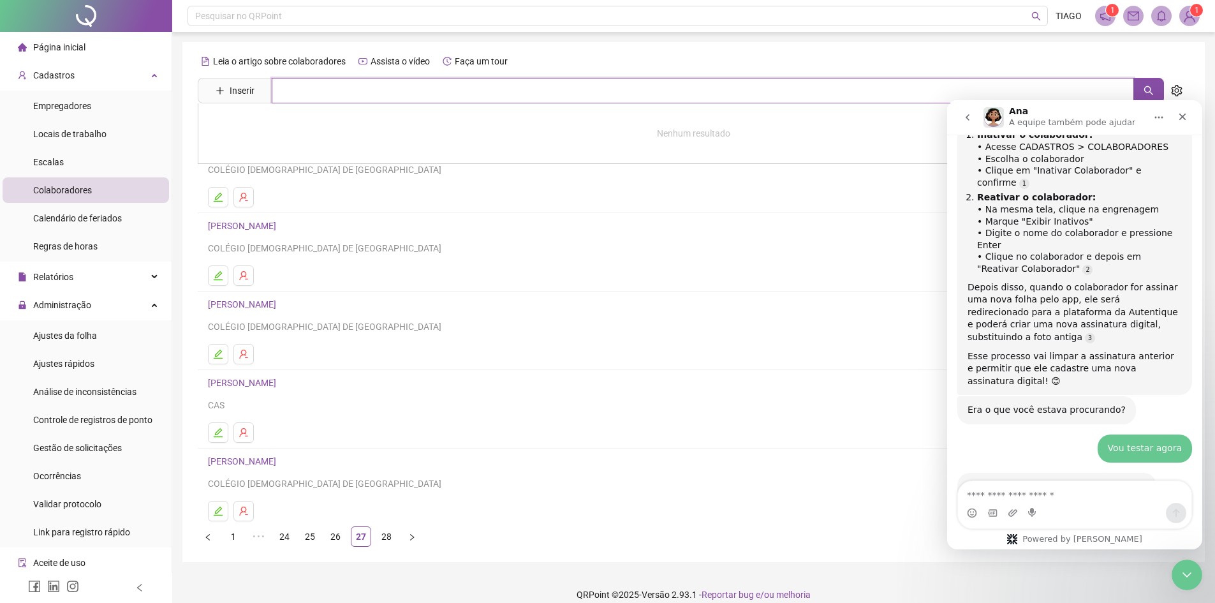
click at [376, 82] on input "text" at bounding box center [703, 91] width 862 height 26
type input "******"
click at [290, 129] on link "[PERSON_NAME]" at bounding box center [255, 128] width 68 height 10
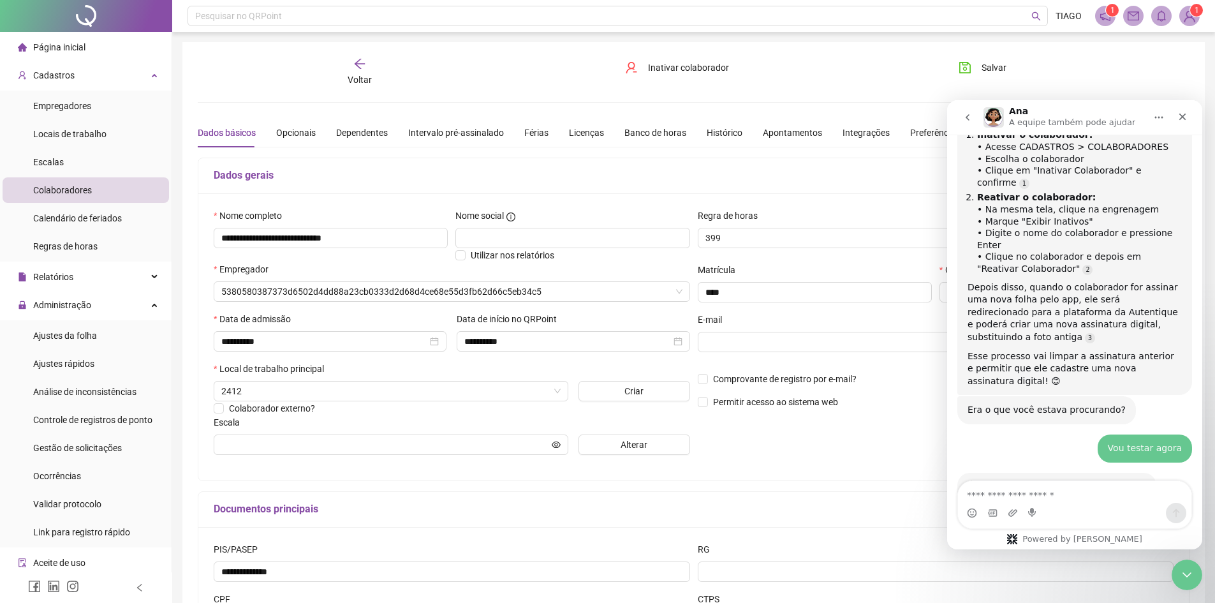
type input "********"
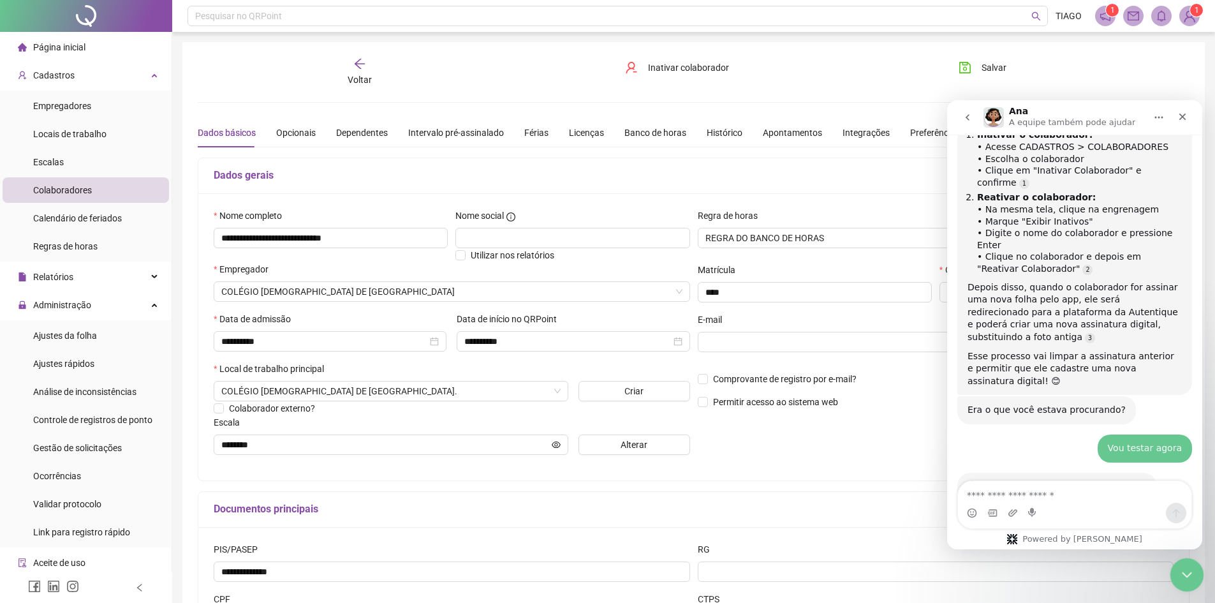
click at [1179, 576] on icon "Encerramento do Messenger da Intercom" at bounding box center [1185, 572] width 15 height 15
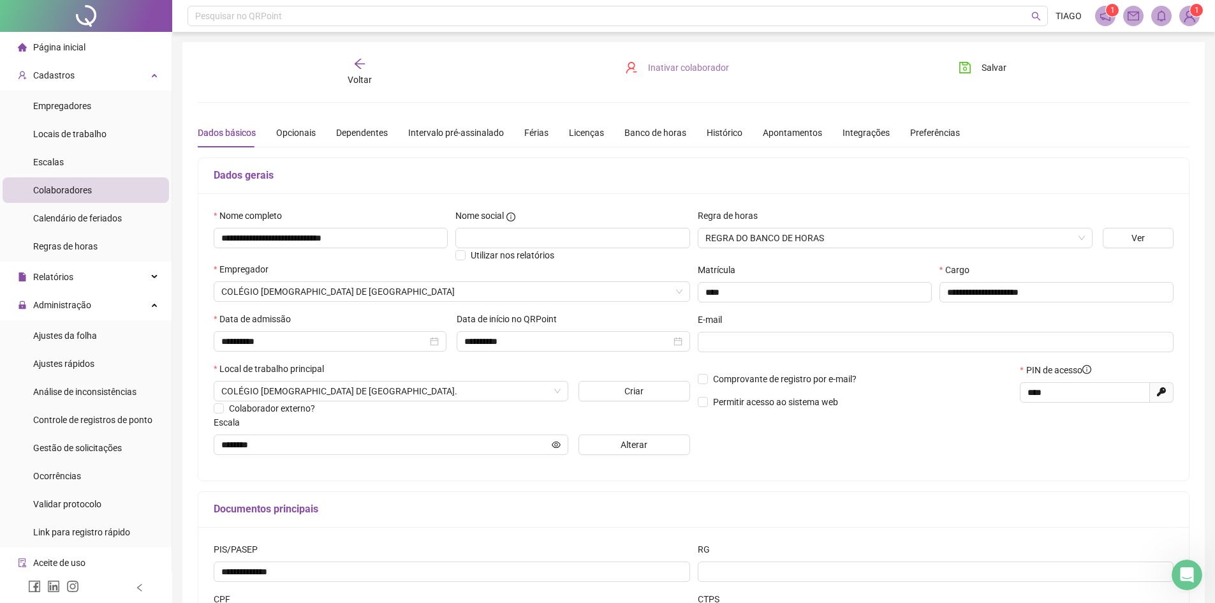
click at [650, 65] on span "Inativar colaborador" at bounding box center [688, 68] width 81 height 14
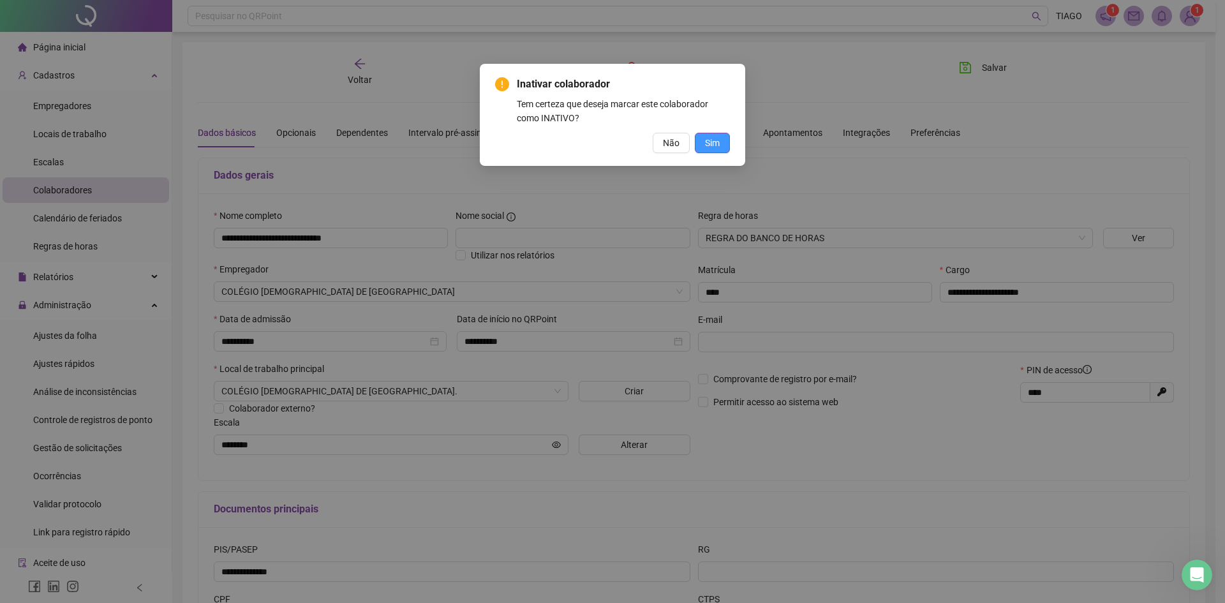
click at [715, 142] on span "Sim" at bounding box center [712, 143] width 15 height 14
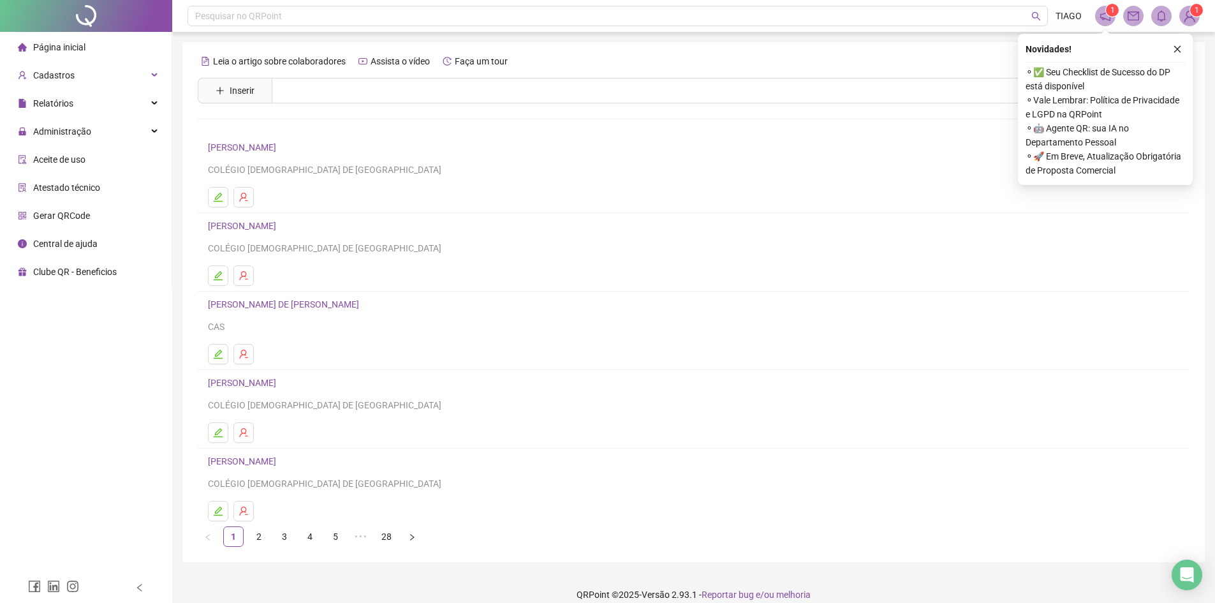
click at [62, 218] on span "Gerar QRCode" at bounding box center [61, 216] width 57 height 10
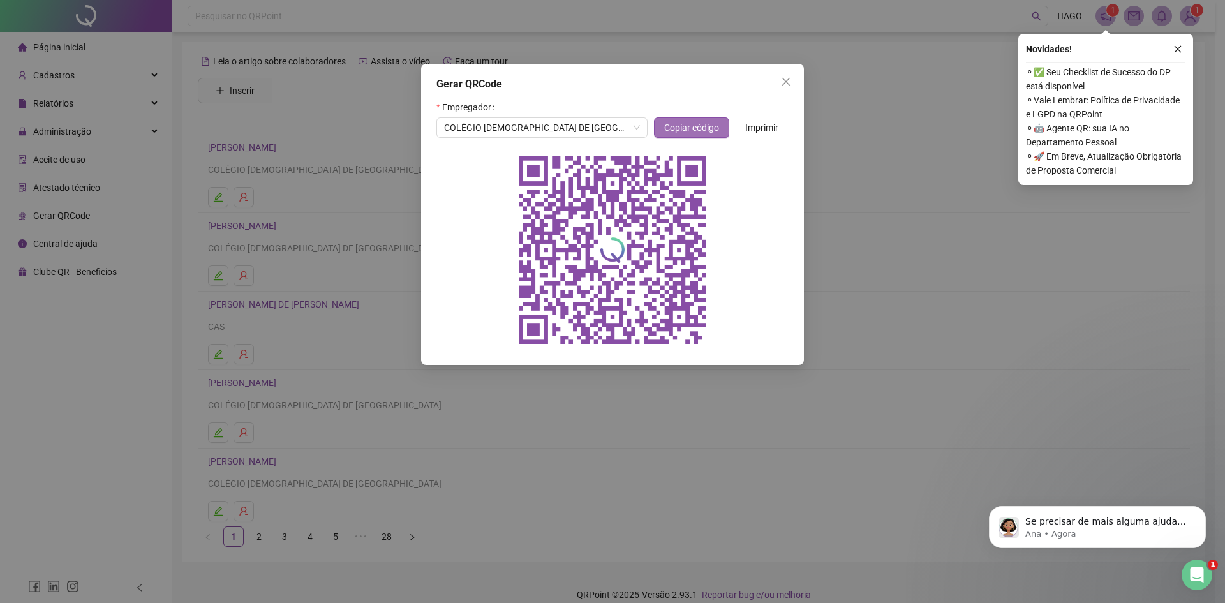
click at [662, 133] on button "Copiar código" at bounding box center [691, 127] width 75 height 20
click at [1175, 48] on icon "close" at bounding box center [1177, 49] width 9 height 9
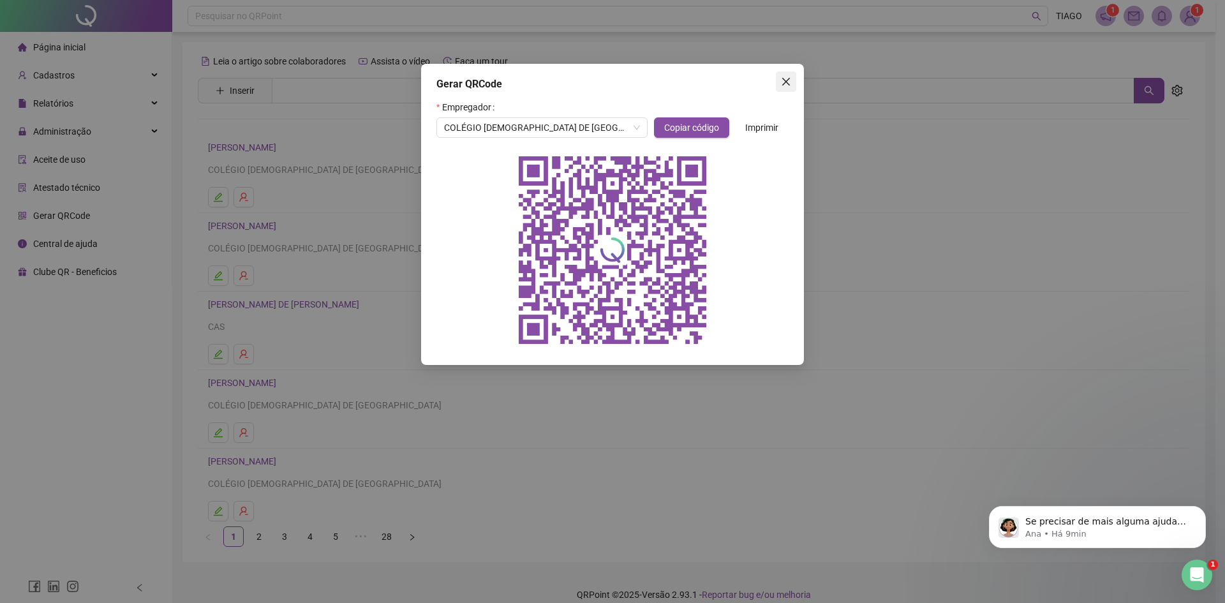
click at [780, 78] on span "Close" at bounding box center [786, 82] width 20 height 10
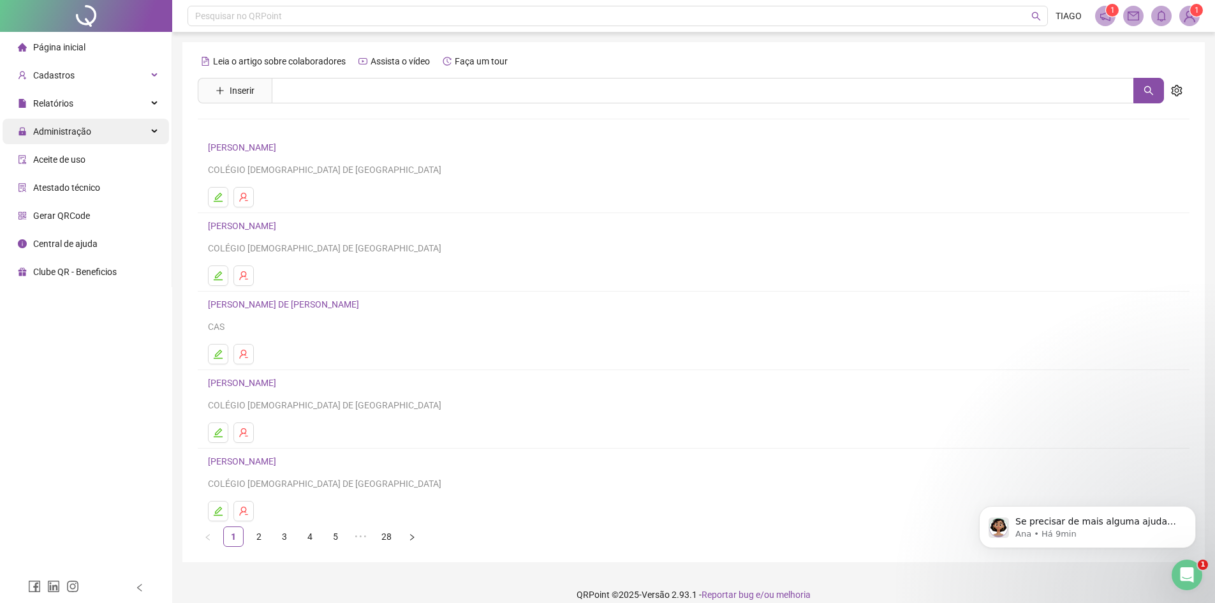
click at [140, 131] on div "Administração" at bounding box center [86, 132] width 166 height 26
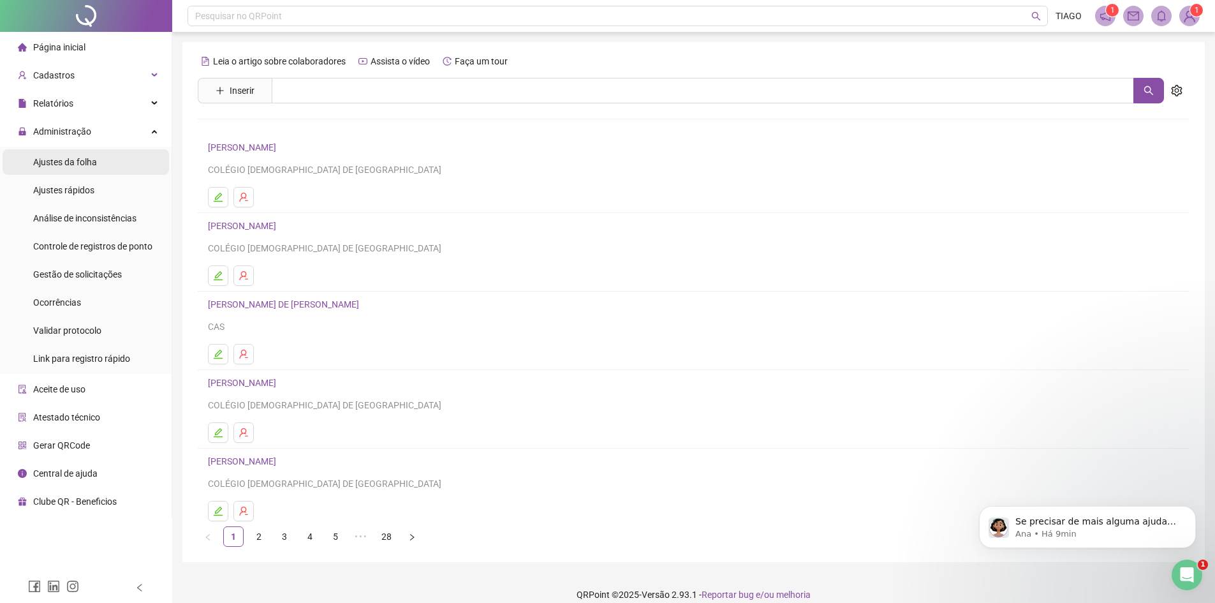
click at [85, 172] on div "Ajustes da folha" at bounding box center [65, 162] width 64 height 26
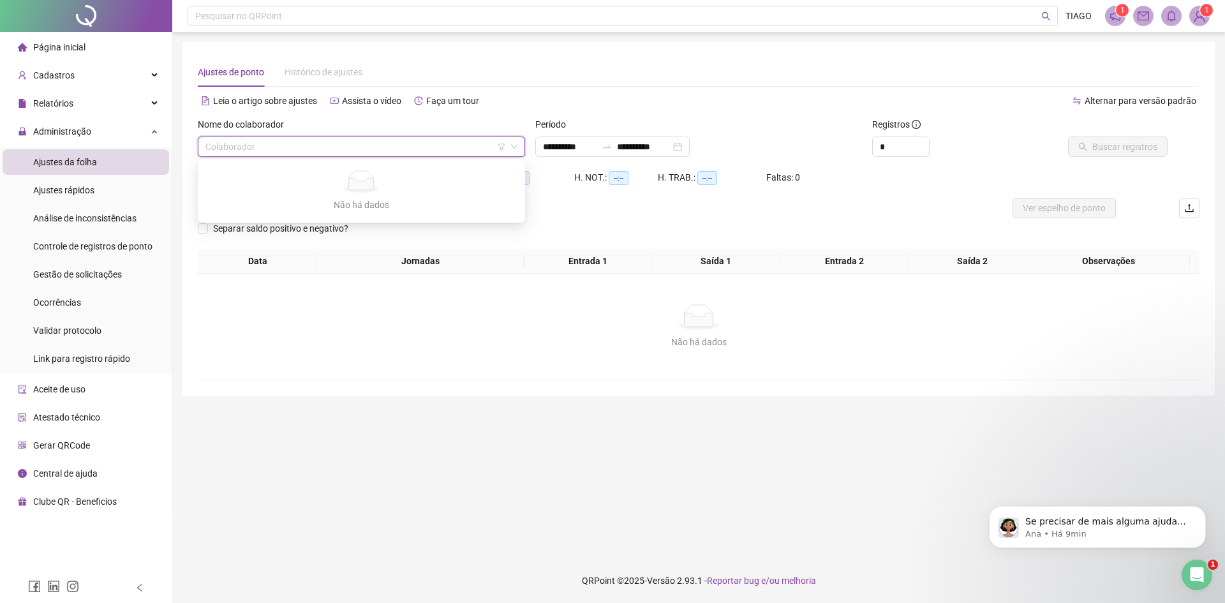
click at [330, 156] on input "search" at bounding box center [355, 146] width 300 height 19
type input "****"
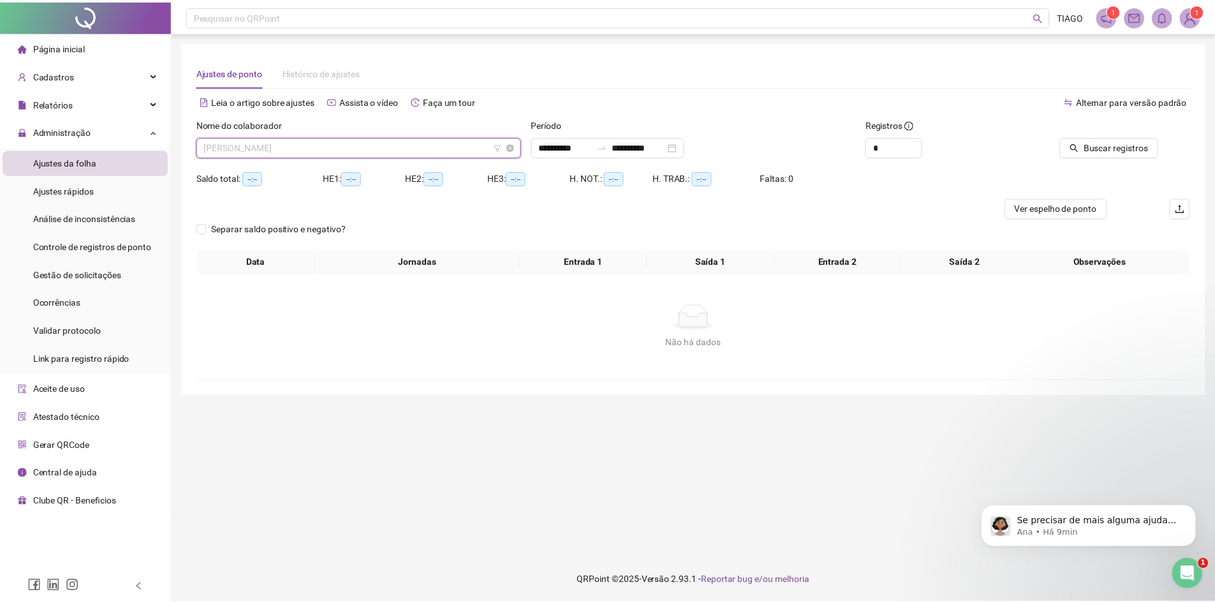
scroll to position [1061, 0]
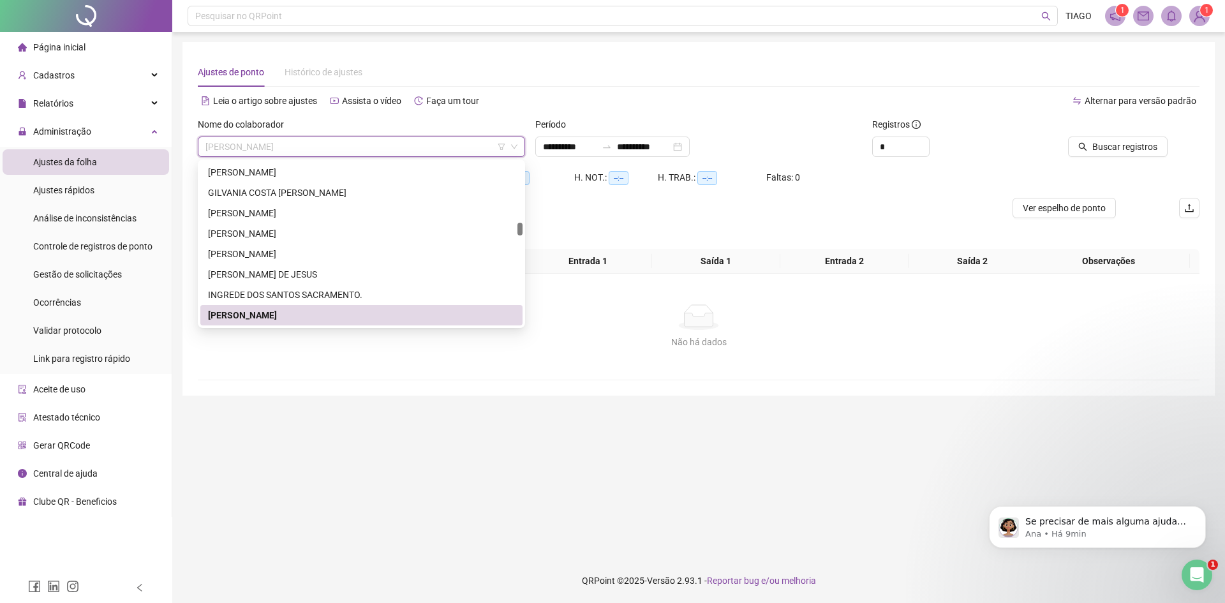
click at [343, 316] on div "ISAAC JESUS RIBEIRO" at bounding box center [361, 315] width 307 height 14
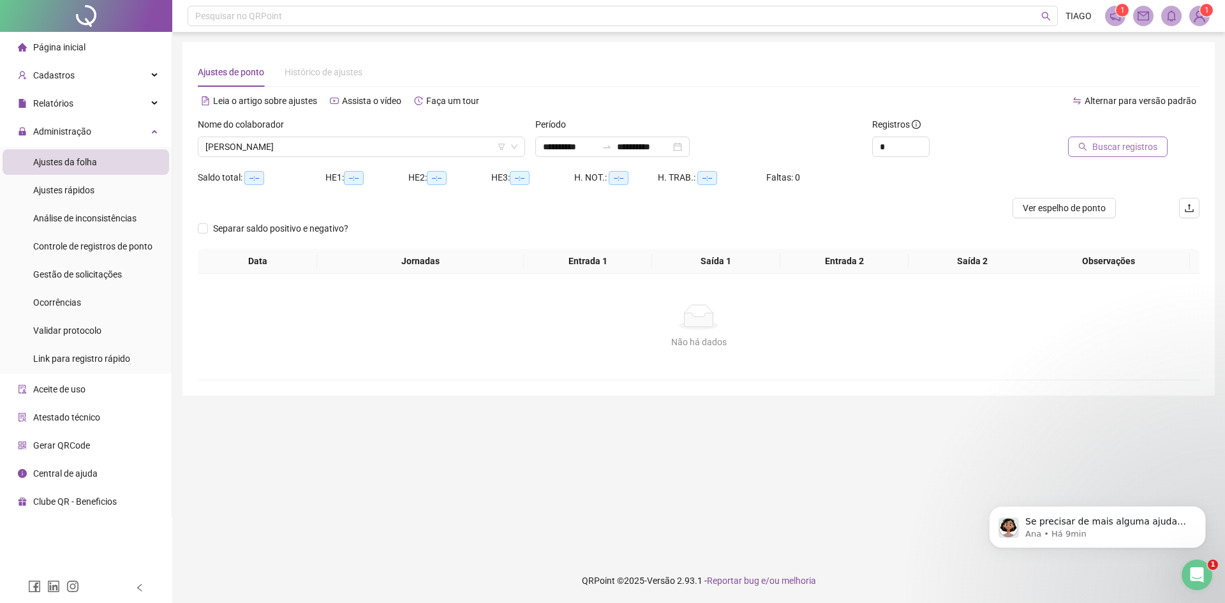
click at [1141, 137] on button "Buscar registros" at bounding box center [1118, 147] width 100 height 20
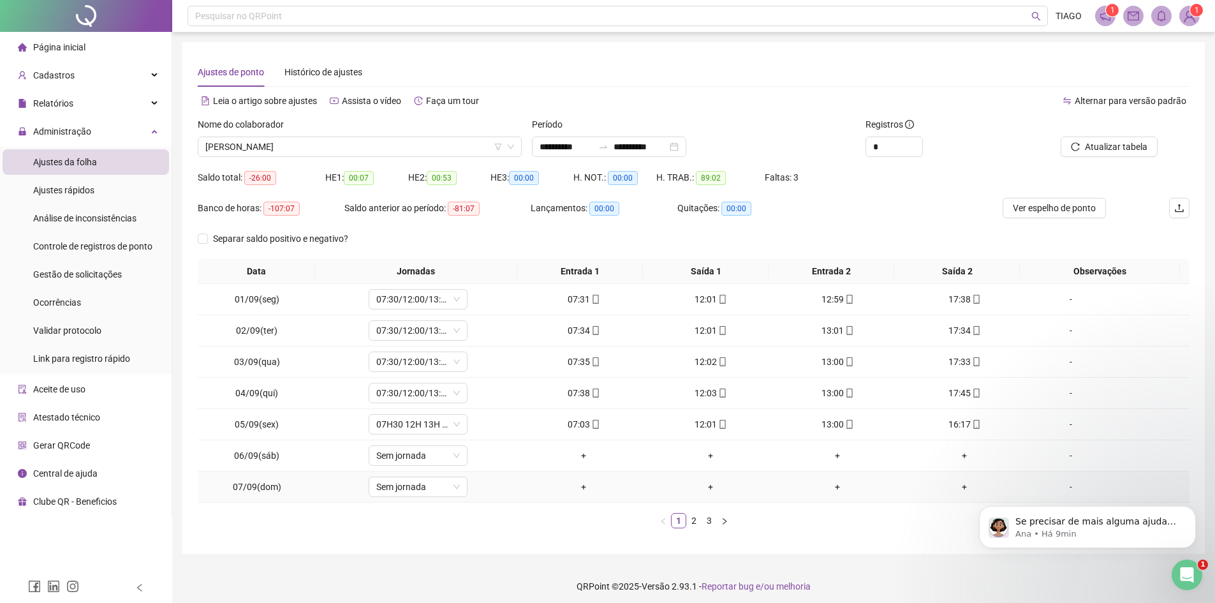
scroll to position [6, 0]
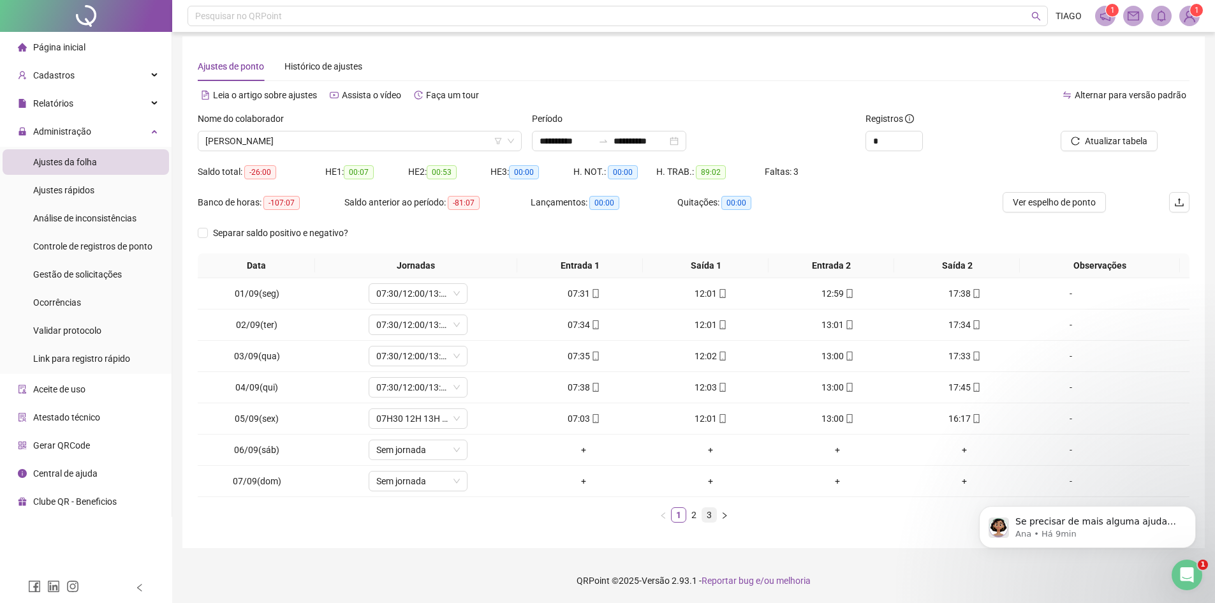
click at [704, 515] on link "3" at bounding box center [709, 515] width 14 height 14
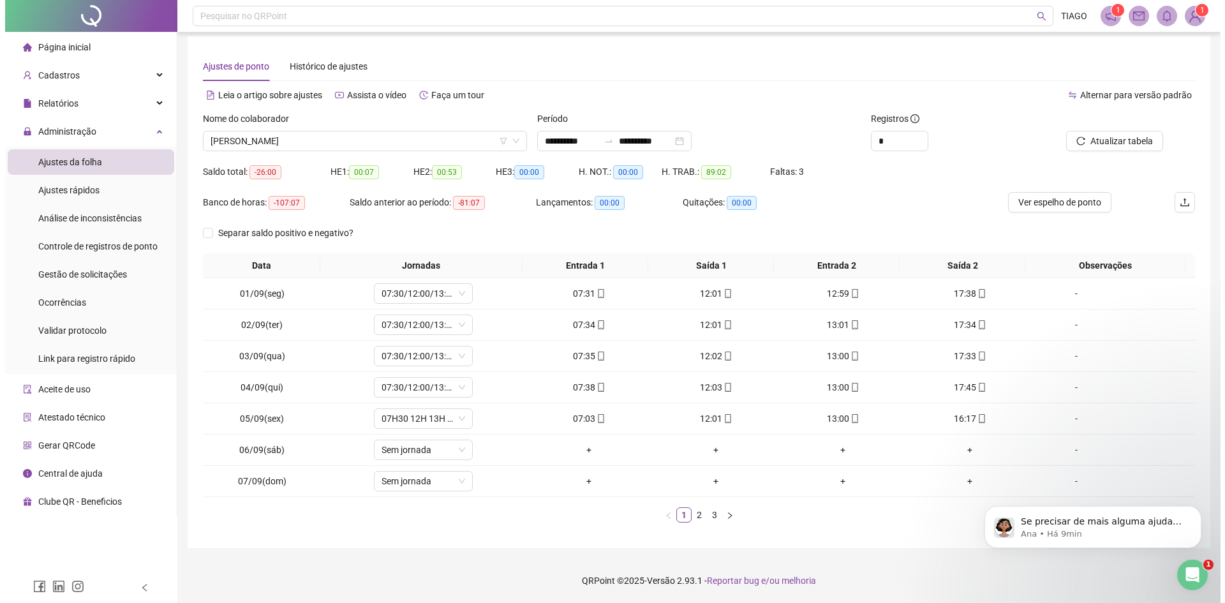
scroll to position [0, 0]
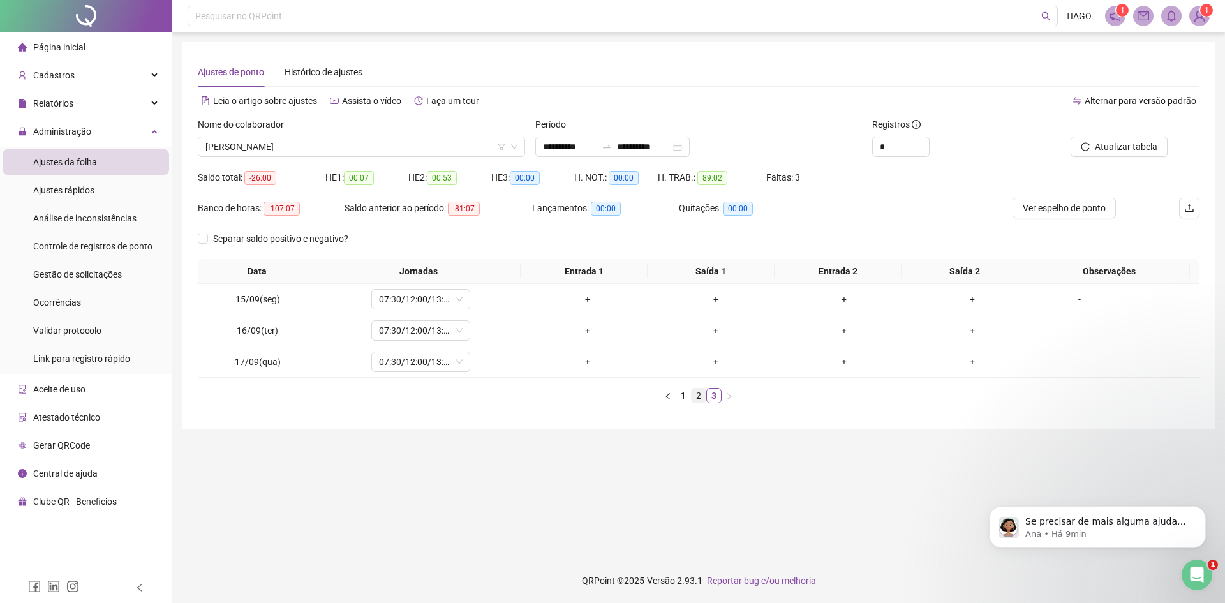
click at [703, 397] on link "2" at bounding box center [699, 395] width 14 height 14
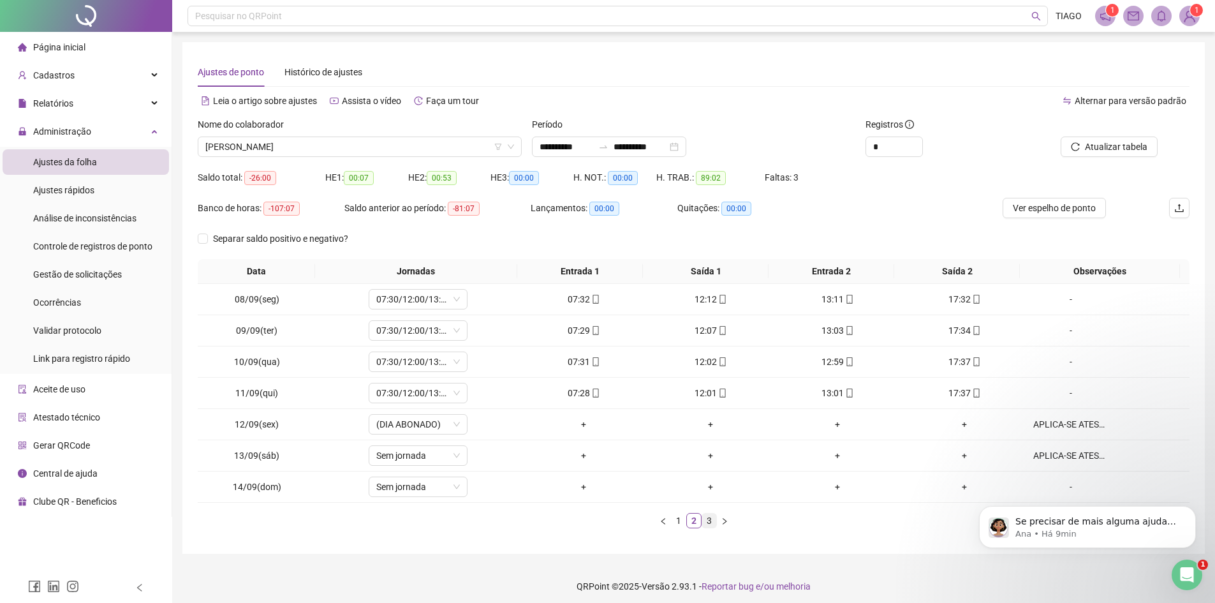
click at [707, 515] on link "3" at bounding box center [709, 521] width 14 height 14
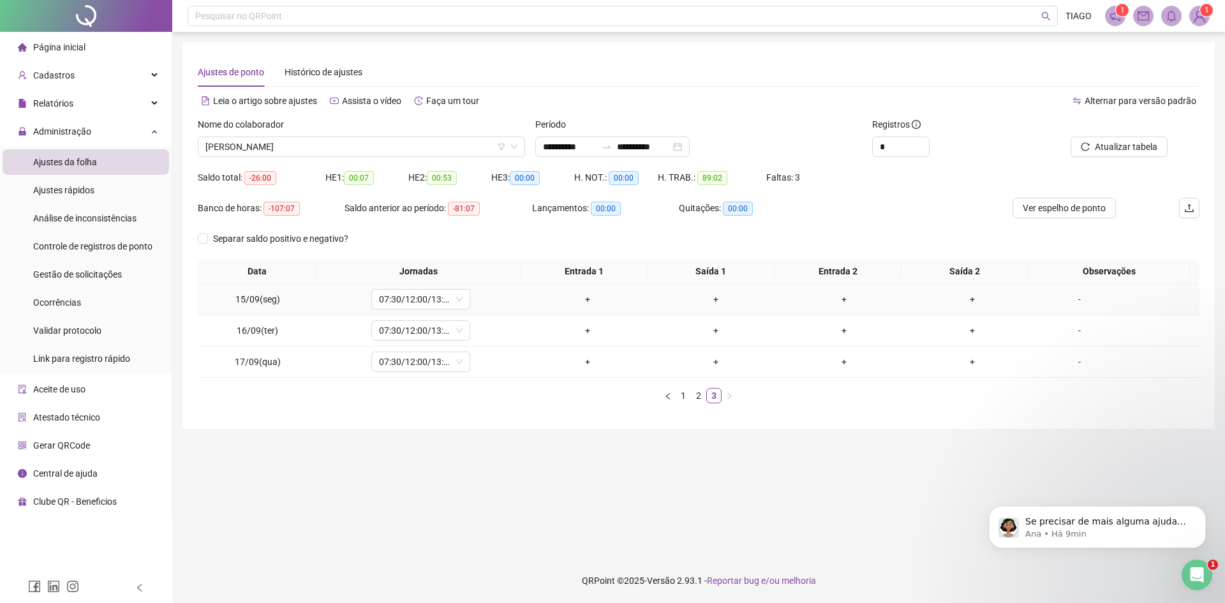
click at [1070, 298] on div "-" at bounding box center [1079, 299] width 75 height 14
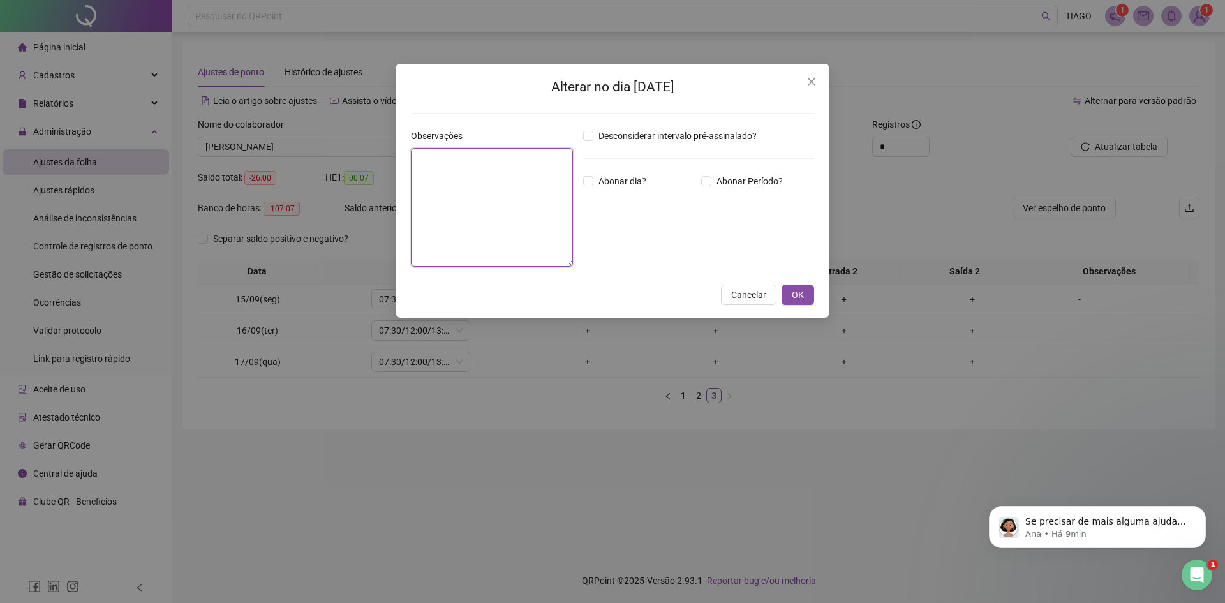
click at [500, 185] on textarea at bounding box center [492, 207] width 162 height 119
type textarea "**********"
drag, startPoint x: 554, startPoint y: 154, endPoint x: 357, endPoint y: 181, distance: 199.6
click at [357, 181] on div "**********" at bounding box center [612, 301] width 1225 height 603
click at [802, 299] on span "OK" at bounding box center [798, 295] width 12 height 14
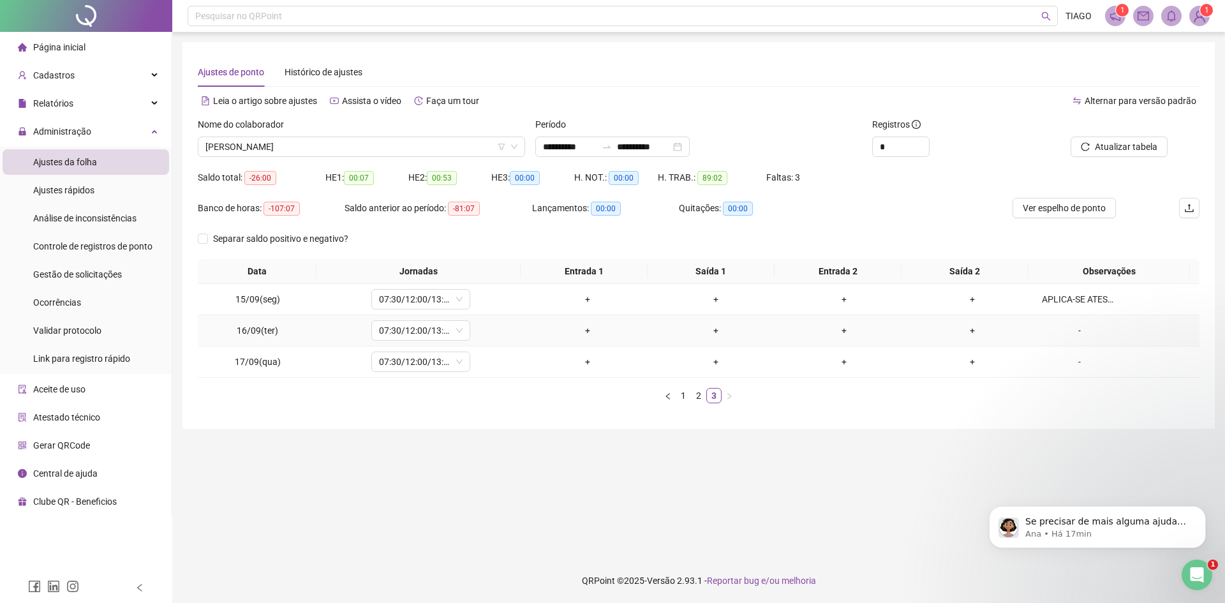
click at [1070, 335] on div "-" at bounding box center [1079, 330] width 75 height 14
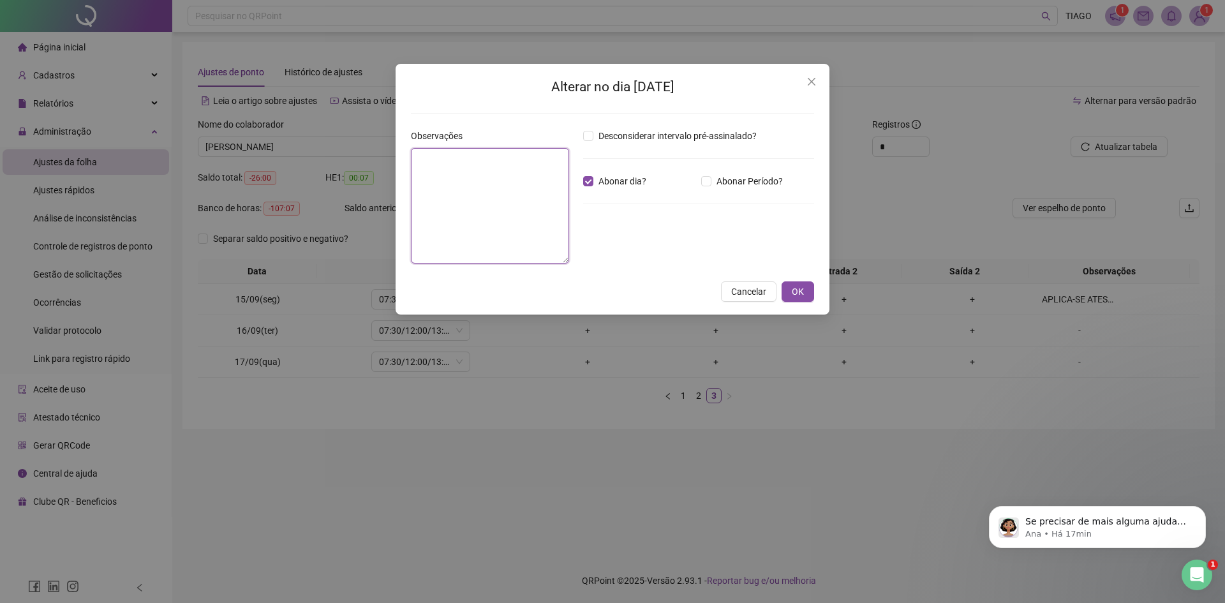
click at [505, 195] on textarea at bounding box center [490, 205] width 158 height 115
paste textarea "**********"
type textarea "**********"
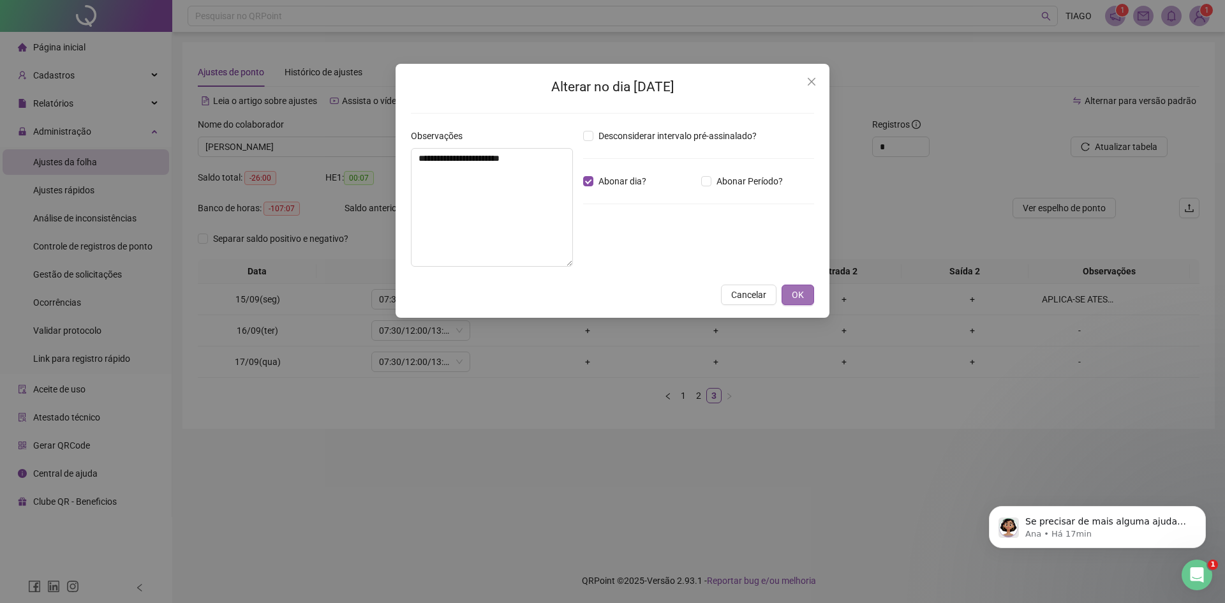
click at [802, 299] on span "OK" at bounding box center [798, 295] width 12 height 14
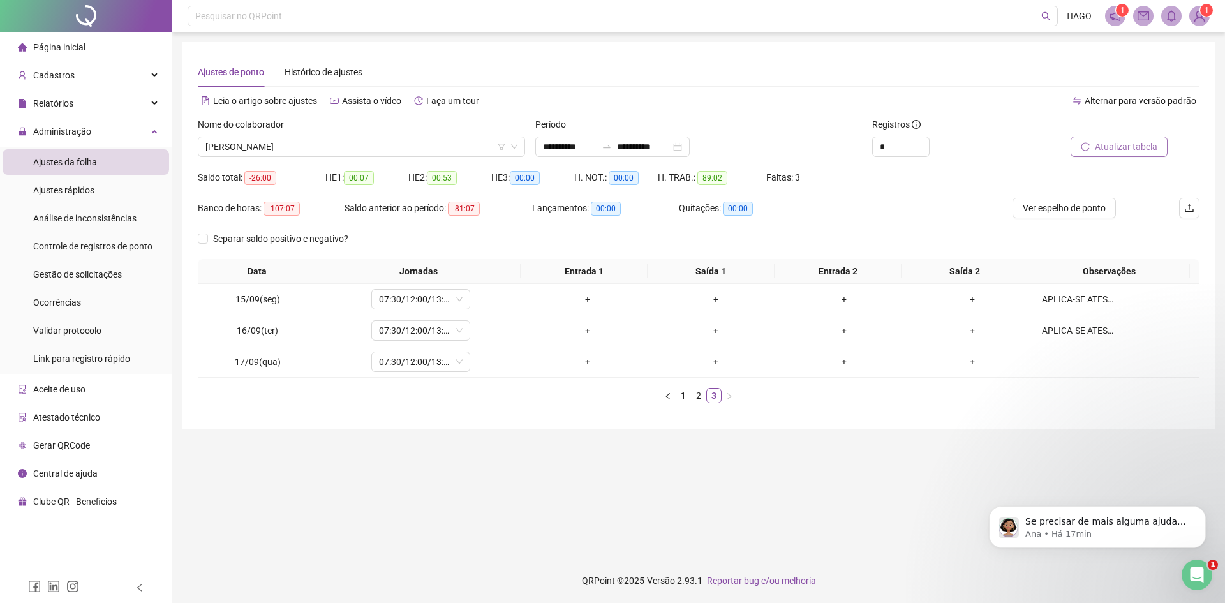
click at [1091, 146] on button "Atualizar tabela" at bounding box center [1118, 147] width 97 height 20
